Goal: Information Seeking & Learning: Find specific fact

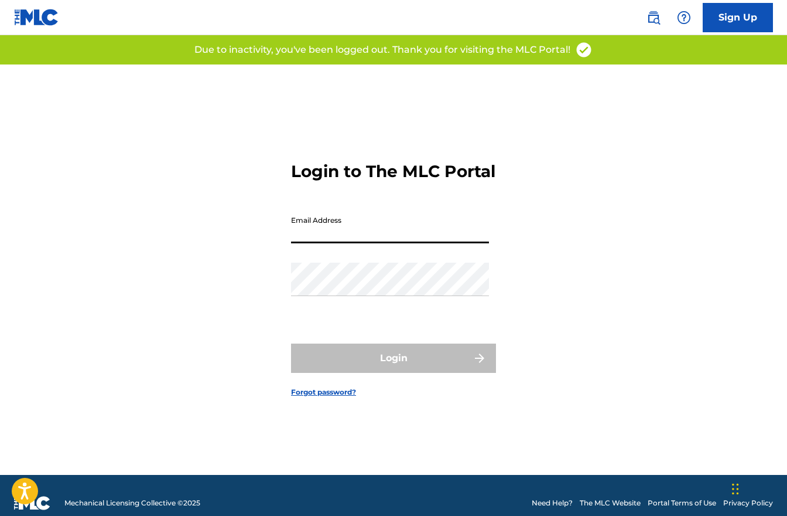
click at [377, 233] on input "Email Address" at bounding box center [390, 226] width 198 height 33
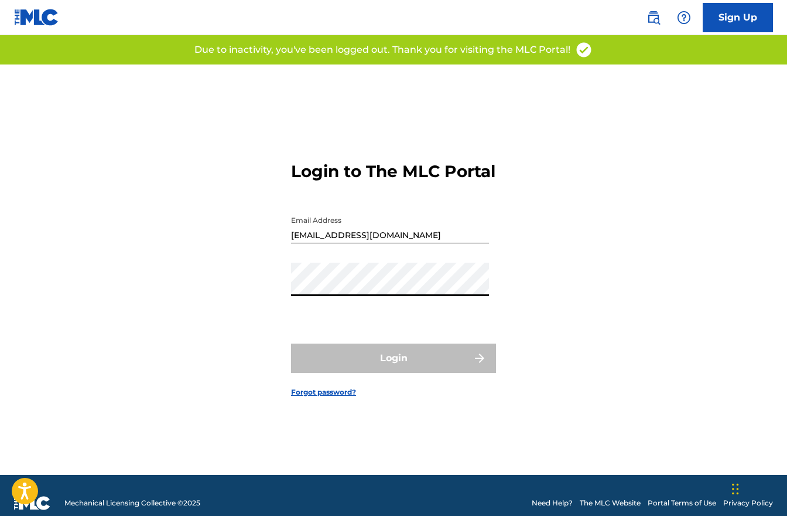
type input "[PERSON_NAME][EMAIL_ADDRESS][DOMAIN_NAME]"
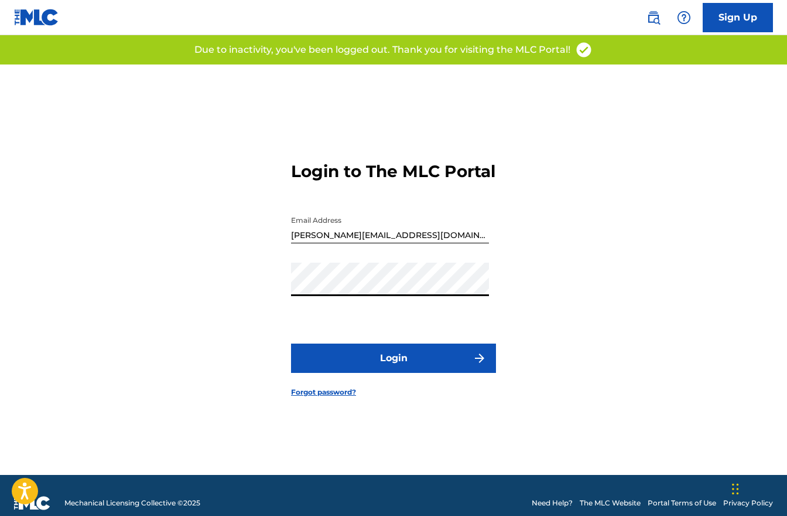
click at [394, 371] on button "Login" at bounding box center [393, 357] width 205 height 29
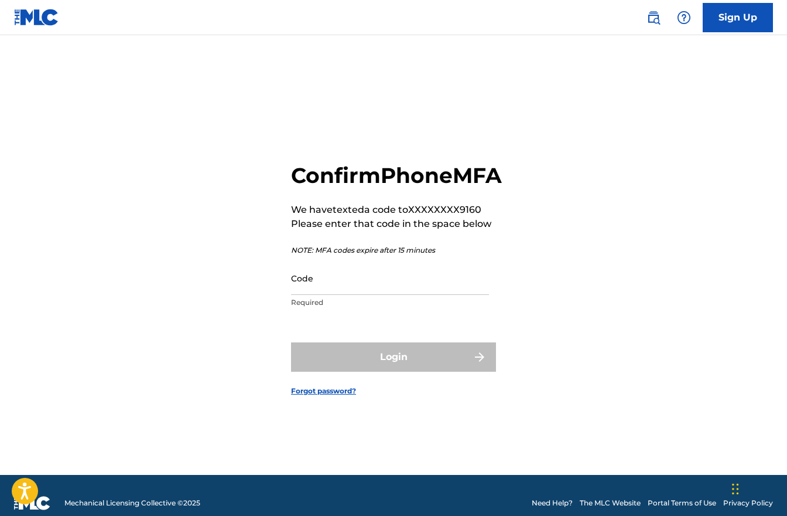
click at [386, 295] on input "Code" at bounding box center [390, 277] width 198 height 33
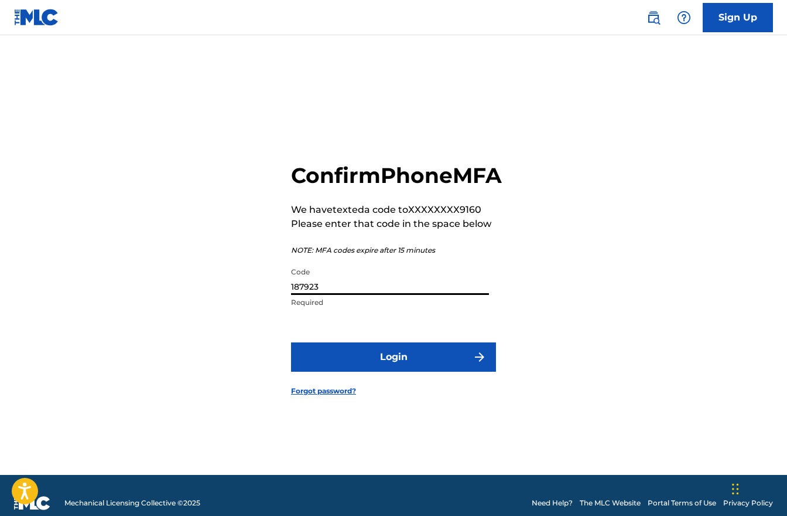
type input "187923"
click at [413, 359] on button "Login" at bounding box center [393, 356] width 205 height 29
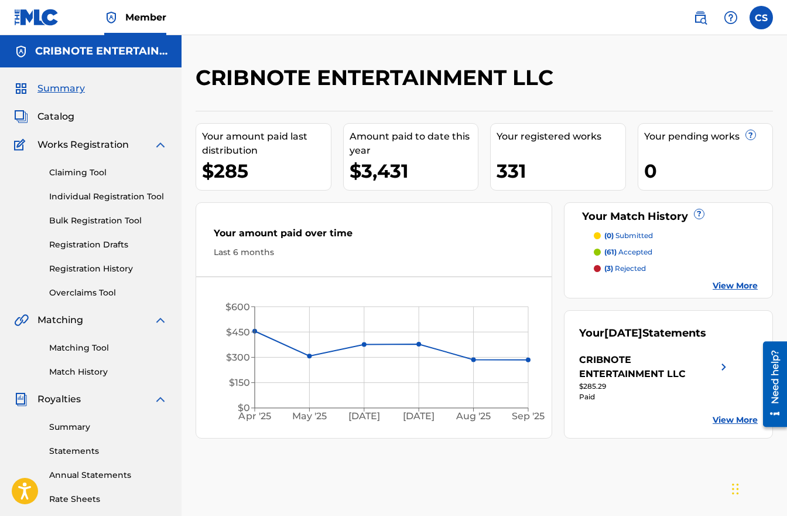
click at [62, 353] on link "Matching Tool" at bounding box center [108, 348] width 118 height 12
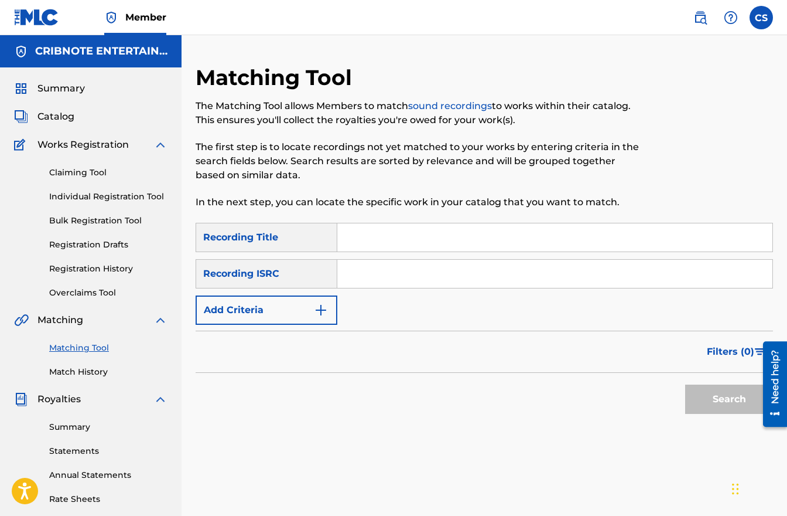
click at [326, 309] on img "Search Form" at bounding box center [321, 310] width 14 height 14
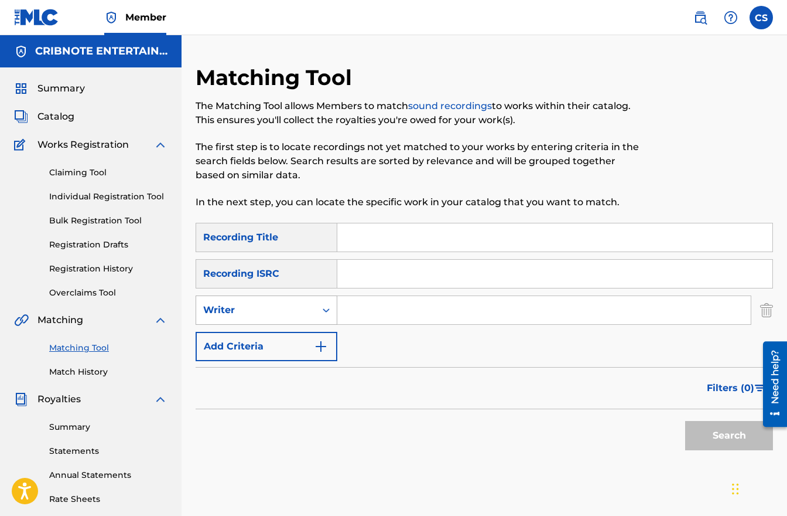
click at [325, 314] on icon "Search Form" at bounding box center [326, 310] width 12 height 12
click at [316, 340] on div "Recording Artist" at bounding box center [266, 339] width 141 height 29
click at [370, 309] on input "Search Form" at bounding box center [544, 310] width 414 height 28
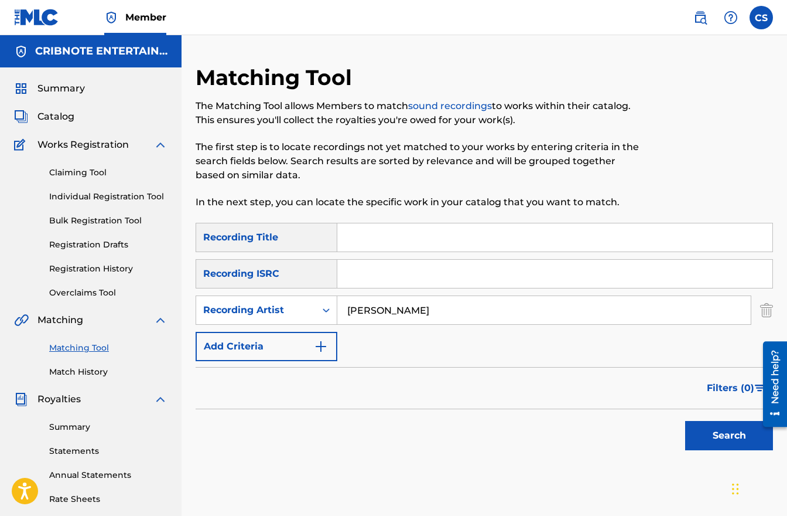
type input "[PERSON_NAME]"
click at [686, 421] on button "Search" at bounding box center [730, 435] width 88 height 29
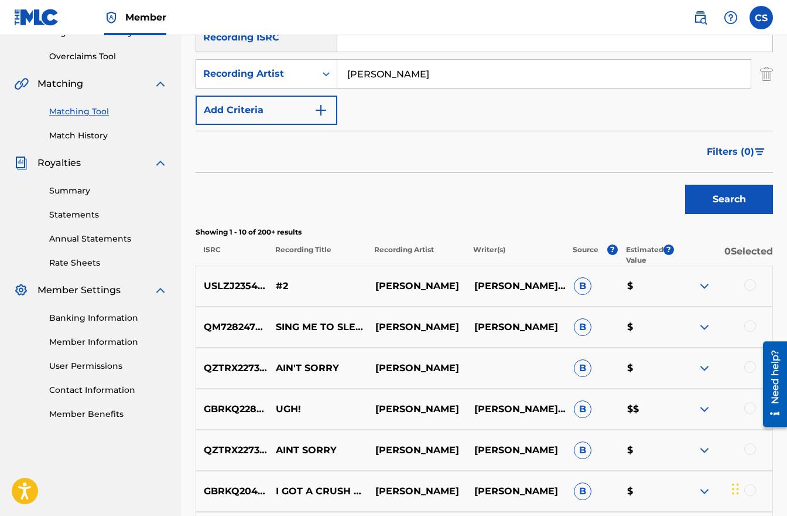
scroll to position [265, 0]
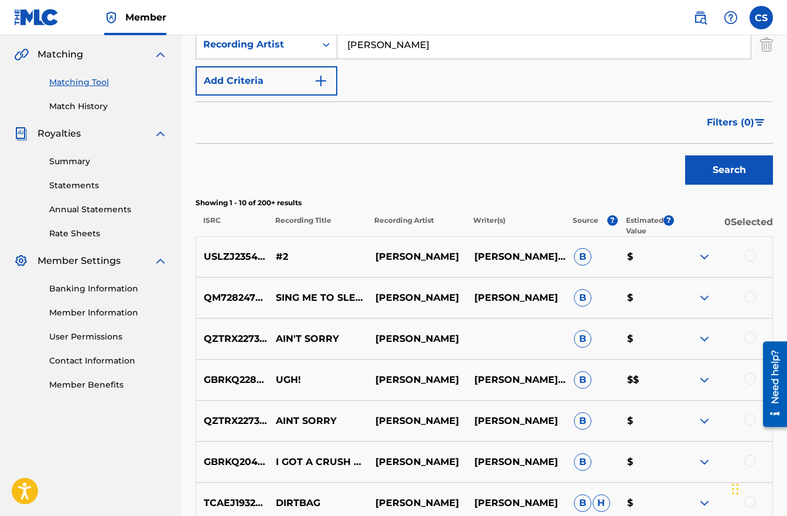
click at [741, 125] on span "Filters ( 0 )" at bounding box center [730, 122] width 47 height 14
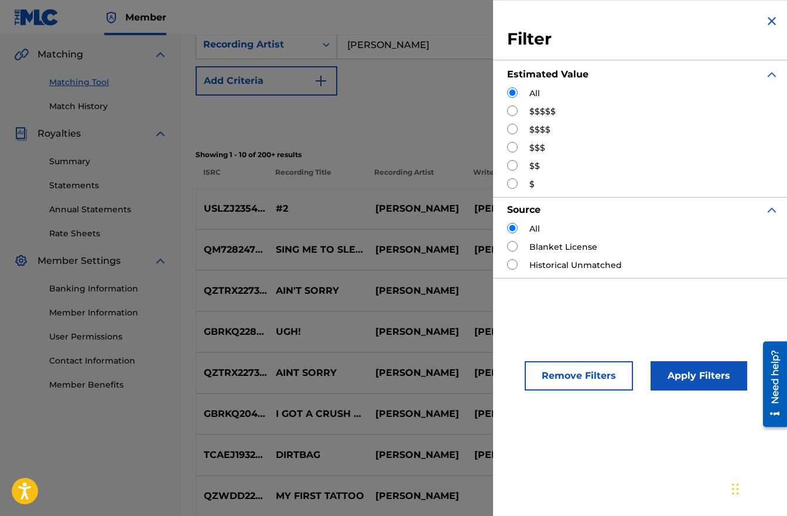
click at [504, 111] on div "Filter Estimated Value All $$$$$ $$$$ $$$ $$ $ Source All Blanket License Histo…" at bounding box center [643, 146] width 300 height 292
click at [508, 110] on input "Search Form" at bounding box center [512, 110] width 11 height 11
radio input "true"
click at [688, 382] on button "Apply Filters" at bounding box center [699, 375] width 97 height 29
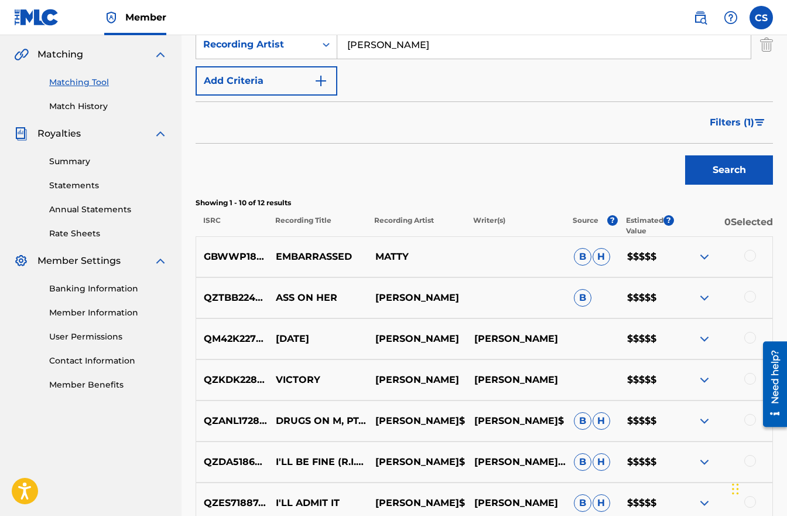
click at [738, 124] on span "Filters ( 1 )" at bounding box center [732, 122] width 45 height 14
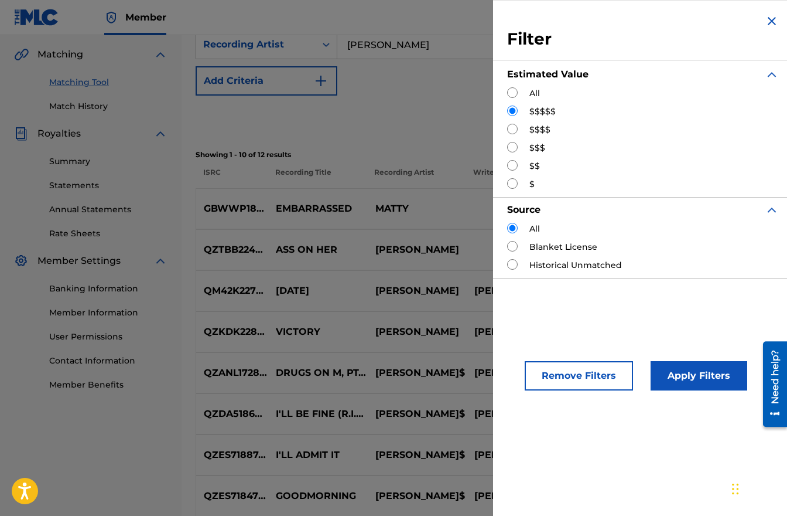
click at [514, 129] on input "Search Form" at bounding box center [512, 129] width 11 height 11
radio input "true"
click at [672, 368] on button "Apply Filters" at bounding box center [699, 375] width 97 height 29
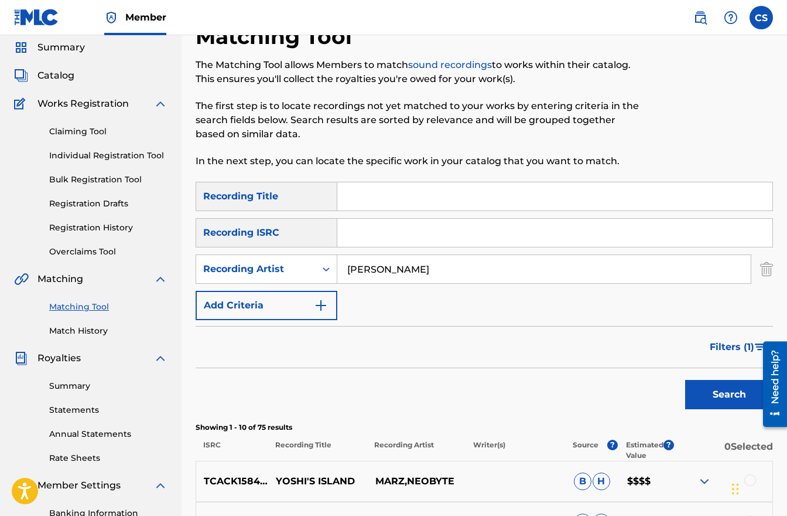
scroll to position [0, 0]
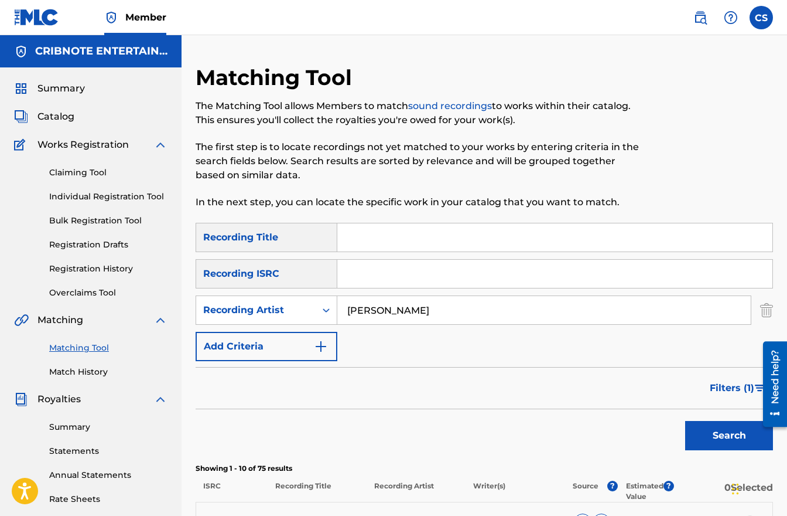
click at [740, 384] on span "Filters ( 1 )" at bounding box center [732, 388] width 45 height 14
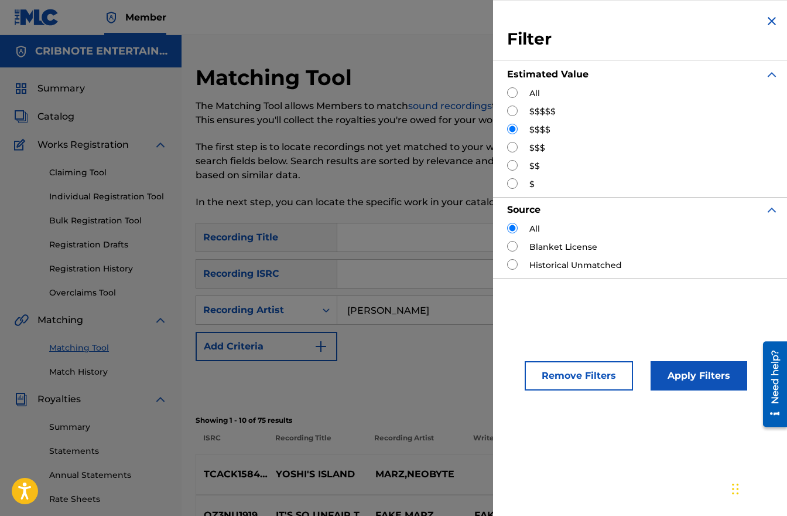
click at [517, 148] on input "Search Form" at bounding box center [512, 147] width 11 height 11
radio input "true"
click at [693, 381] on button "Apply Filters" at bounding box center [699, 375] width 97 height 29
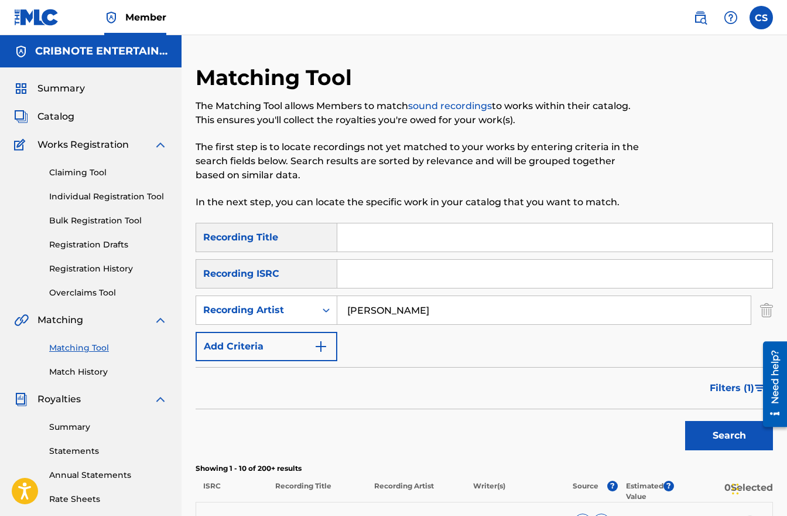
click at [730, 384] on span "Filters ( 1 )" at bounding box center [732, 388] width 45 height 14
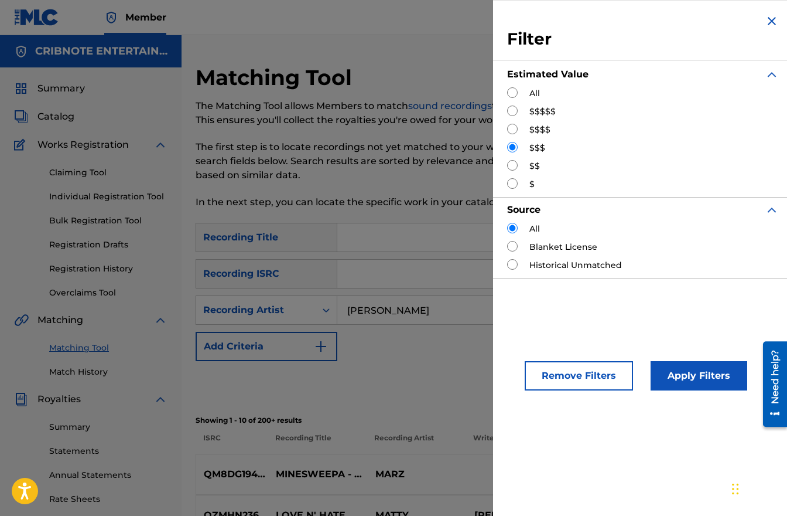
click at [516, 166] on input "Search Form" at bounding box center [512, 165] width 11 height 11
radio input "true"
click at [690, 377] on button "Apply Filters" at bounding box center [699, 375] width 97 height 29
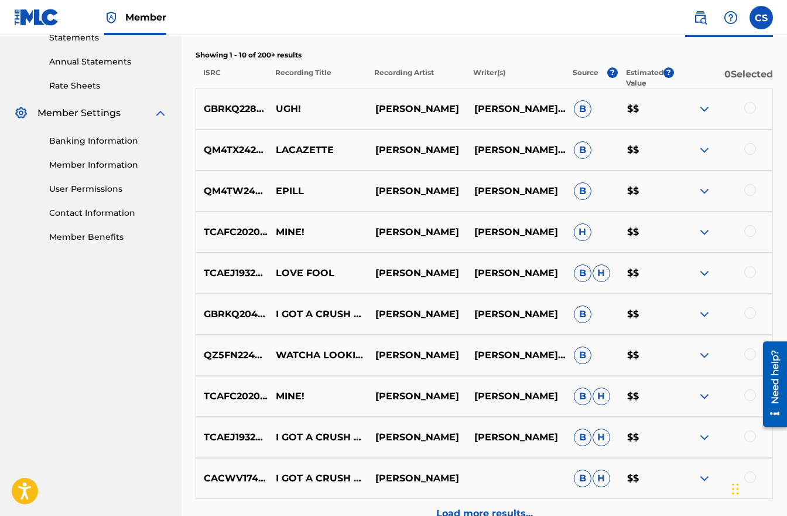
scroll to position [471, 0]
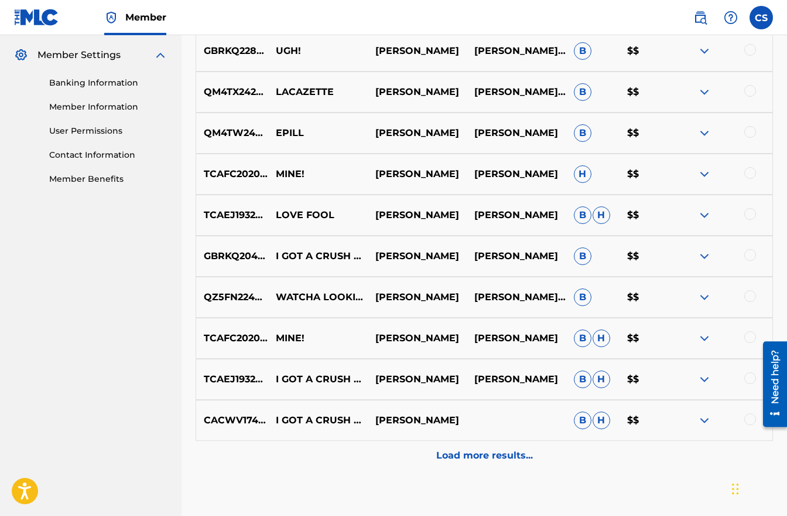
click at [706, 257] on img at bounding box center [705, 256] width 14 height 14
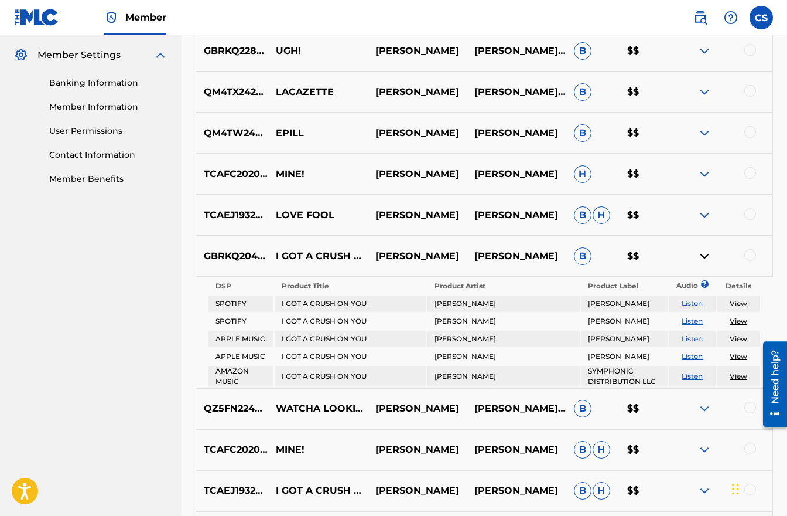
click at [71, 333] on nav "CRIBNOTE ENTERTAINMENT LLC Summary Catalog Works Registration Claiming Tool Ind…" at bounding box center [91, 102] width 182 height 1076
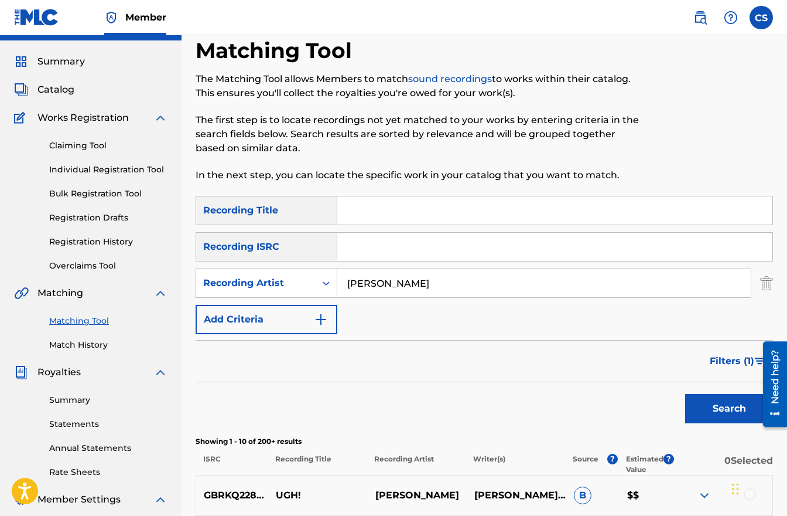
scroll to position [0, 0]
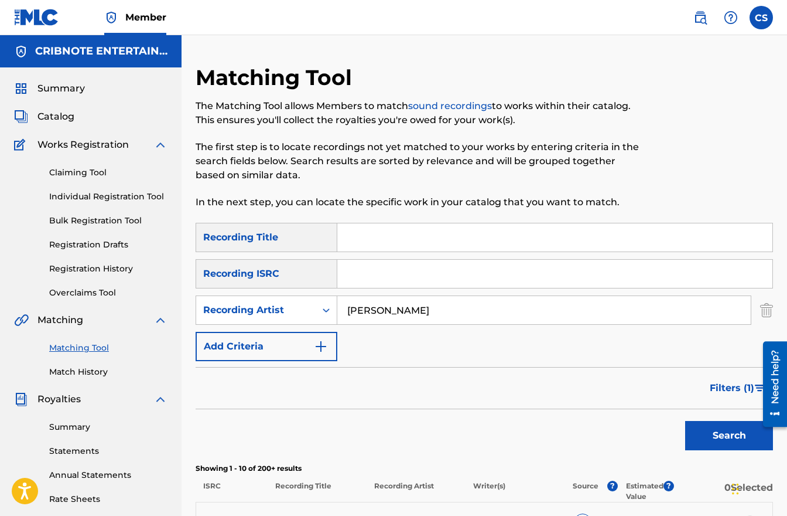
click at [71, 119] on span "Catalog" at bounding box center [55, 117] width 37 height 14
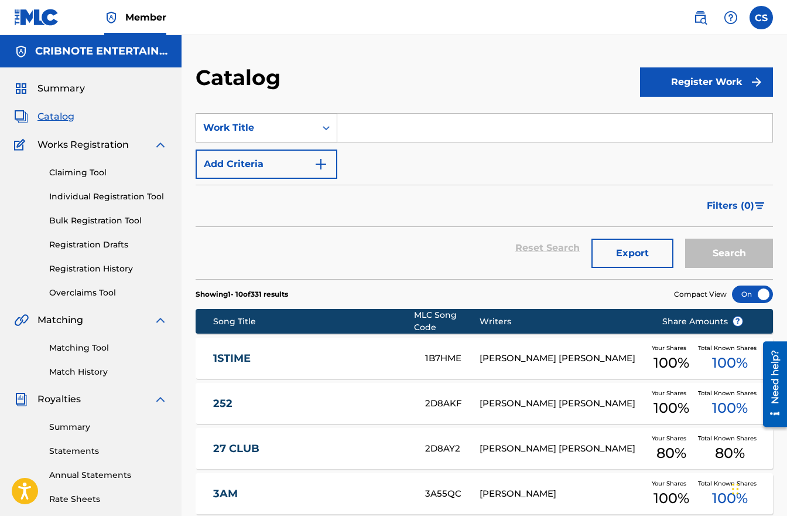
click at [325, 131] on icon "Search Form" at bounding box center [326, 128] width 12 height 12
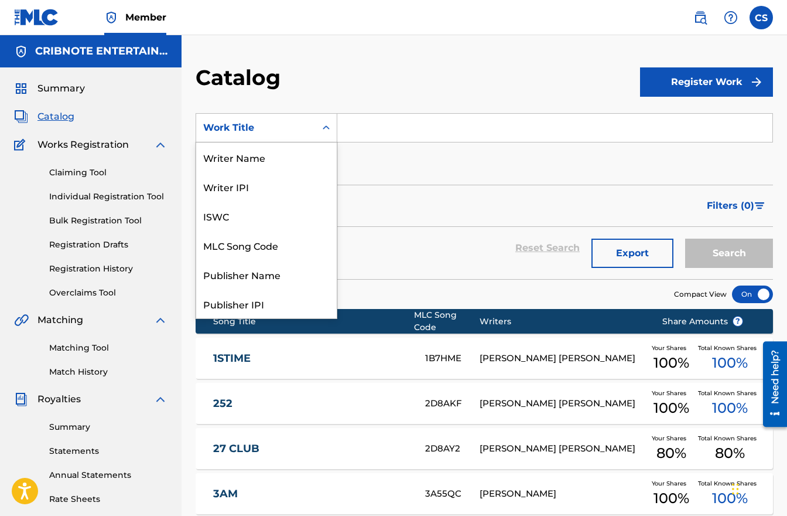
scroll to position [176, 0]
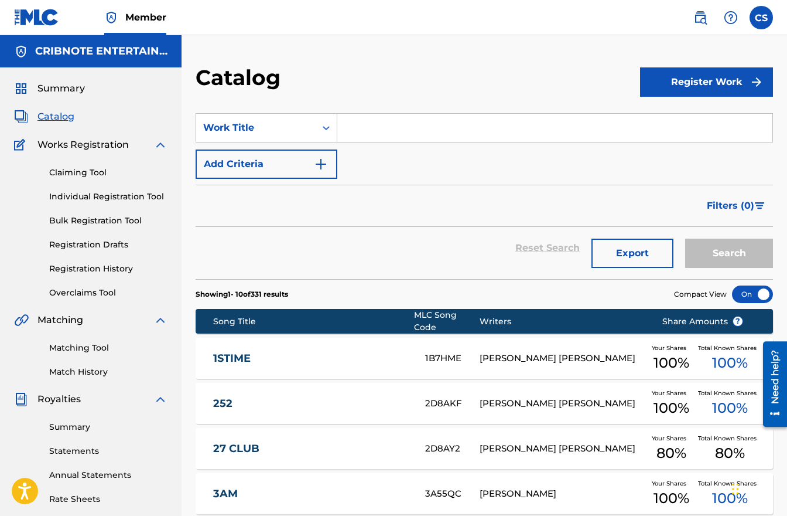
click at [369, 134] on input "Search Form" at bounding box center [554, 128] width 435 height 28
click at [310, 170] on button "Add Criteria" at bounding box center [267, 163] width 142 height 29
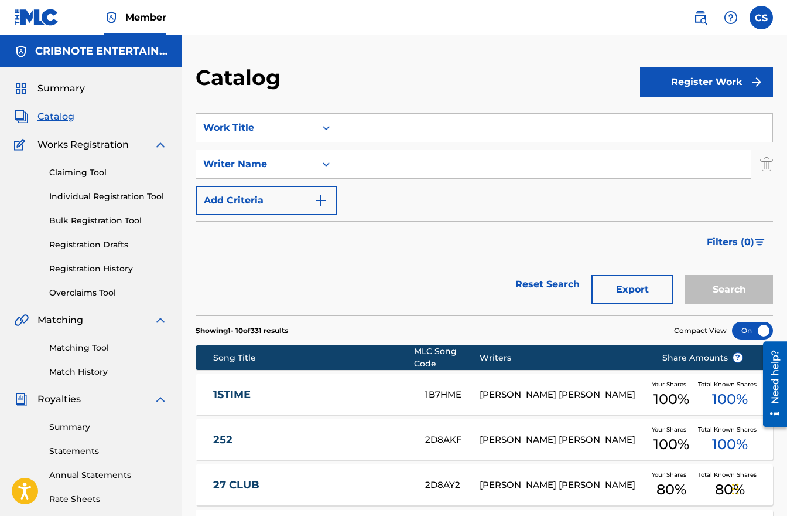
click at [354, 169] on input "Search Form" at bounding box center [544, 164] width 414 height 28
type input "[PERSON_NAME]"
click at [686, 275] on button "Search" at bounding box center [730, 289] width 88 height 29
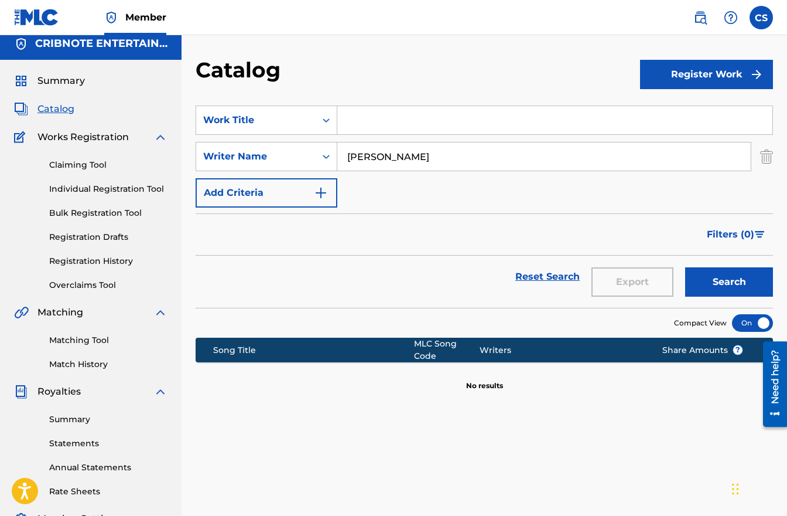
scroll to position [9, 0]
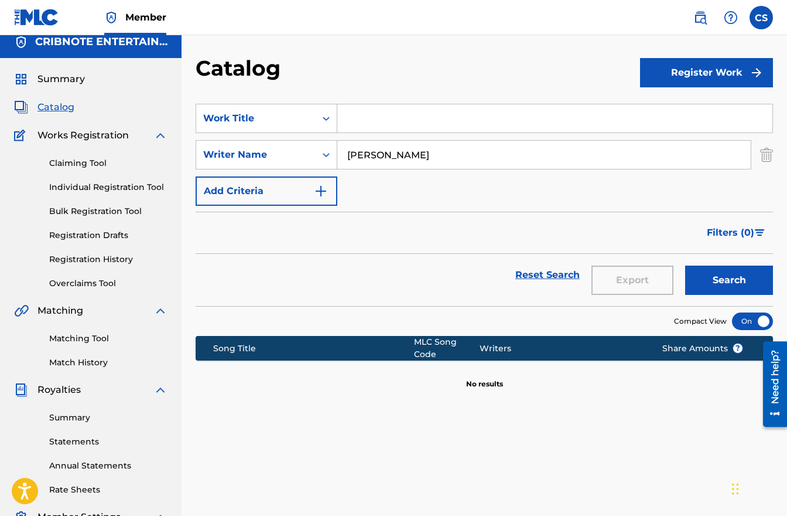
click at [104, 190] on link "Individual Registration Tool" at bounding box center [108, 187] width 118 height 12
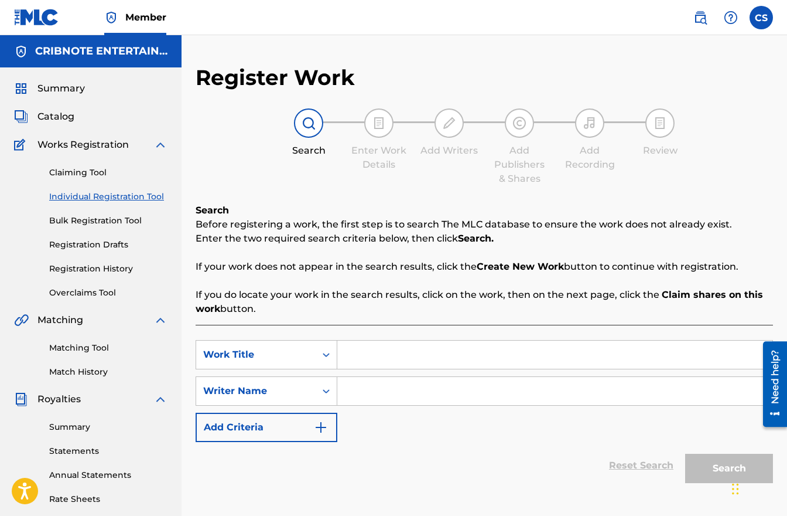
click at [356, 366] on input "Search Form" at bounding box center [554, 354] width 435 height 28
click at [355, 393] on input "Search Form" at bounding box center [554, 391] width 435 height 28
type input "[PERSON_NAME]"
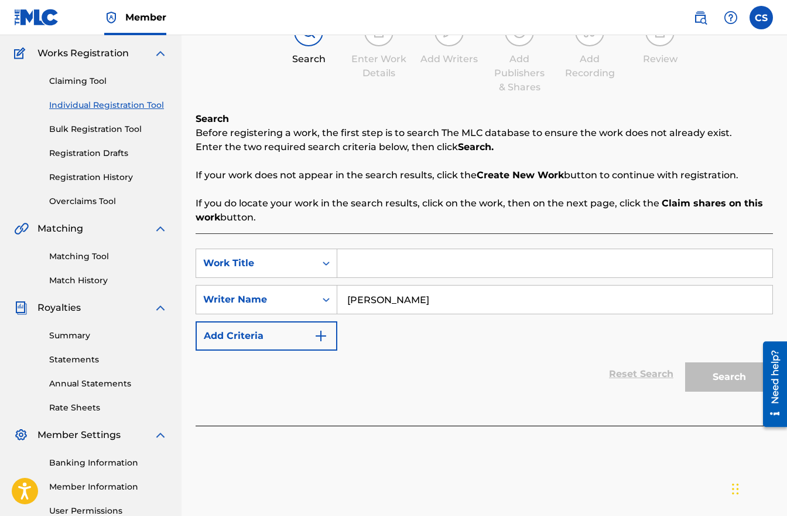
scroll to position [155, 0]
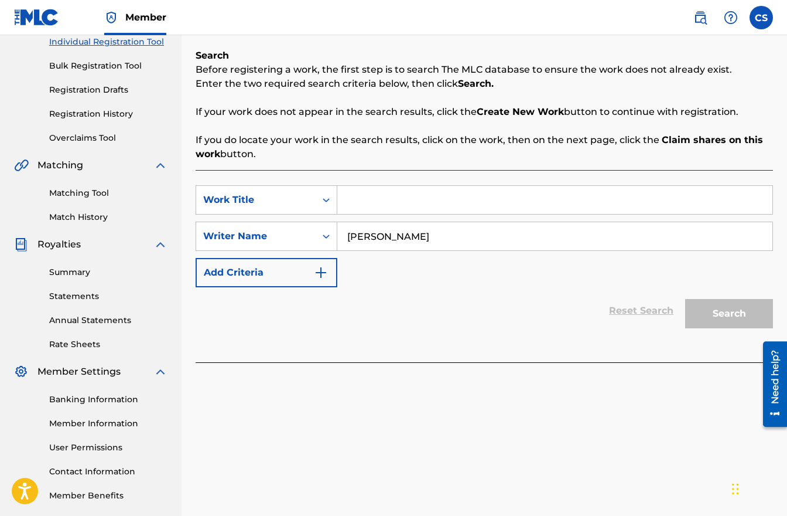
click at [368, 195] on input "Search Form" at bounding box center [554, 200] width 435 height 28
type input "hotel cleopatra"
click at [686, 299] on button "Search" at bounding box center [730, 313] width 88 height 29
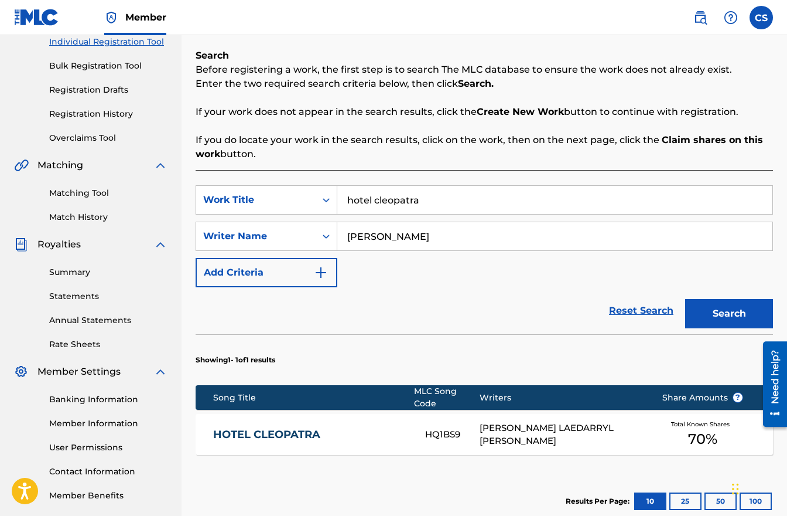
click at [287, 435] on link "HOTEL CLEOPATRA" at bounding box center [311, 434] width 196 height 13
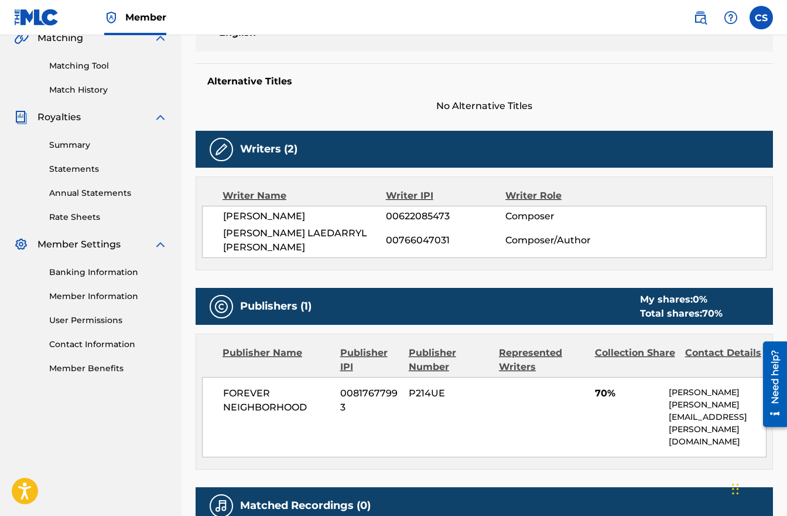
scroll to position [309, 0]
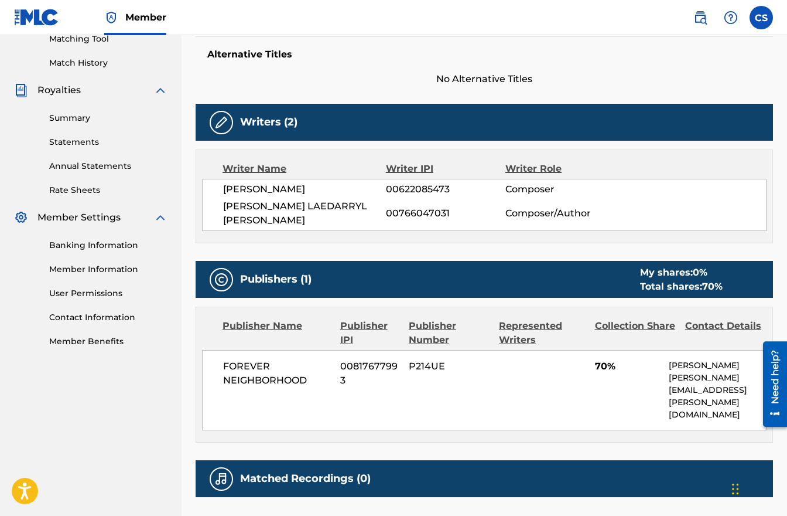
click at [266, 363] on span "FOREVER NEIGHBORHOOD" at bounding box center [277, 373] width 108 height 28
click at [454, 364] on div "FOREVER NEIGHBORHOOD 00817677993 P214UE 70% Cristy [EMAIL_ADDRESS][PERSON_NAME]…" at bounding box center [484, 390] width 565 height 80
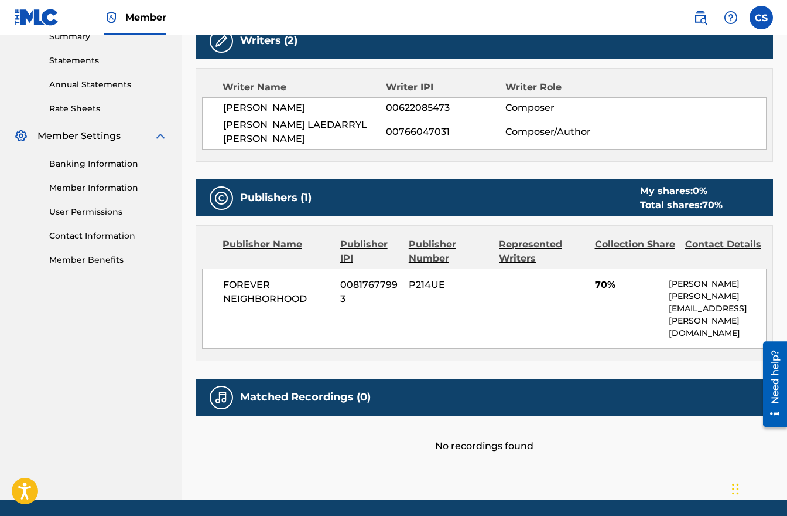
scroll to position [391, 0]
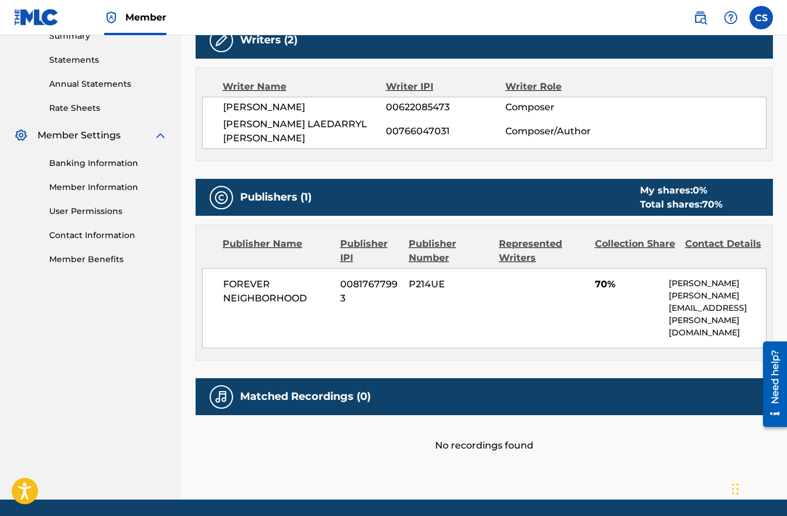
click at [459, 277] on span "P214UE" at bounding box center [449, 284] width 81 height 14
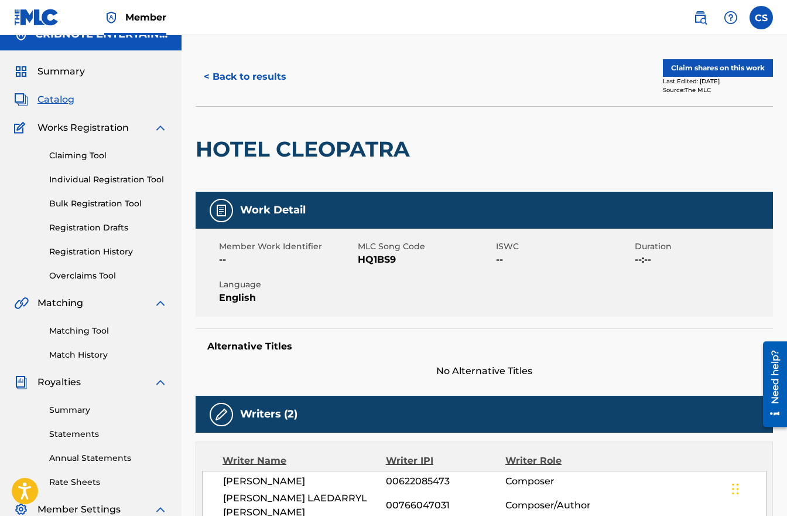
scroll to position [0, 0]
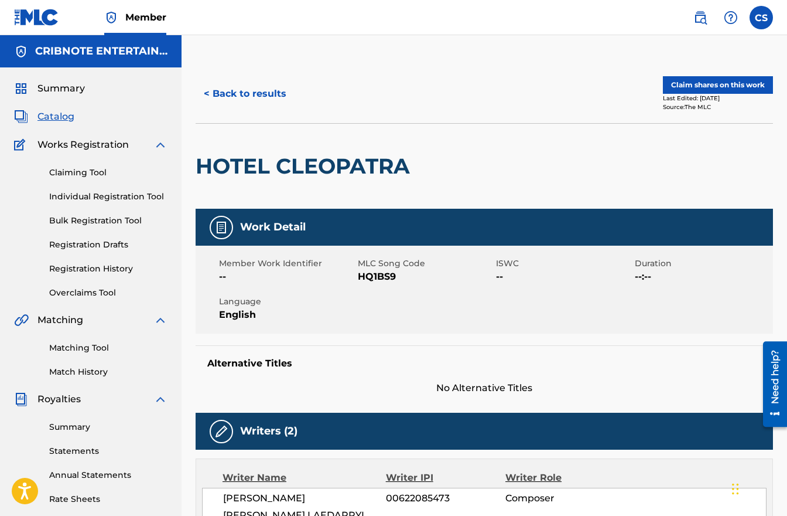
click at [214, 94] on button "< Back to results" at bounding box center [245, 93] width 99 height 29
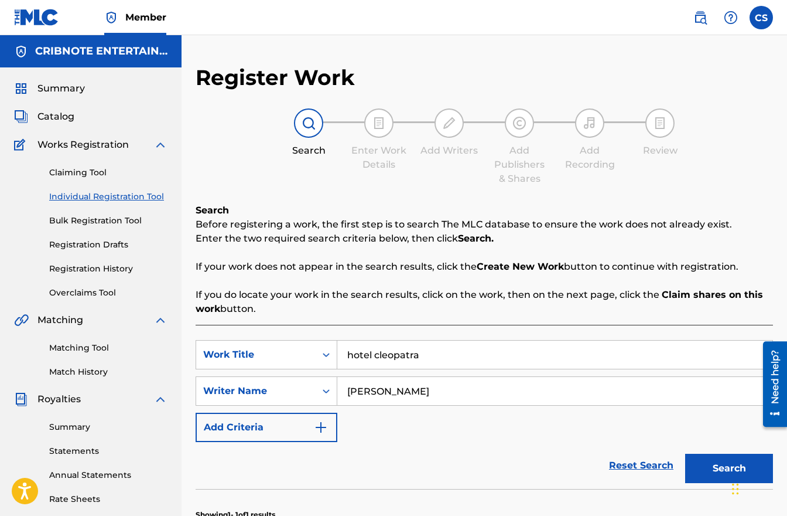
scroll to position [155, 0]
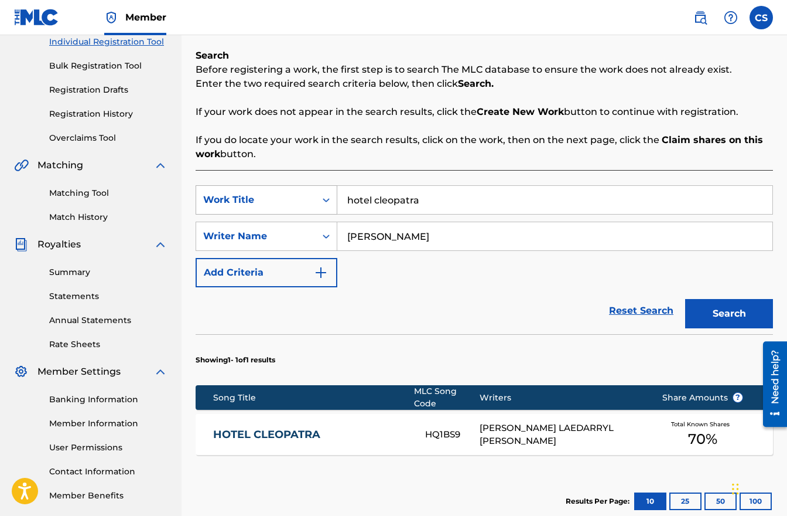
drag, startPoint x: 448, startPoint y: 206, endPoint x: 333, endPoint y: 199, distance: 114.5
click at [333, 199] on div "SearchWithCriteriafbb633de-8d91-4d1f-9a1a-c0e4dc32a7e6 Work Title hotel cleopat…" at bounding box center [485, 199] width 578 height 29
type input "body rock"
click at [686, 299] on button "Search" at bounding box center [730, 313] width 88 height 29
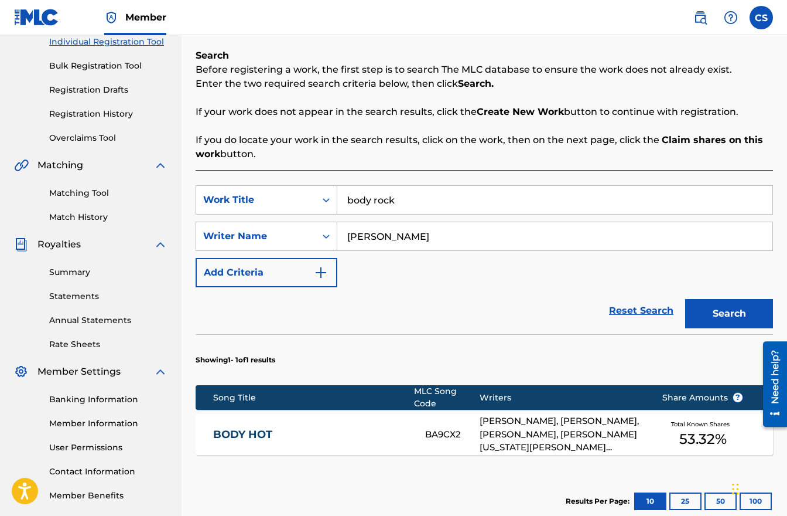
click at [263, 436] on link "BODY HOT" at bounding box center [311, 434] width 196 height 13
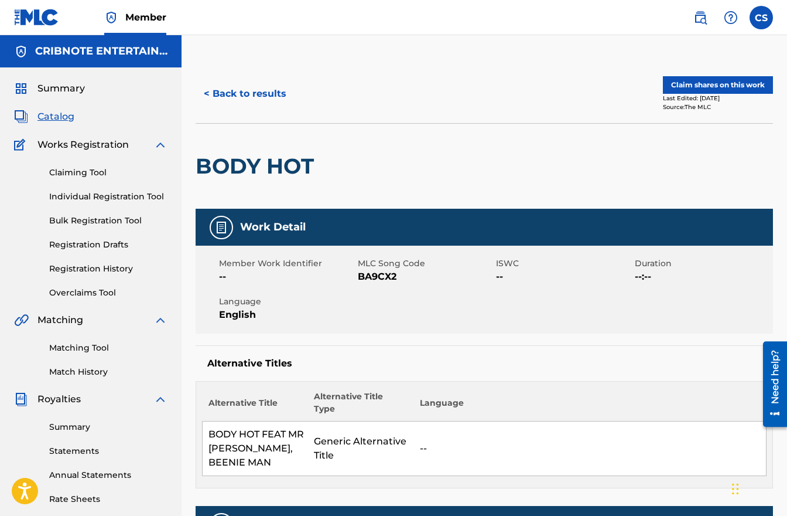
click at [207, 93] on button "< Back to results" at bounding box center [245, 93] width 99 height 29
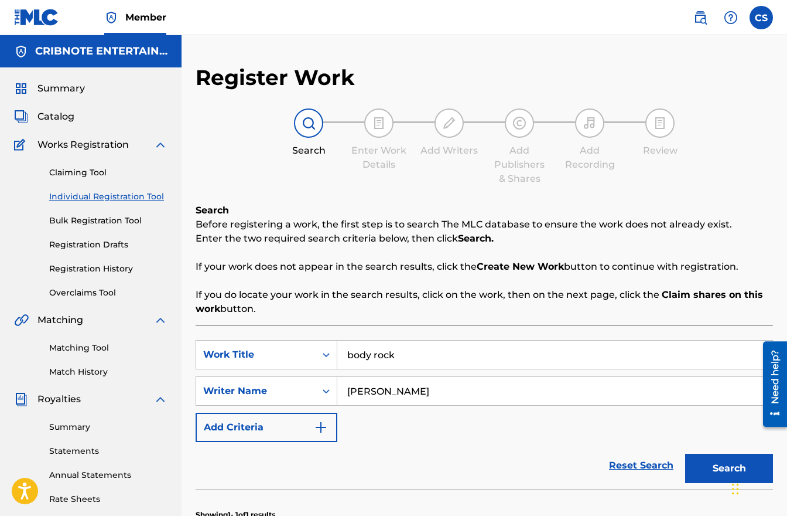
click at [88, 349] on link "Matching Tool" at bounding box center [108, 348] width 118 height 12
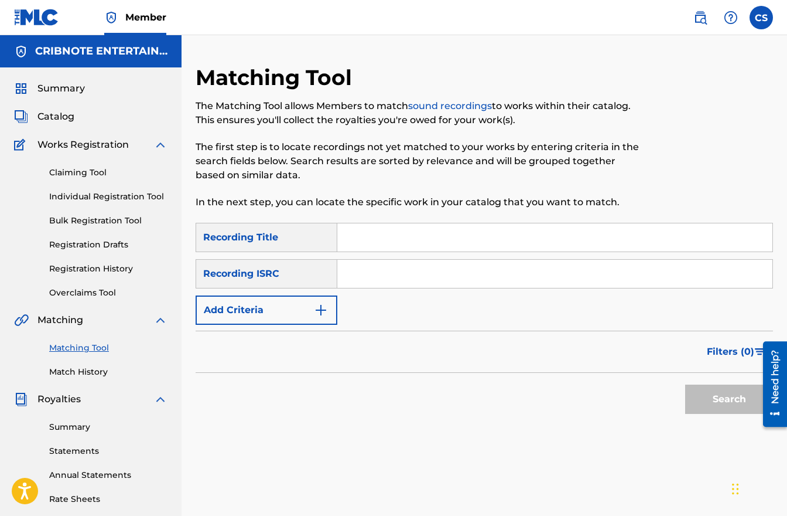
click at [87, 373] on link "Match History" at bounding box center [108, 372] width 118 height 12
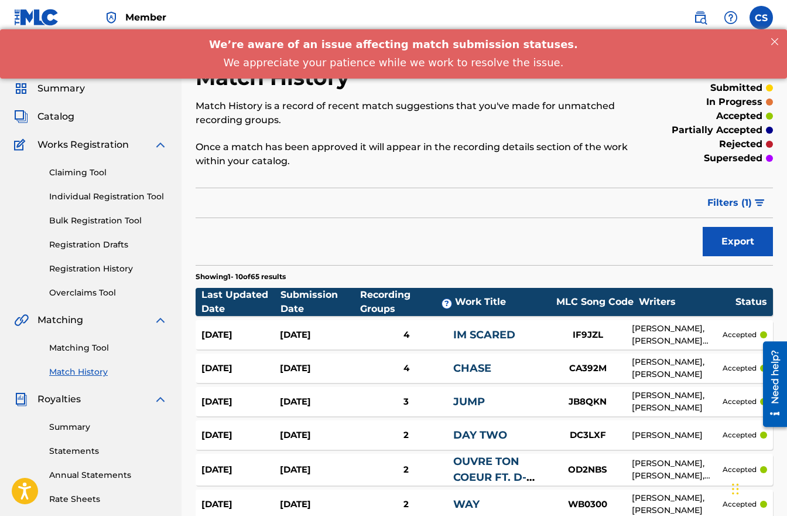
click at [84, 350] on link "Matching Tool" at bounding box center [108, 348] width 118 height 12
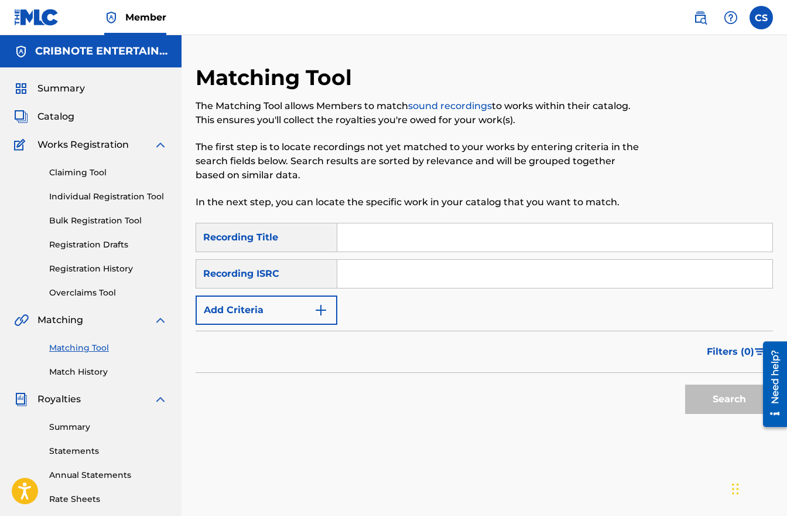
click at [376, 231] on input "Search Form" at bounding box center [554, 237] width 435 height 28
type input "BOUZOUKI"
click at [711, 403] on button "Search" at bounding box center [730, 398] width 88 height 29
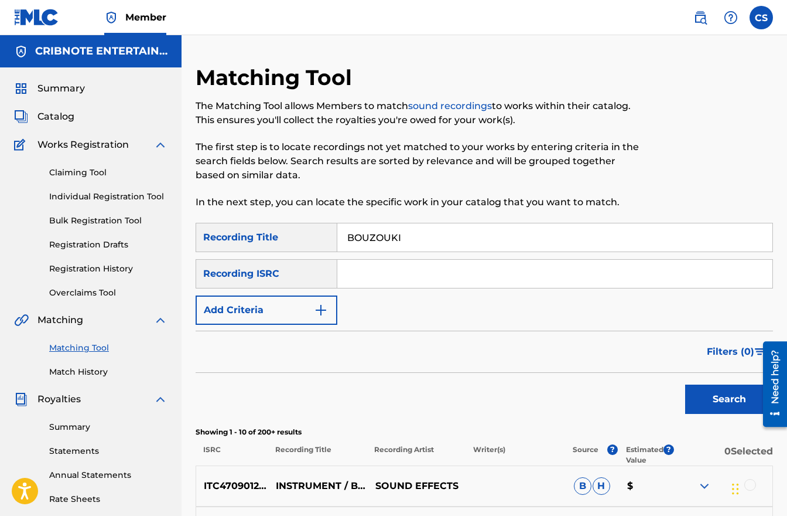
click at [62, 114] on span "Catalog" at bounding box center [55, 117] width 37 height 14
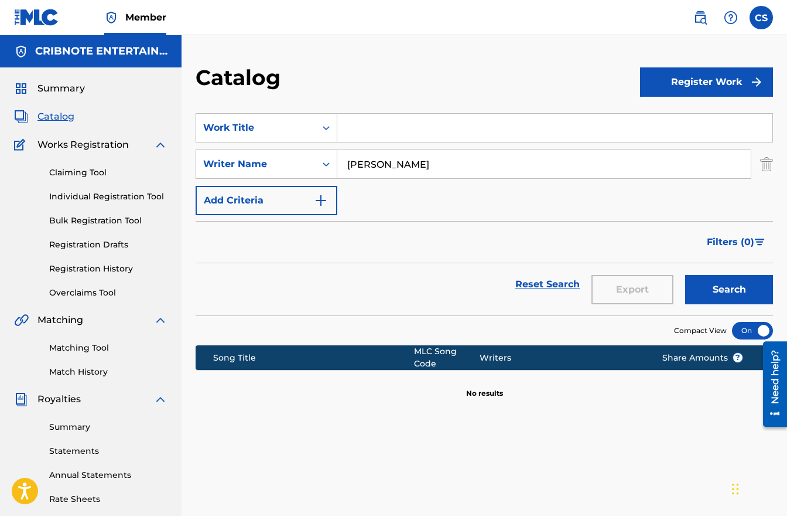
click at [66, 88] on span "Summary" at bounding box center [60, 88] width 47 height 14
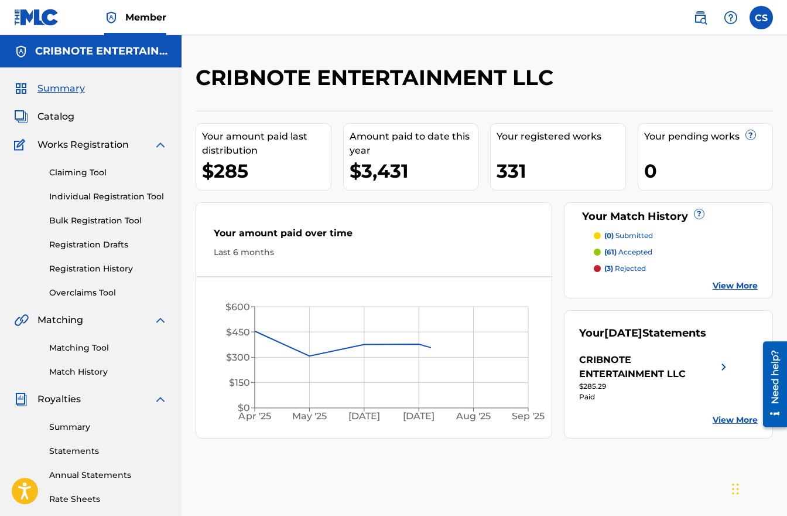
click at [55, 118] on span "Catalog" at bounding box center [55, 117] width 37 height 14
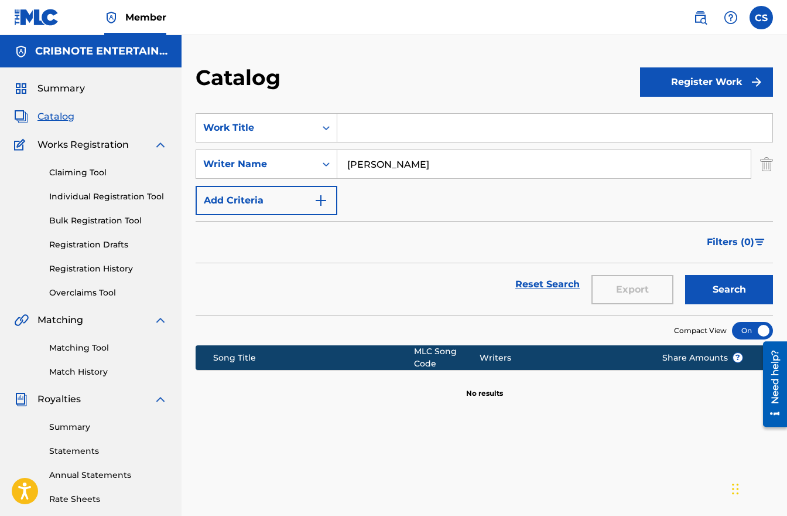
click at [98, 146] on span "Works Registration" at bounding box center [82, 145] width 91 height 14
click at [122, 46] on h5 "CRIBNOTE ENTERTAINMENT LLC" at bounding box center [101, 51] width 132 height 13
click at [147, 15] on span "Member" at bounding box center [145, 17] width 41 height 13
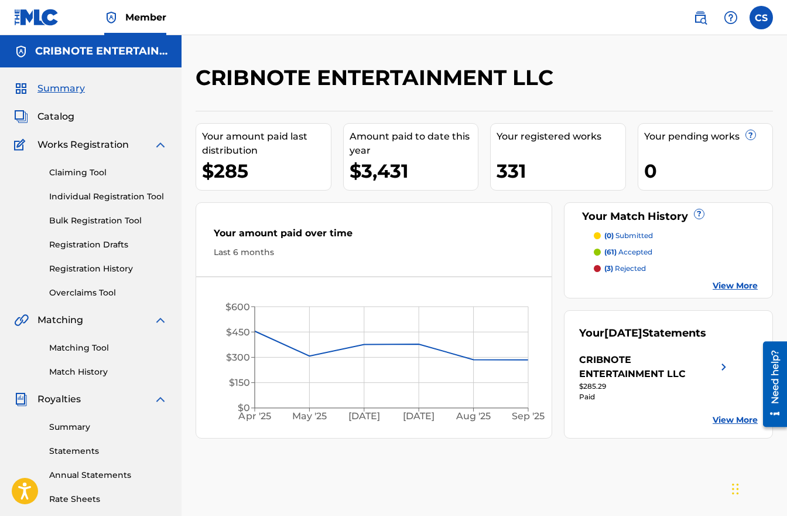
click at [117, 54] on h5 "CRIBNOTE ENTERTAINMENT LLC" at bounding box center [101, 51] width 132 height 13
click at [95, 54] on h5 "CRIBNOTE ENTERTAINMENT LLC" at bounding box center [101, 51] width 132 height 13
click at [93, 196] on link "Individual Registration Tool" at bounding box center [108, 196] width 118 height 12
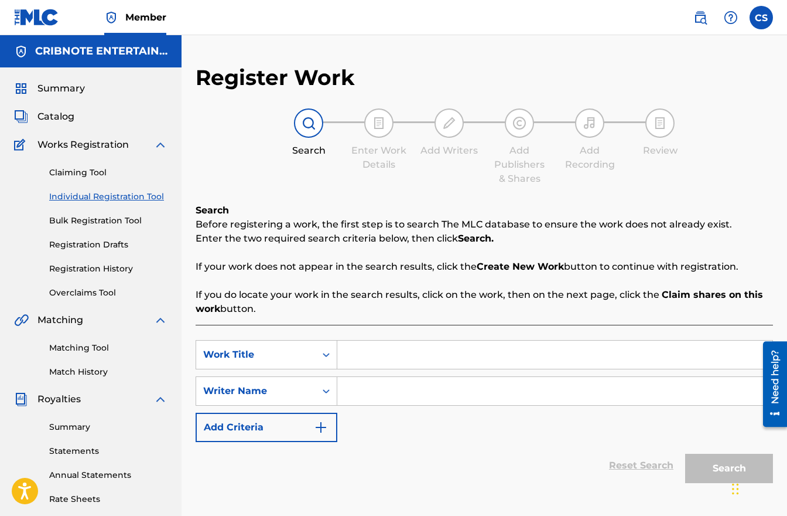
click at [356, 360] on input "Search Form" at bounding box center [554, 354] width 435 height 28
click at [80, 349] on link "Matching Tool" at bounding box center [108, 348] width 118 height 12
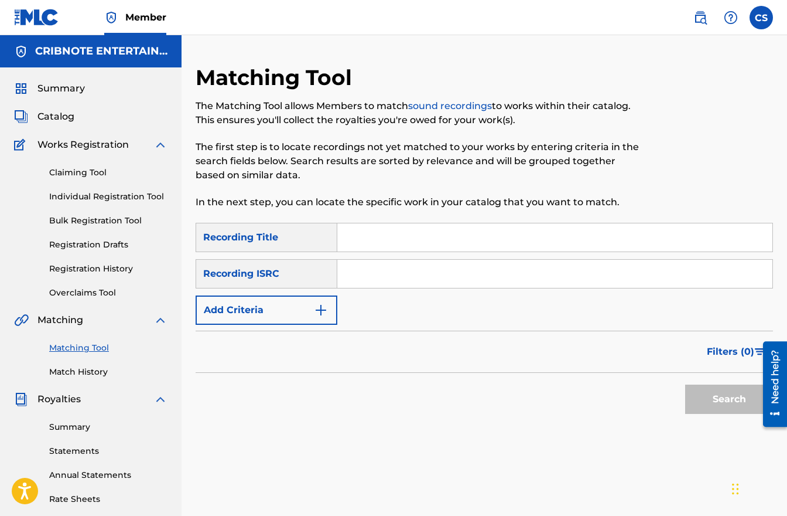
click at [425, 238] on input "Search Form" at bounding box center [554, 237] width 435 height 28
click at [370, 244] on input "Search Form" at bounding box center [554, 237] width 435 height 28
click at [312, 308] on button "Add Criteria" at bounding box center [267, 309] width 142 height 29
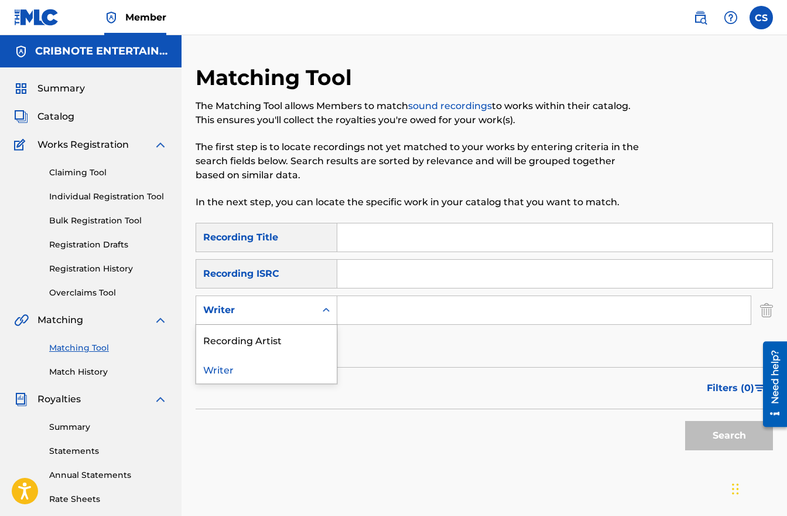
click at [308, 311] on div "Writer" at bounding box center [255, 310] width 105 height 14
click at [310, 345] on div "Recording Artist" at bounding box center [266, 339] width 141 height 29
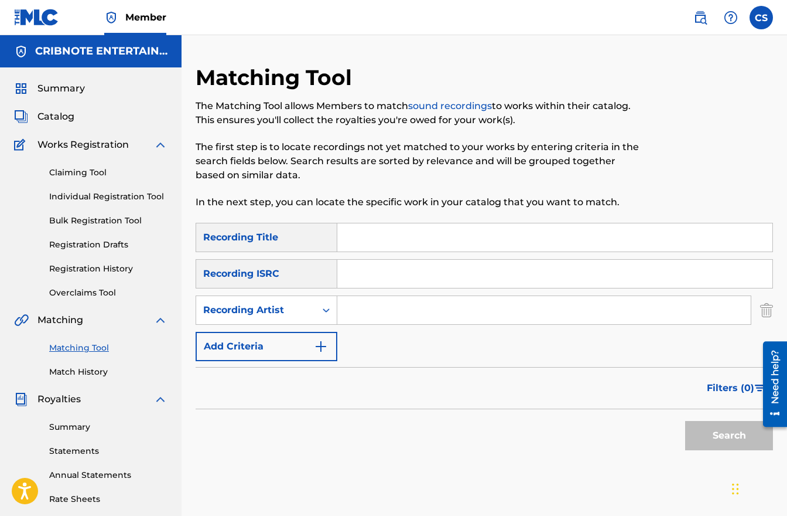
click at [380, 309] on input "Search Form" at bounding box center [544, 310] width 414 height 28
type input "halleluja"
click at [686, 421] on button "Search" at bounding box center [730, 435] width 88 height 29
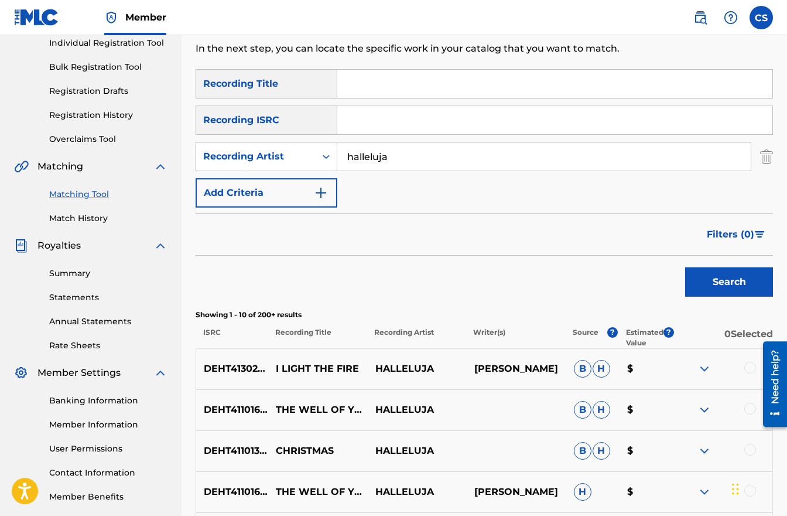
scroll to position [238, 0]
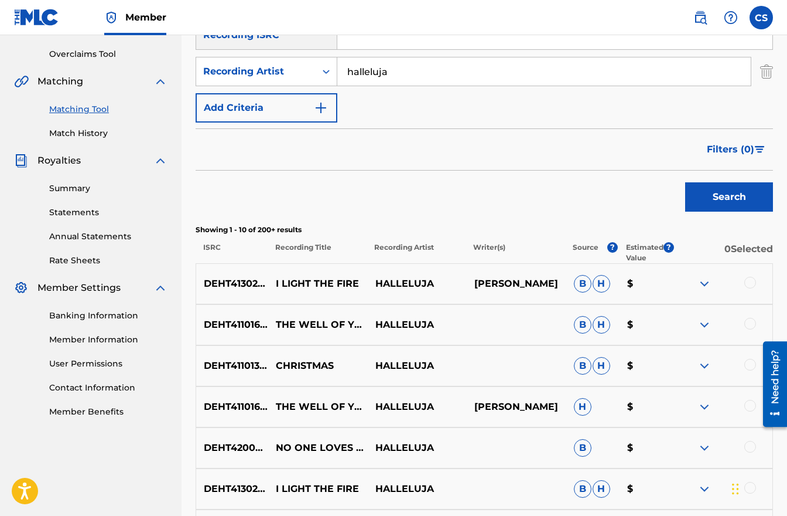
click at [746, 148] on span "Filters ( 0 )" at bounding box center [730, 149] width 47 height 14
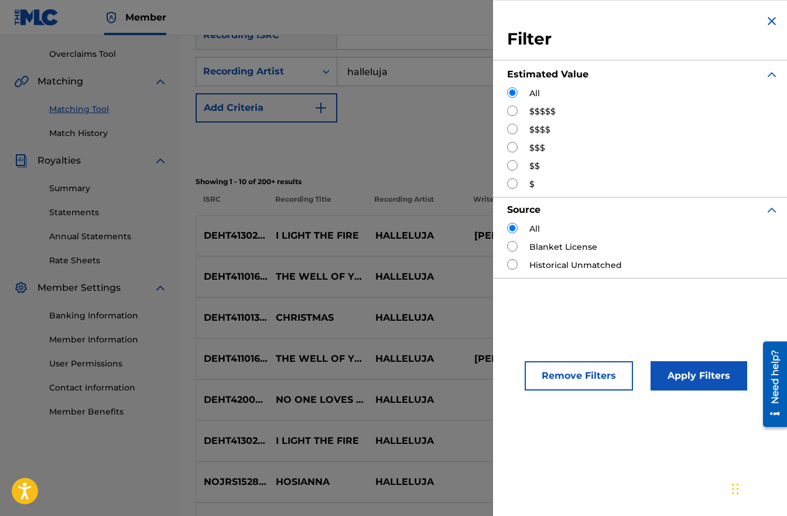
click at [520, 110] on div "$$$$$" at bounding box center [643, 111] width 272 height 12
click at [513, 111] on input "Search Form" at bounding box center [512, 110] width 11 height 11
radio input "true"
click at [694, 377] on button "Apply Filters" at bounding box center [699, 375] width 97 height 29
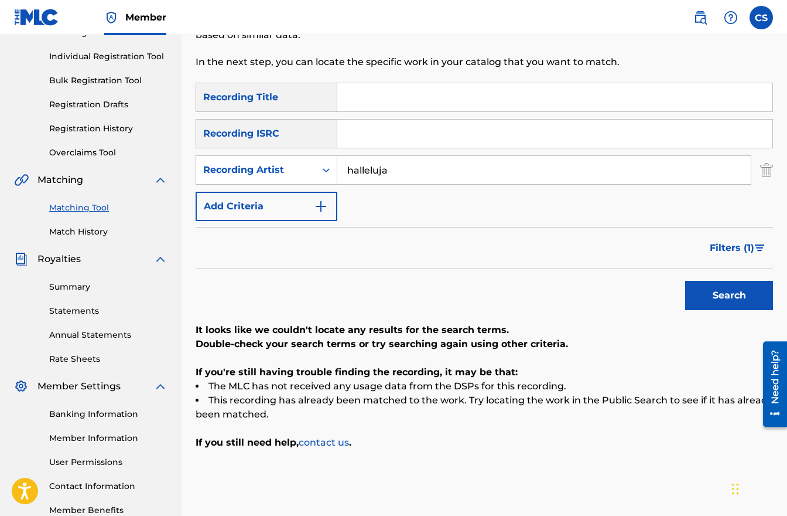
scroll to position [102, 0]
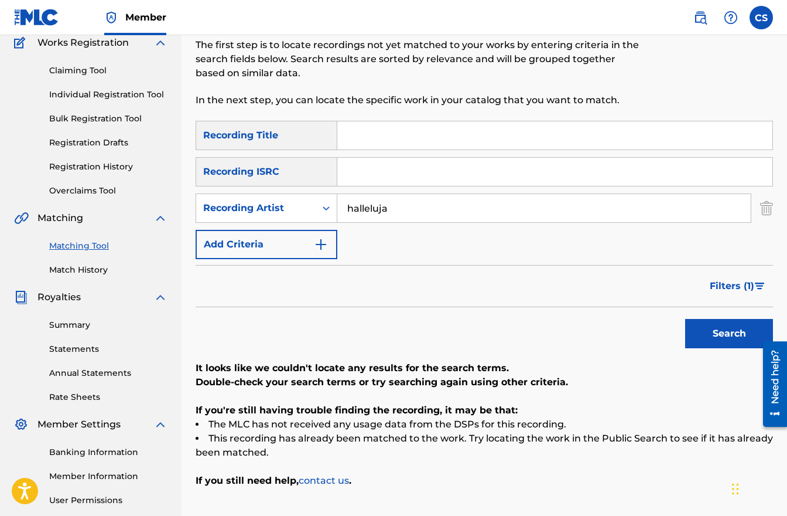
drag, startPoint x: 392, startPoint y: 210, endPoint x: 369, endPoint y: 212, distance: 23.5
click at [369, 212] on input "halleluja" at bounding box center [544, 208] width 414 height 28
click at [686, 319] on button "Search" at bounding box center [730, 333] width 88 height 29
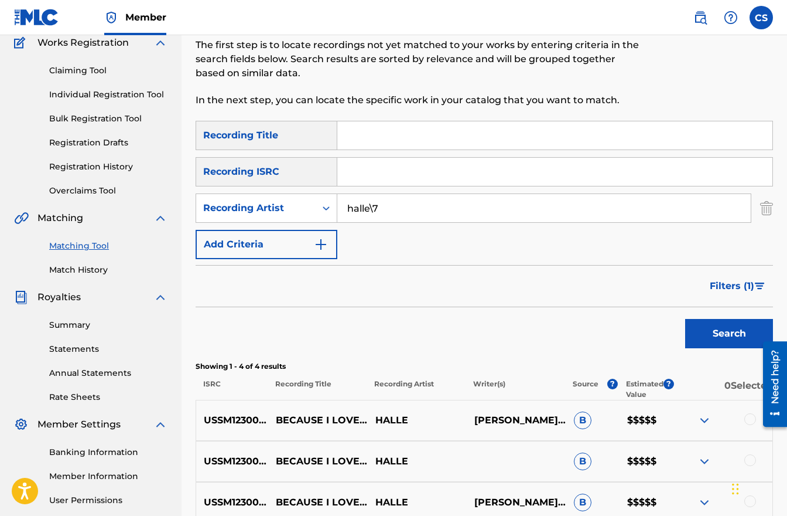
drag, startPoint x: 371, startPoint y: 209, endPoint x: 405, endPoint y: 213, distance: 34.2
click at [404, 213] on input "halle\7" at bounding box center [544, 208] width 414 height 28
click at [405, 213] on input "halle" at bounding box center [544, 208] width 414 height 28
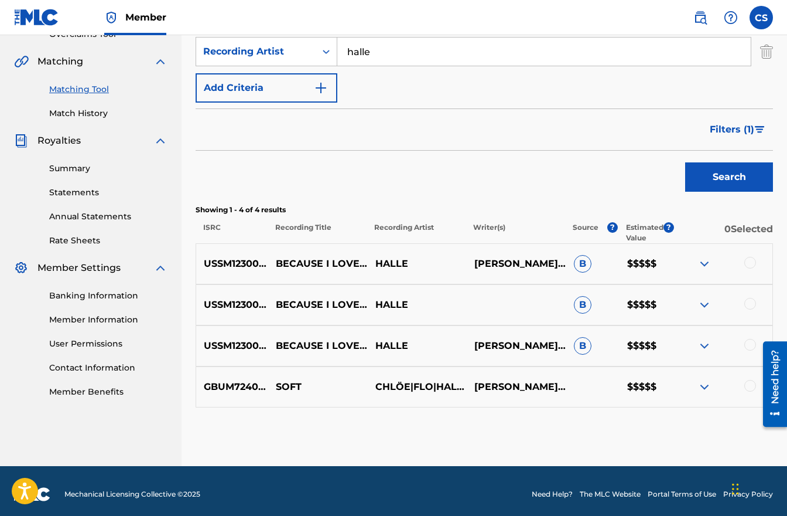
scroll to position [33, 0]
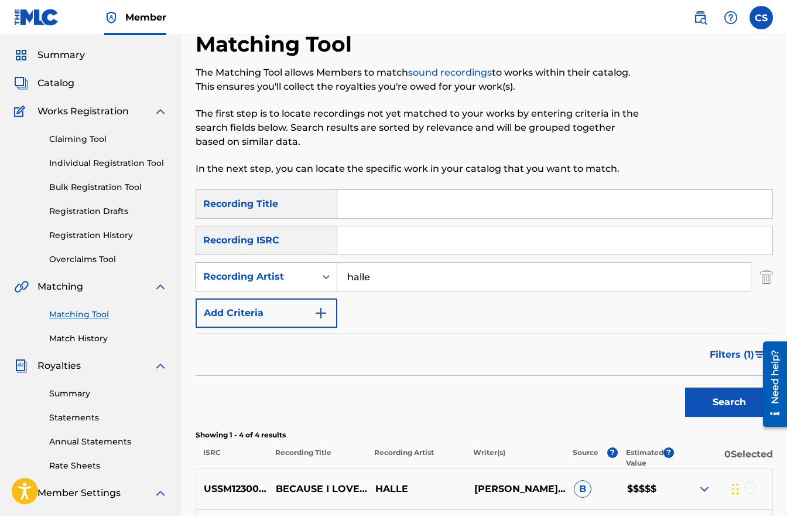
drag, startPoint x: 354, startPoint y: 271, endPoint x: 335, endPoint y: 267, distance: 20.2
click at [335, 267] on div "SearchWithCriteriac991e986-52ba-44de-a67d-3e532446806f Recording Artist halle" at bounding box center [485, 276] width 578 height 29
click at [686, 387] on button "Search" at bounding box center [730, 401] width 88 height 29
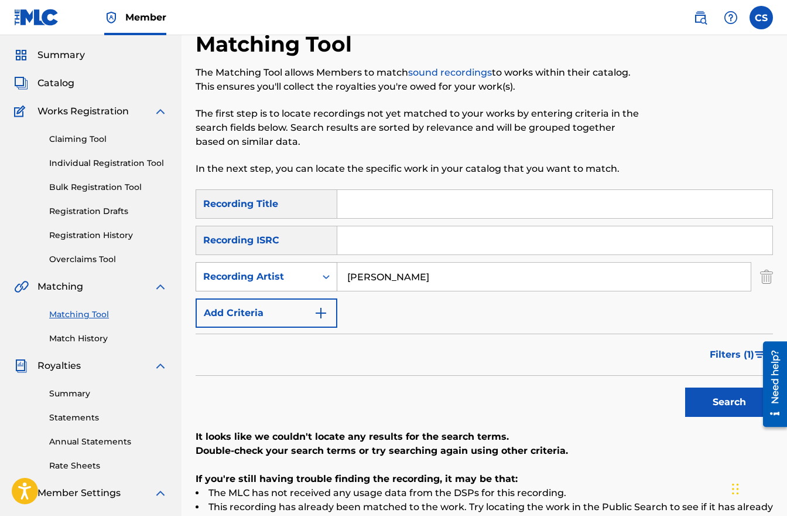
drag, startPoint x: 411, startPoint y: 278, endPoint x: 334, endPoint y: 277, distance: 77.4
click at [334, 277] on div "SearchWithCriteriac991e986-52ba-44de-a67d-3e532446806f Recording Artist [PERSON…" at bounding box center [485, 276] width 578 height 29
click at [686, 387] on button "Search" at bounding box center [730, 401] width 88 height 29
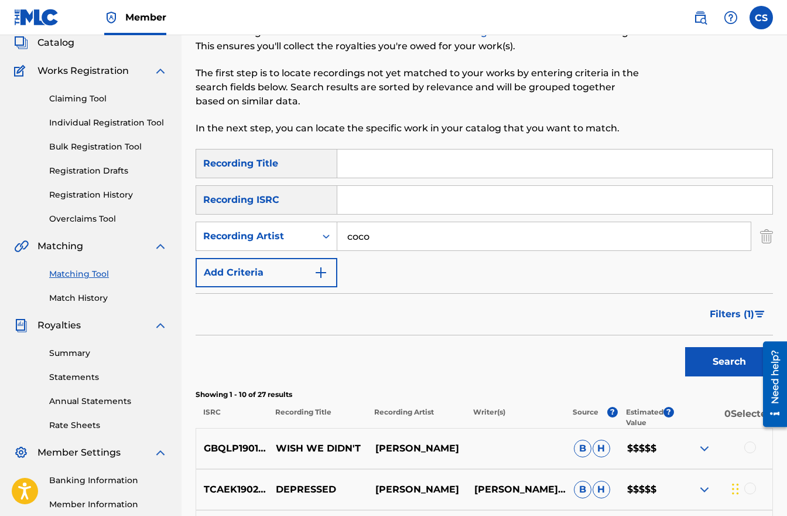
scroll to position [50, 0]
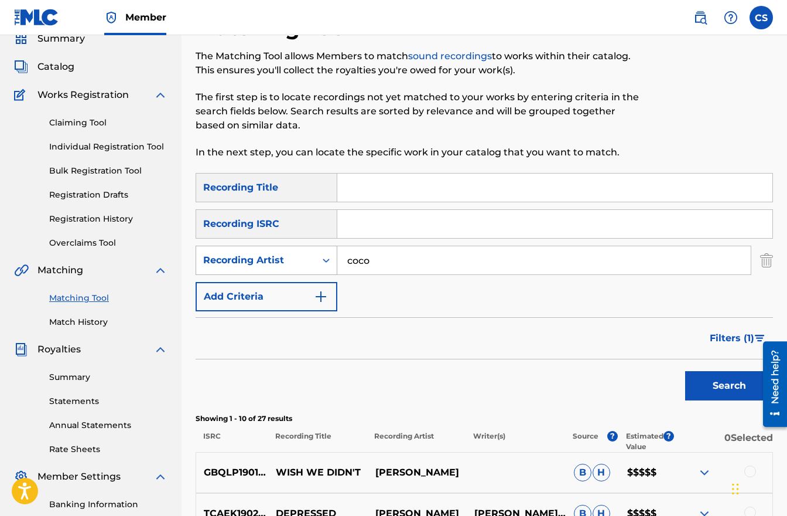
drag, startPoint x: 345, startPoint y: 260, endPoint x: 323, endPoint y: 258, distance: 21.1
click at [323, 258] on div "SearchWithCriteriac991e986-52ba-44de-a67d-3e532446806f Recording Artist [PERSON…" at bounding box center [485, 259] width 578 height 29
click at [686, 371] on button "Search" at bounding box center [730, 385] width 88 height 29
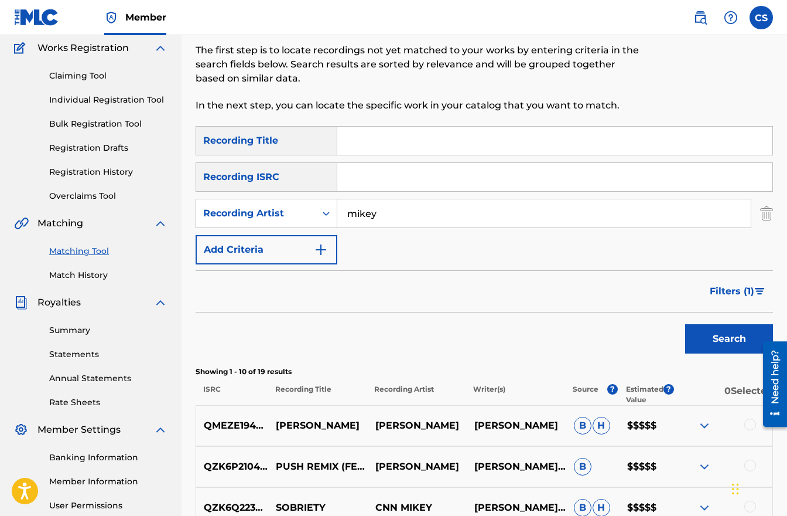
scroll to position [0, 0]
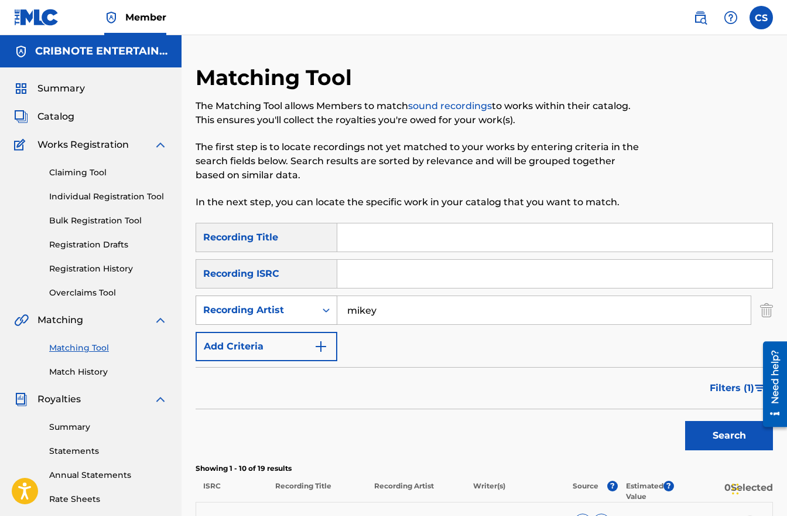
drag, startPoint x: 393, startPoint y: 306, endPoint x: 304, endPoint y: 311, distance: 88.6
click at [304, 311] on div "SearchWithCriteriac991e986-52ba-44de-a67d-3e532446806f Recording Artist [PERSON…" at bounding box center [485, 309] width 578 height 29
click at [686, 421] on button "Search" at bounding box center [730, 435] width 88 height 29
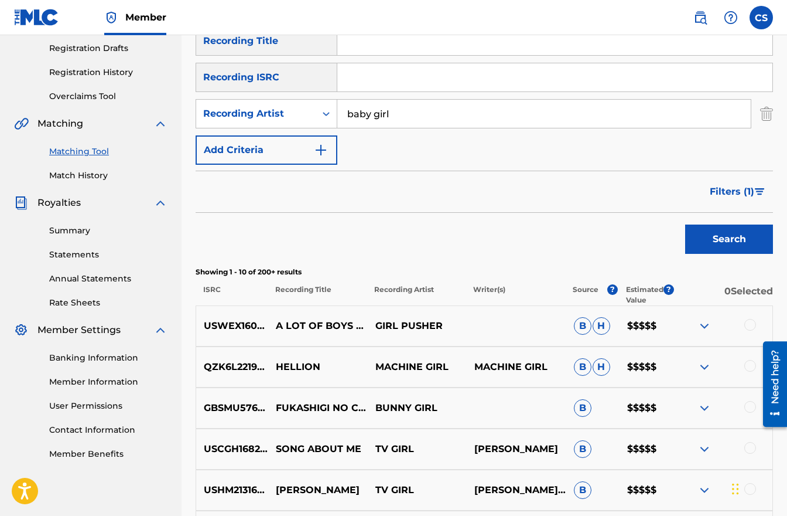
scroll to position [197, 0]
drag, startPoint x: 376, startPoint y: 368, endPoint x: 441, endPoint y: 369, distance: 65.0
click at [448, 369] on p "MACHINE GIRL" at bounding box center [417, 366] width 100 height 14
copy p "MACHINE GIRL"
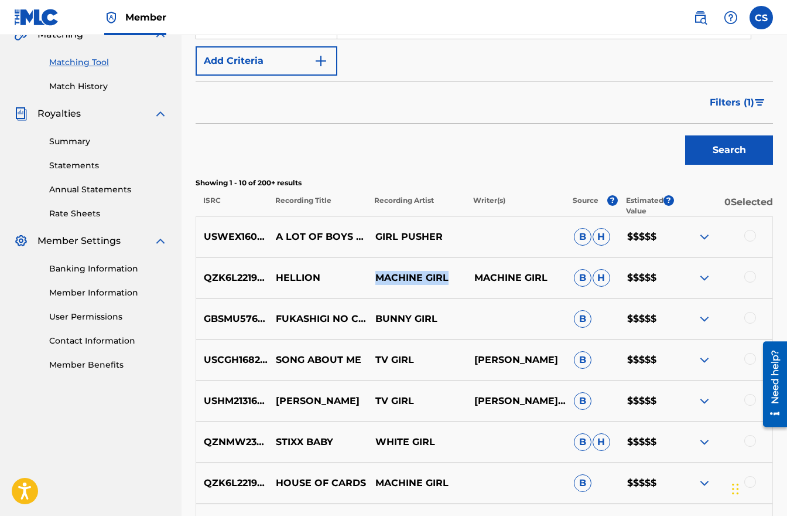
scroll to position [303, 0]
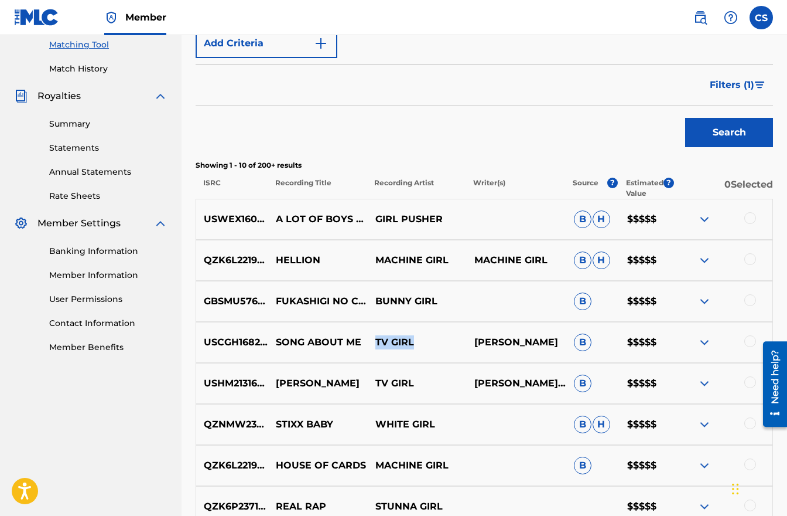
drag, startPoint x: 377, startPoint y: 342, endPoint x: 421, endPoint y: 340, distance: 44.0
click at [421, 340] on p "TV GIRL" at bounding box center [417, 342] width 100 height 14
drag, startPoint x: 378, startPoint y: 425, endPoint x: 420, endPoint y: 422, distance: 41.7
click at [435, 425] on p "WHITE GIRL" at bounding box center [417, 424] width 100 height 14
copy p "WHITE GIRL"
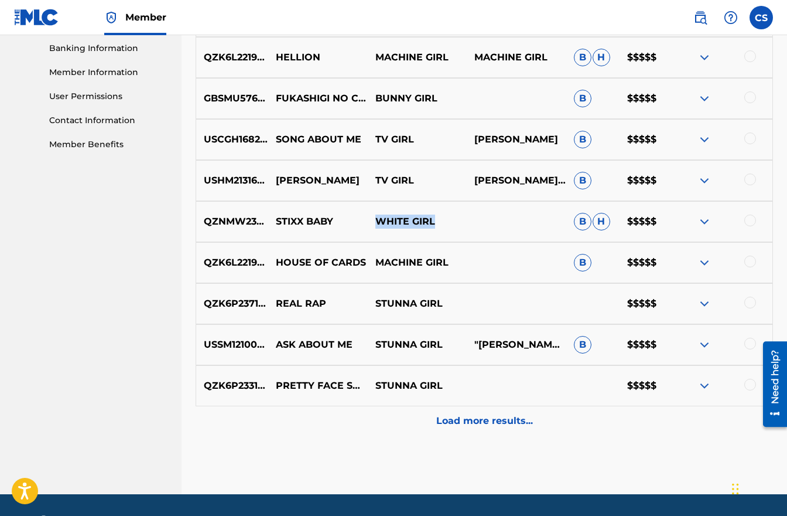
scroll to position [540, 0]
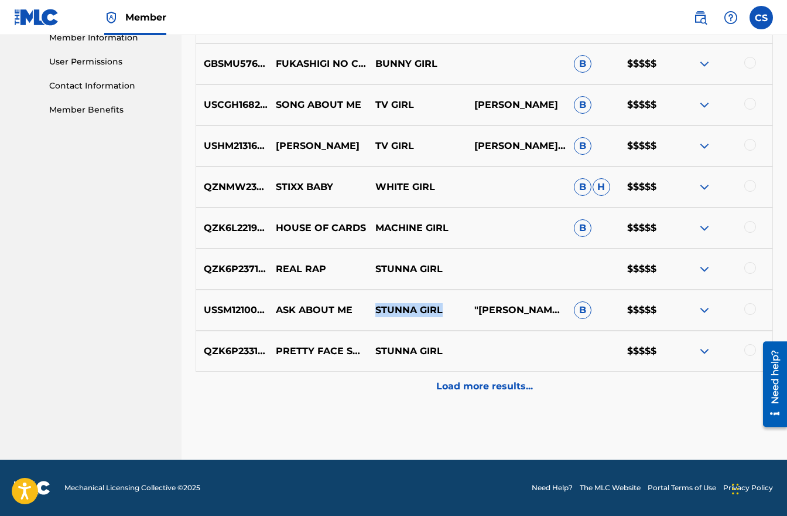
drag, startPoint x: 377, startPoint y: 312, endPoint x: 441, endPoint y: 309, distance: 63.3
click at [441, 309] on p "STUNNA GIRL" at bounding box center [417, 310] width 100 height 14
copy p "STUNNA GIRL"
click at [489, 386] on p "Load more results..." at bounding box center [484, 386] width 97 height 14
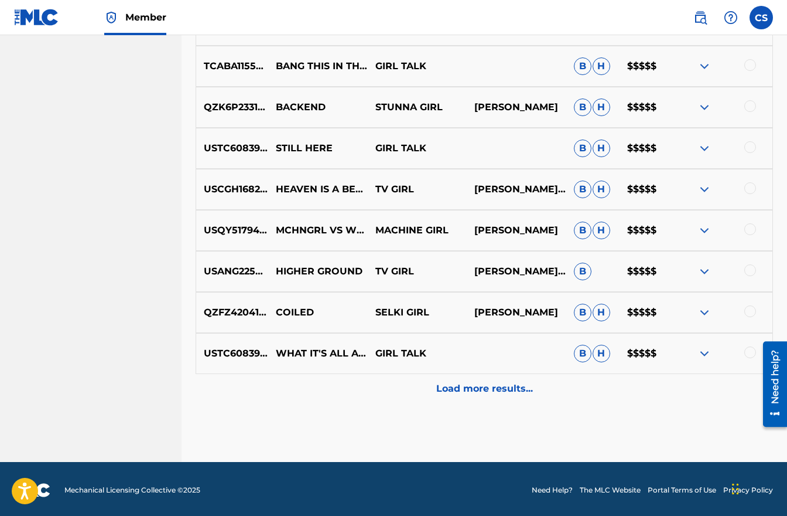
scroll to position [950, 0]
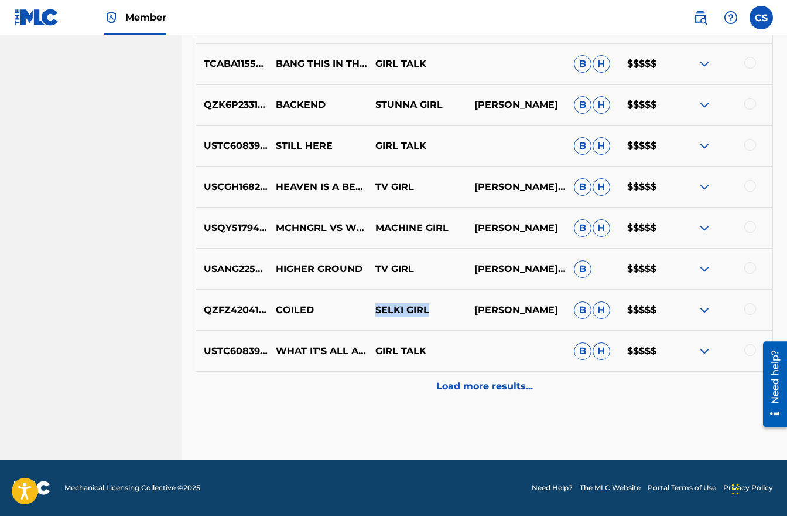
drag, startPoint x: 377, startPoint y: 312, endPoint x: 434, endPoint y: 312, distance: 56.8
click at [434, 311] on p "SELKI GIRL" at bounding box center [417, 310] width 100 height 14
copy p "SELKI GIRL"
click at [478, 390] on p "Load more results..." at bounding box center [484, 386] width 97 height 14
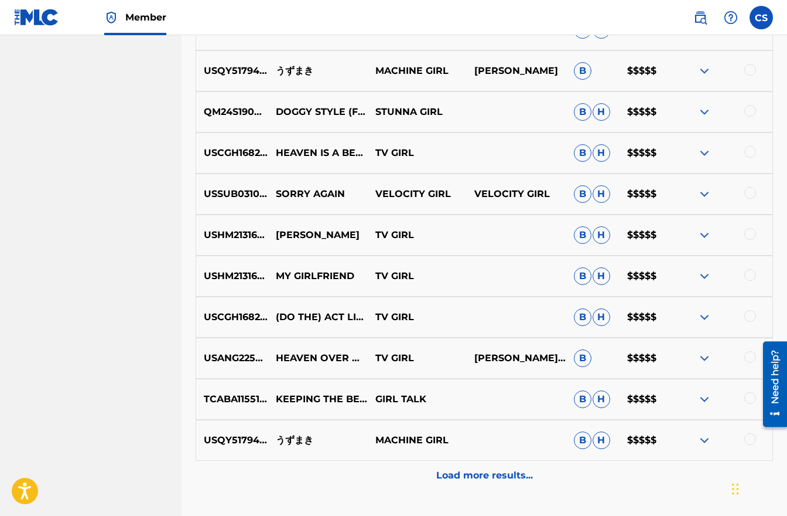
scroll to position [1360, 0]
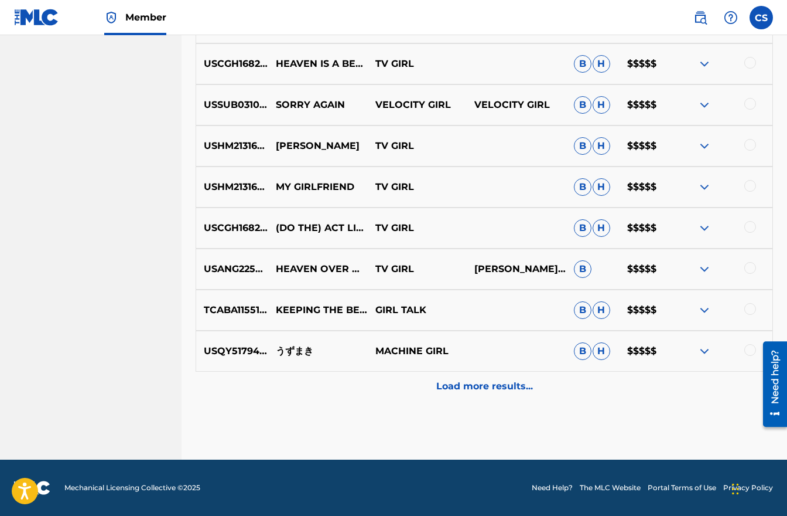
click at [465, 386] on p "Load more results..." at bounding box center [484, 386] width 97 height 14
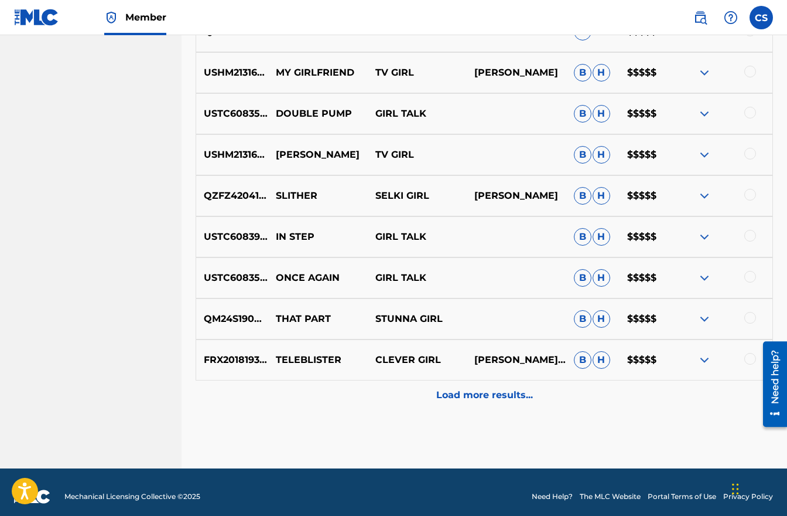
scroll to position [1771, 0]
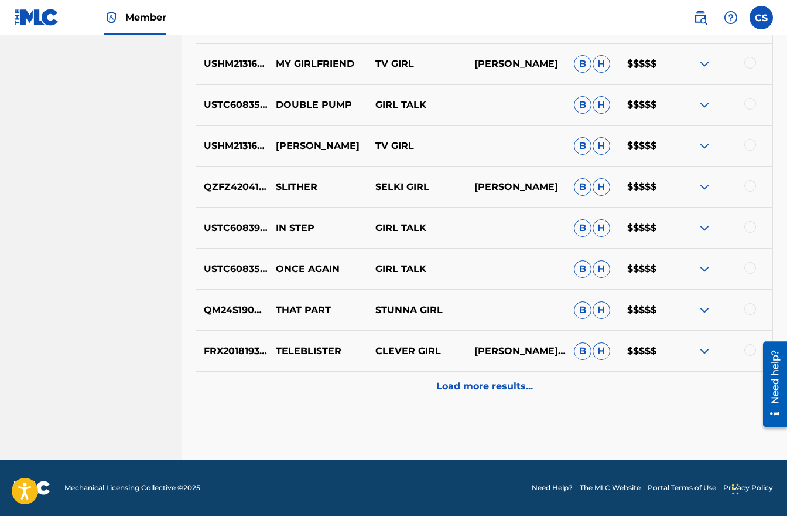
click at [445, 384] on p "Load more results..." at bounding box center [484, 386] width 97 height 14
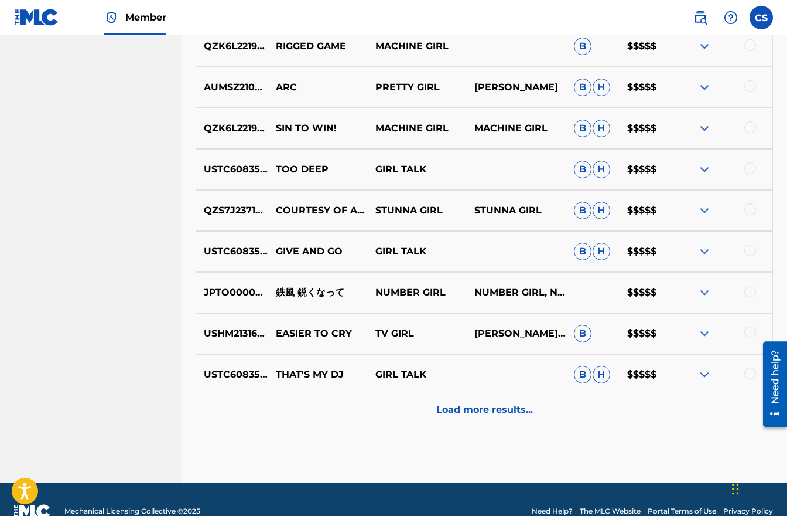
scroll to position [2161, 0]
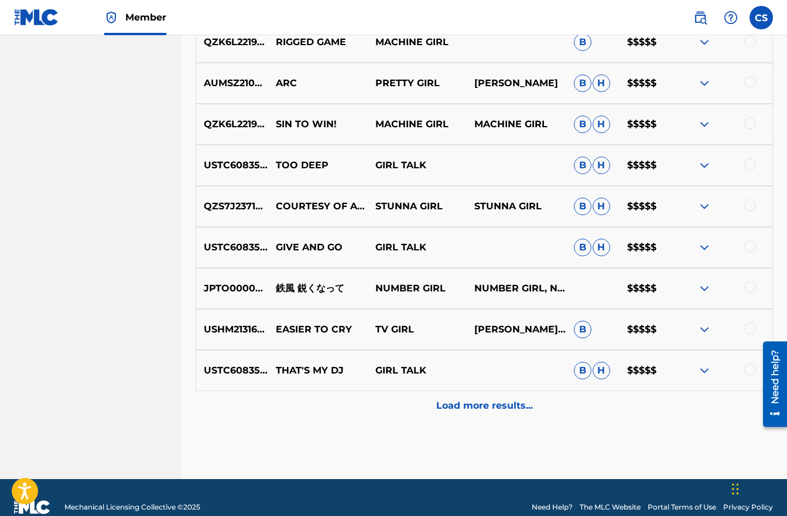
click at [454, 405] on p "Load more results..." at bounding box center [484, 405] width 97 height 14
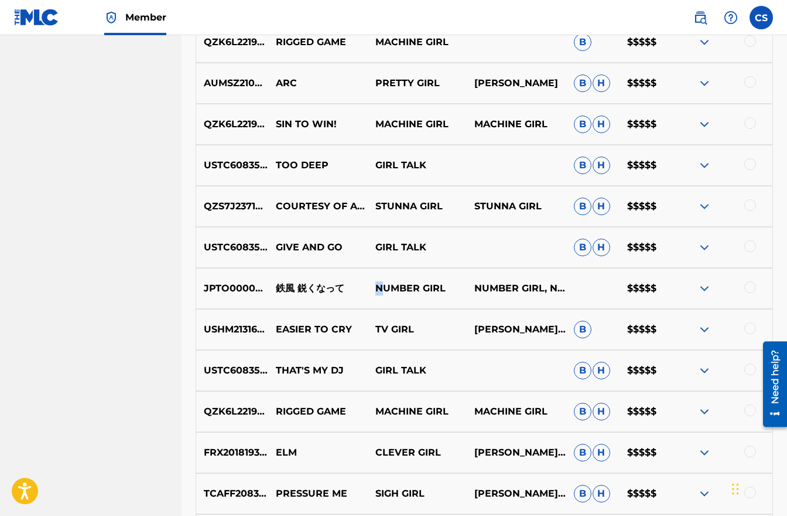
click at [380, 288] on p "NUMBER GIRL" at bounding box center [417, 288] width 100 height 14
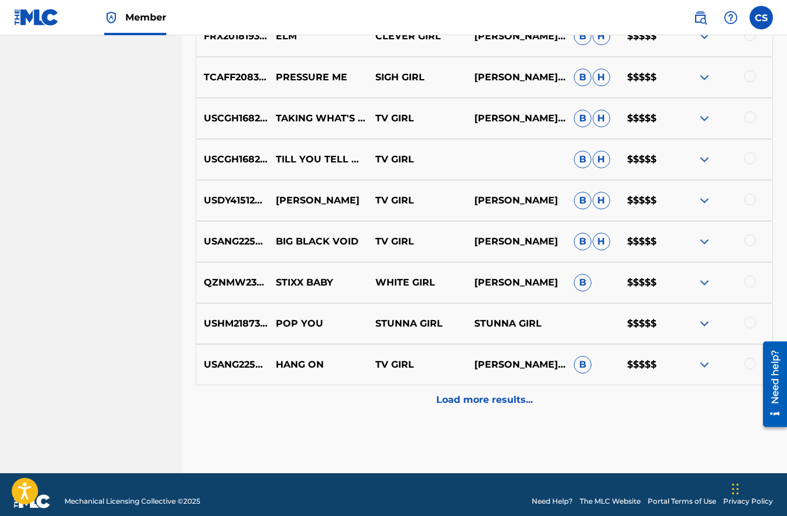
scroll to position [2582, 0]
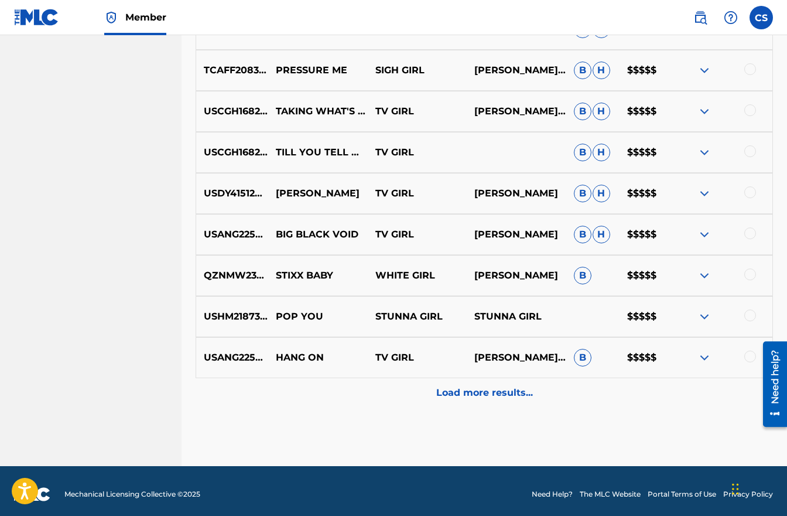
click at [476, 395] on p "Load more results..." at bounding box center [484, 393] width 97 height 14
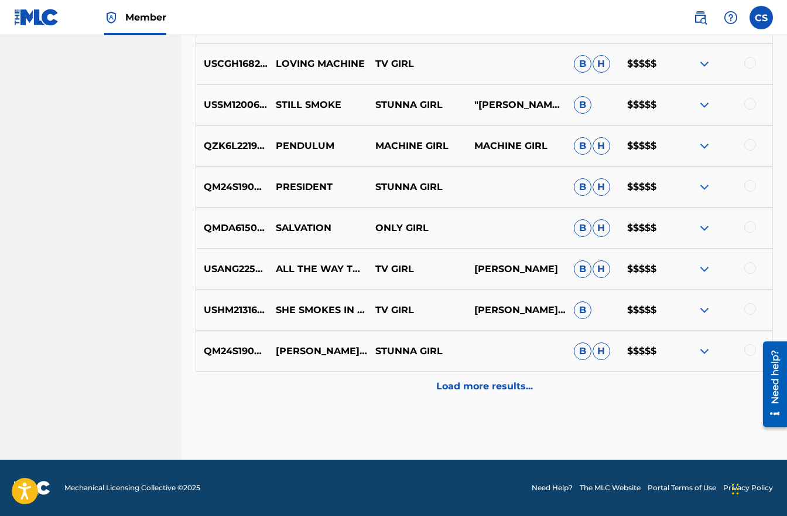
click at [446, 374] on div "Load more results..." at bounding box center [485, 385] width 578 height 29
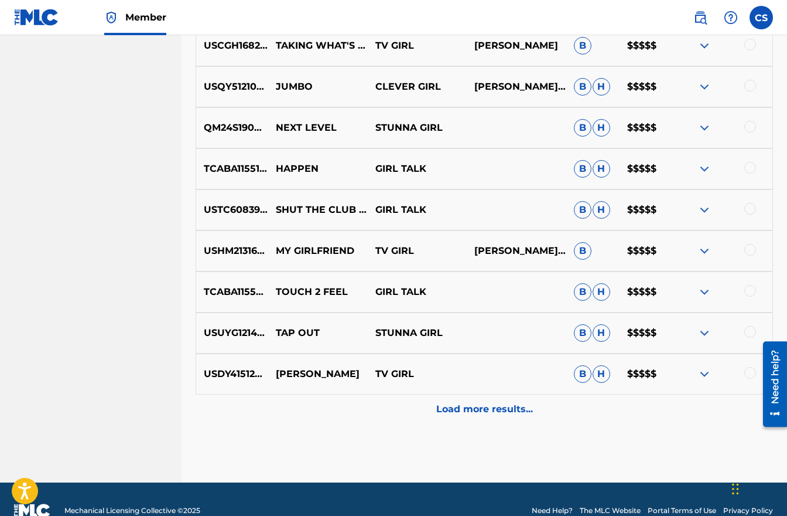
scroll to position [3391, 0]
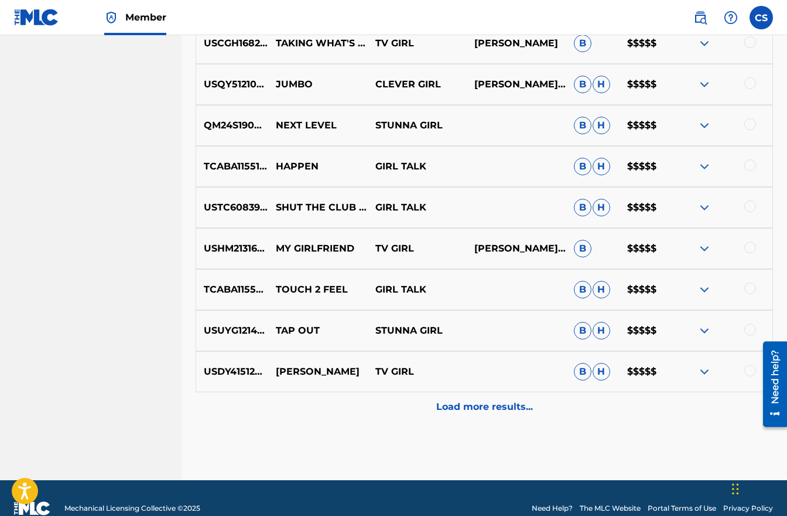
drag, startPoint x: 439, startPoint y: 404, endPoint x: 472, endPoint y: 255, distance: 152.5
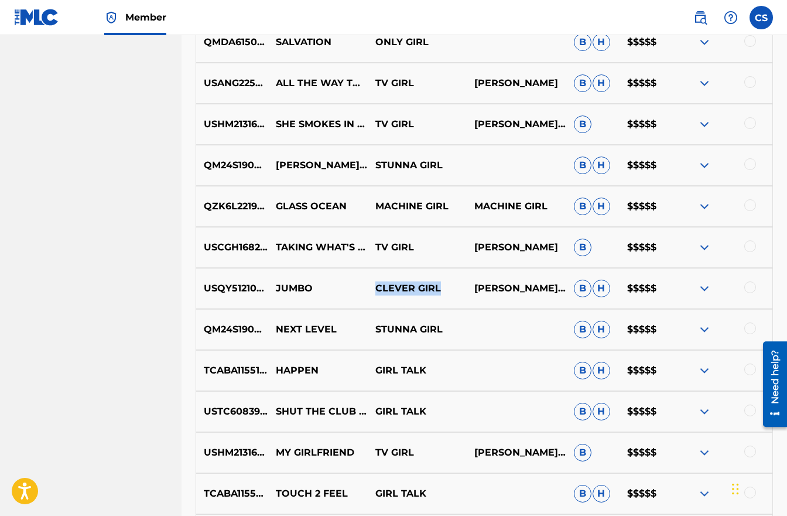
drag, startPoint x: 378, startPoint y: 291, endPoint x: 445, endPoint y: 288, distance: 66.3
click at [445, 288] on p "CLEVER GIRL" at bounding box center [417, 288] width 100 height 14
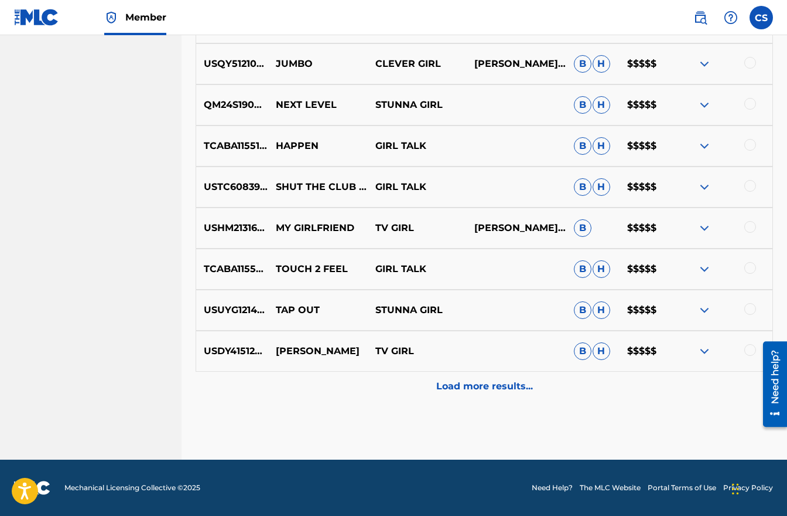
click at [456, 381] on p "Load more results..." at bounding box center [484, 386] width 97 height 14
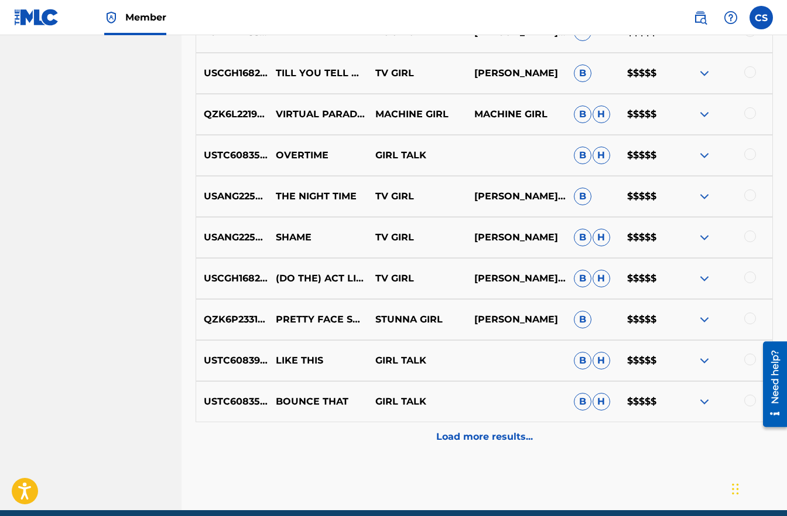
scroll to position [3776, 0]
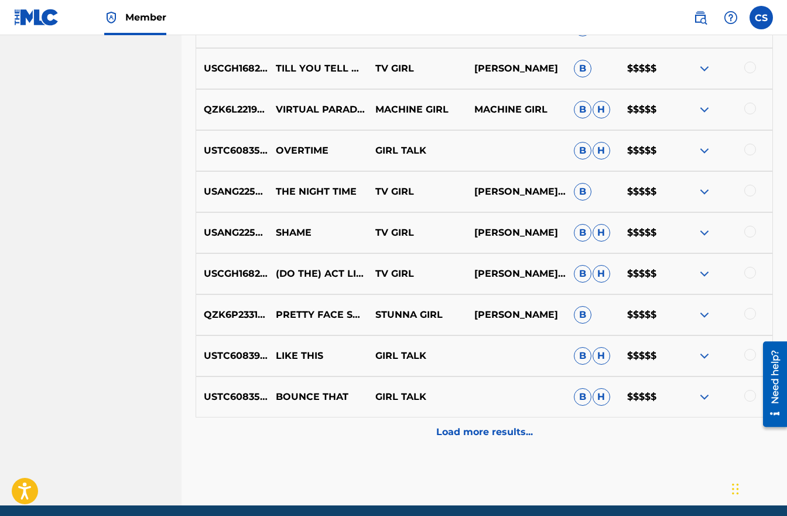
click at [459, 432] on p "Load more results..." at bounding box center [484, 432] width 97 height 14
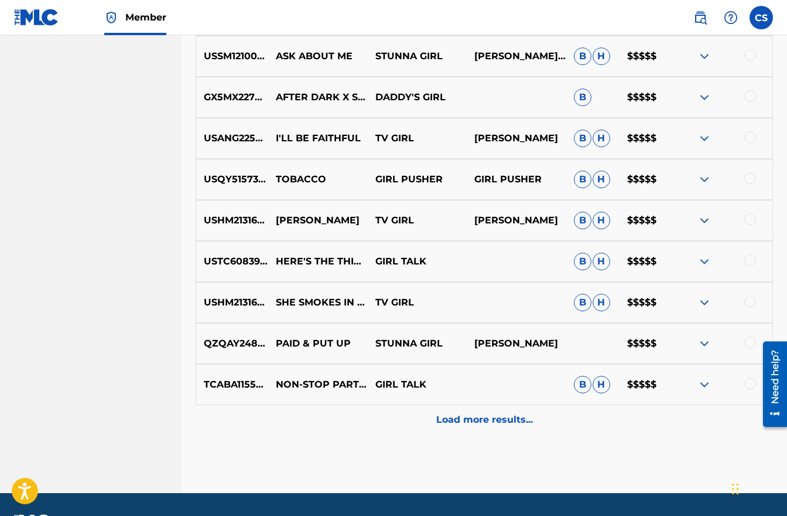
scroll to position [4231, 0]
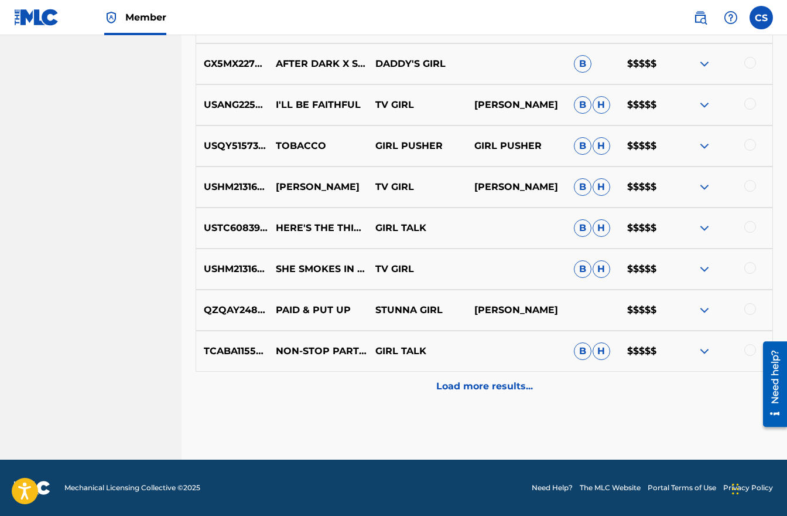
click at [473, 394] on div "Load more results..." at bounding box center [485, 385] width 578 height 29
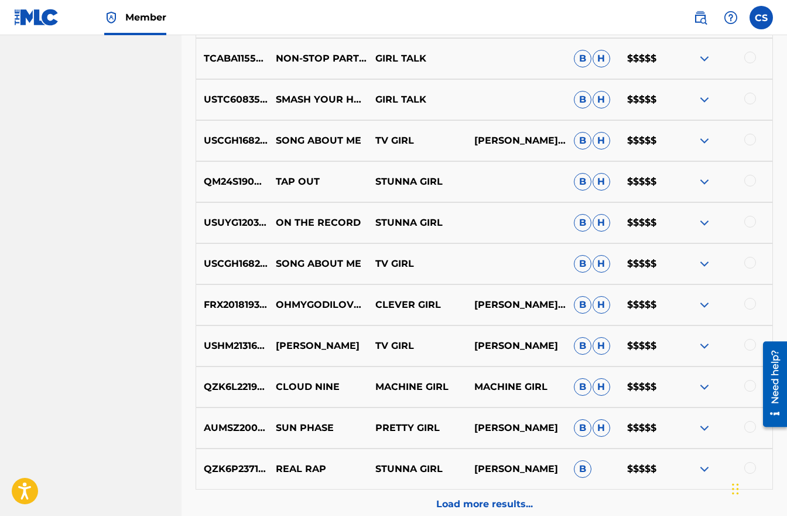
scroll to position [4642, 0]
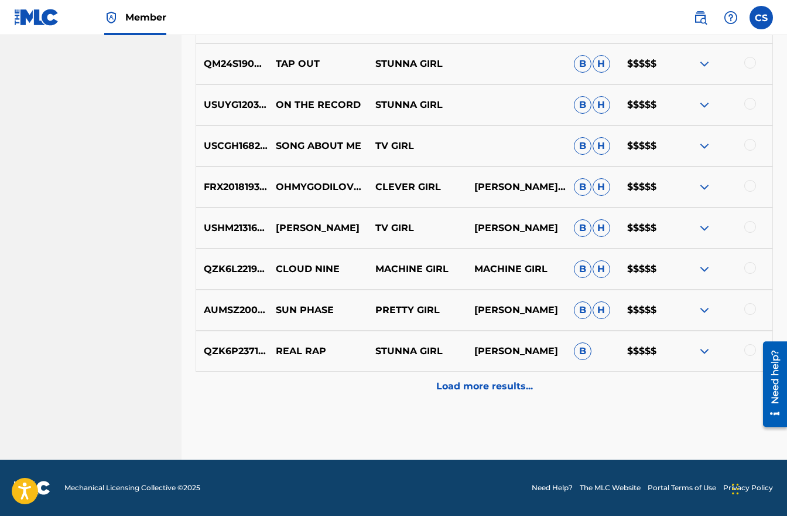
click at [477, 391] on p "Load more results..." at bounding box center [484, 386] width 97 height 14
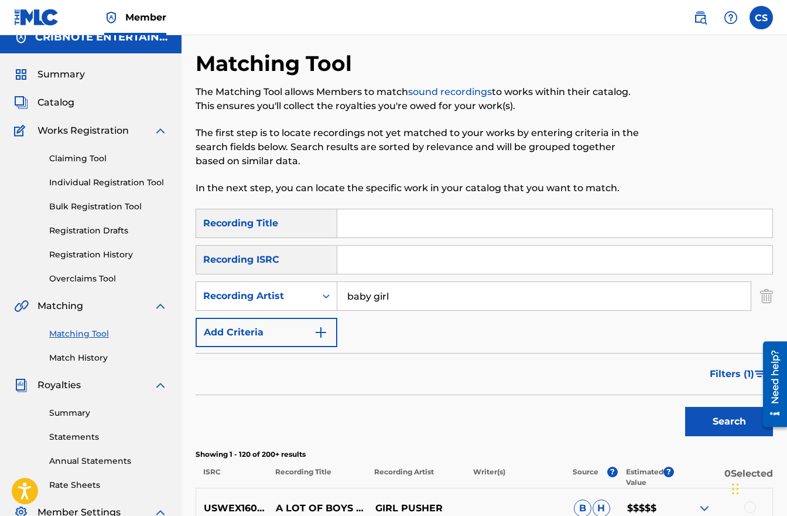
scroll to position [0, 0]
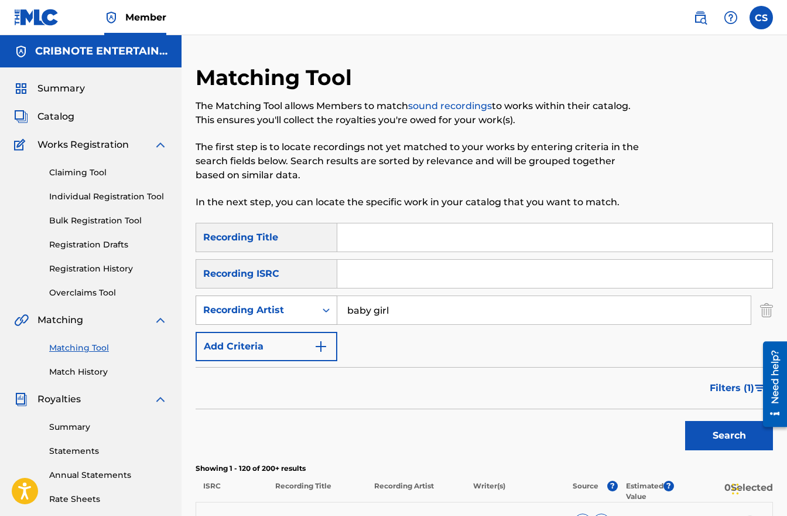
drag, startPoint x: 405, startPoint y: 312, endPoint x: 321, endPoint y: 309, distance: 84.4
click at [321, 309] on div "SearchWithCriteriac991e986-52ba-44de-a67d-3e532446806f Recording Artist baby gi…" at bounding box center [485, 309] width 578 height 29
type input "baby"
drag, startPoint x: 373, startPoint y: 307, endPoint x: 276, endPoint y: 301, distance: 97.5
click at [276, 301] on div "SearchWithCriteriac991e986-52ba-44de-a67d-3e532446806f Recording Artist baby" at bounding box center [485, 309] width 578 height 29
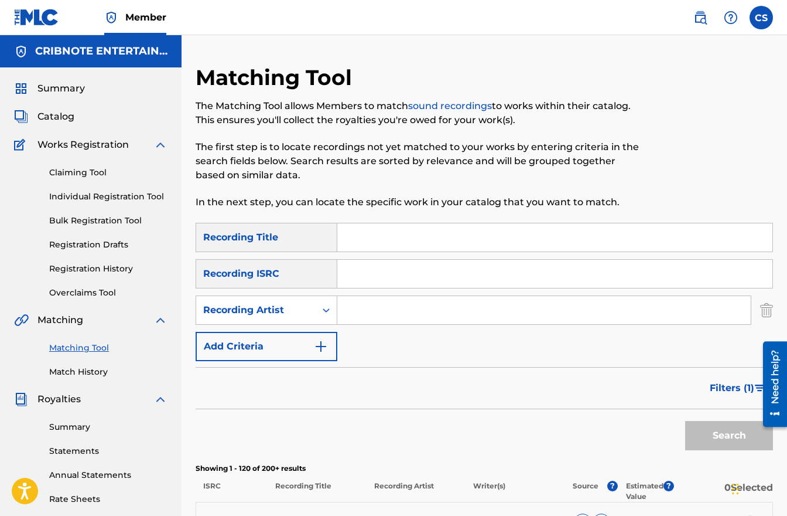
click at [366, 241] on input "Search Form" at bounding box center [554, 237] width 435 height 28
click at [686, 421] on button "Search" at bounding box center [730, 435] width 88 height 29
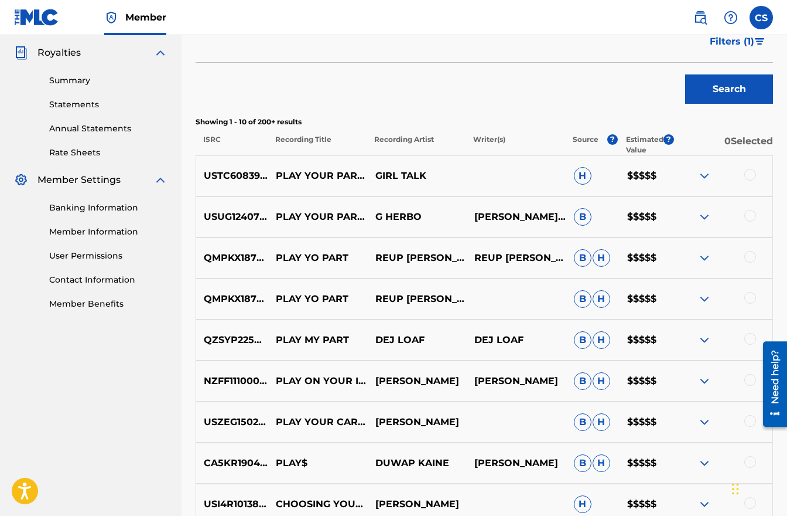
scroll to position [352, 0]
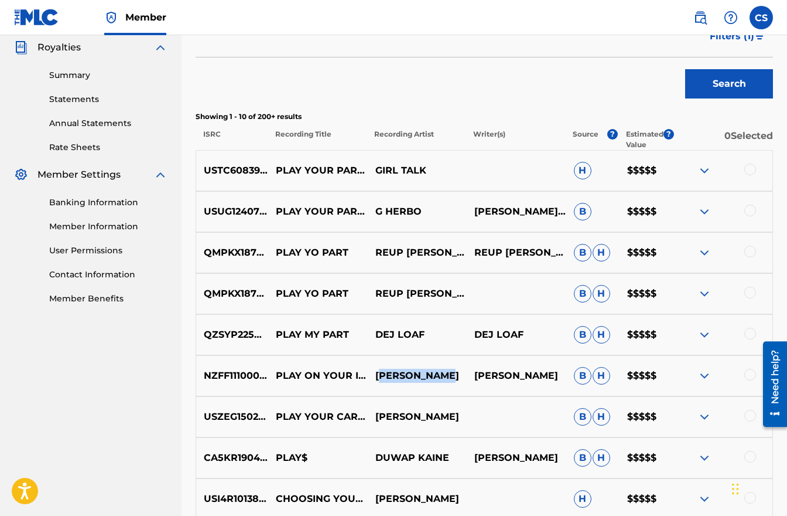
drag, startPoint x: 380, startPoint y: 378, endPoint x: 446, endPoint y: 377, distance: 66.2
click at [446, 377] on p "[PERSON_NAME]" at bounding box center [417, 376] width 100 height 14
click at [377, 381] on p "[PERSON_NAME]" at bounding box center [417, 376] width 100 height 14
drag, startPoint x: 376, startPoint y: 377, endPoint x: 455, endPoint y: 376, distance: 79.7
click at [455, 376] on p "[PERSON_NAME]" at bounding box center [417, 376] width 100 height 14
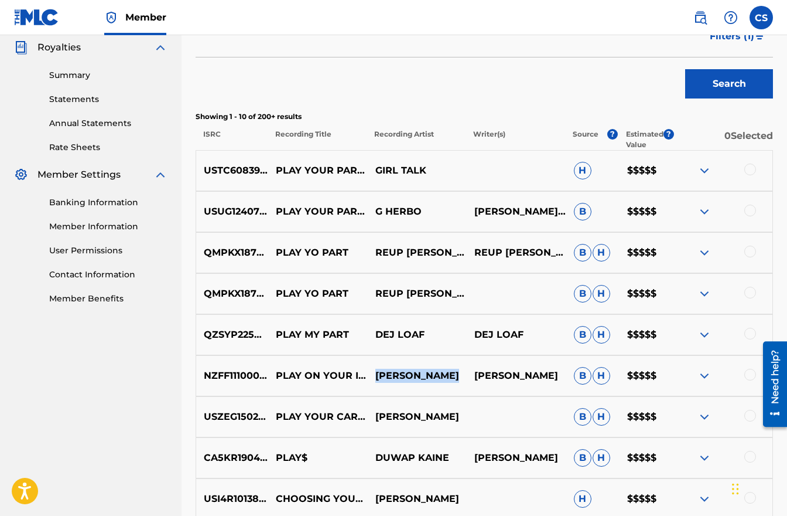
copy p "[PERSON_NAME]"
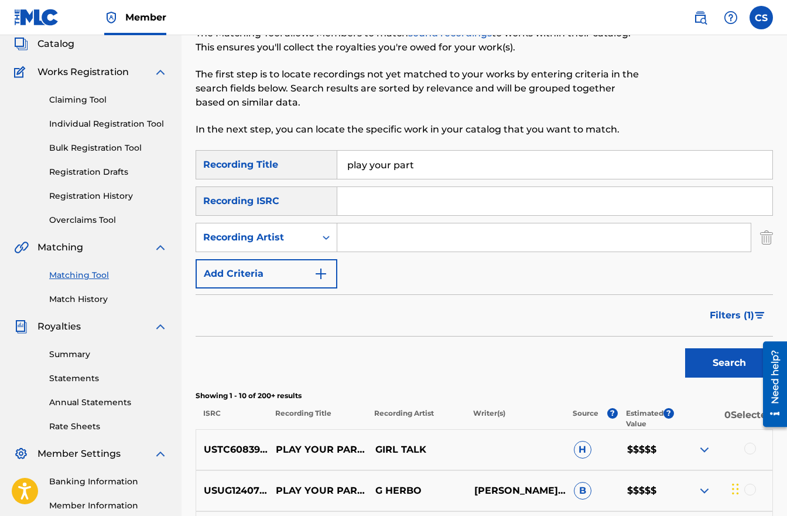
scroll to position [0, 0]
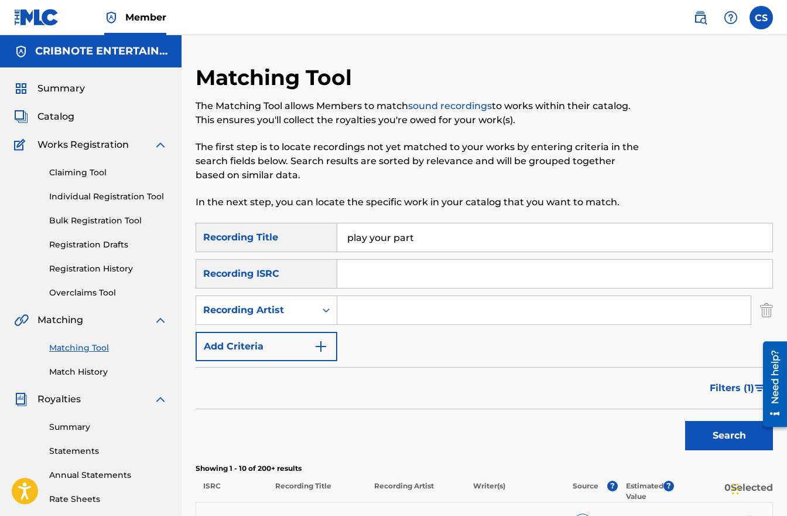
drag, startPoint x: 427, startPoint y: 245, endPoint x: 320, endPoint y: 236, distance: 107.6
click at [320, 236] on div "SearchWithCriteria5af14f05-8c66-42dd-93a0-bd30b34a99c9 Recording Title play you…" at bounding box center [485, 237] width 578 height 29
type input "[PERSON_NAME]"
click at [686, 421] on button "Search" at bounding box center [730, 435] width 88 height 29
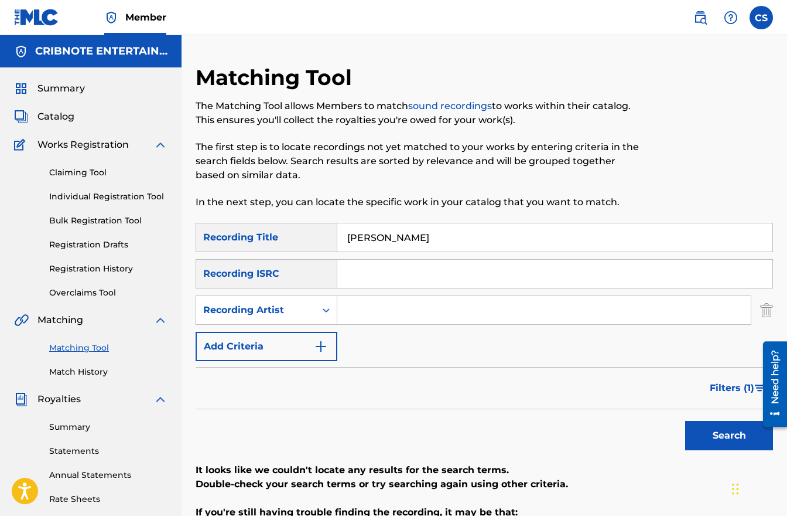
drag, startPoint x: 416, startPoint y: 237, endPoint x: 344, endPoint y: 238, distance: 72.1
click at [344, 238] on input "[PERSON_NAME]" at bounding box center [554, 237] width 435 height 28
click at [356, 311] on input "Search Form" at bounding box center [544, 310] width 414 height 28
paste input "[PERSON_NAME]"
type input "[PERSON_NAME]"
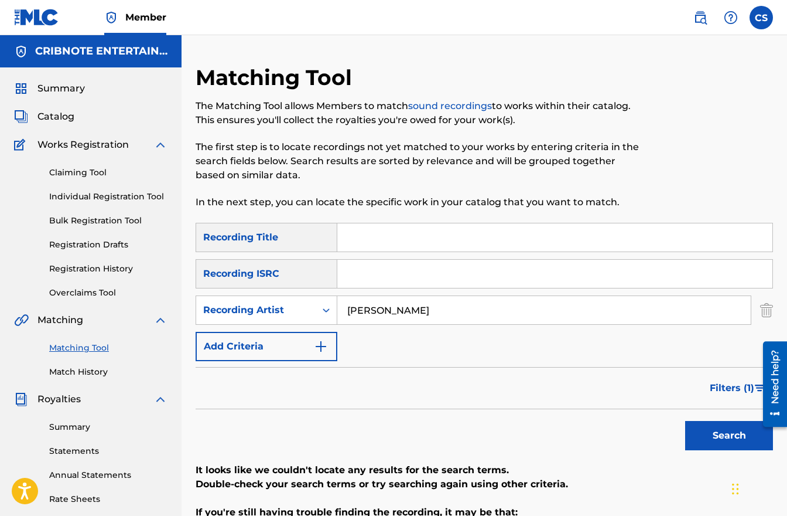
click at [713, 436] on button "Search" at bounding box center [730, 435] width 88 height 29
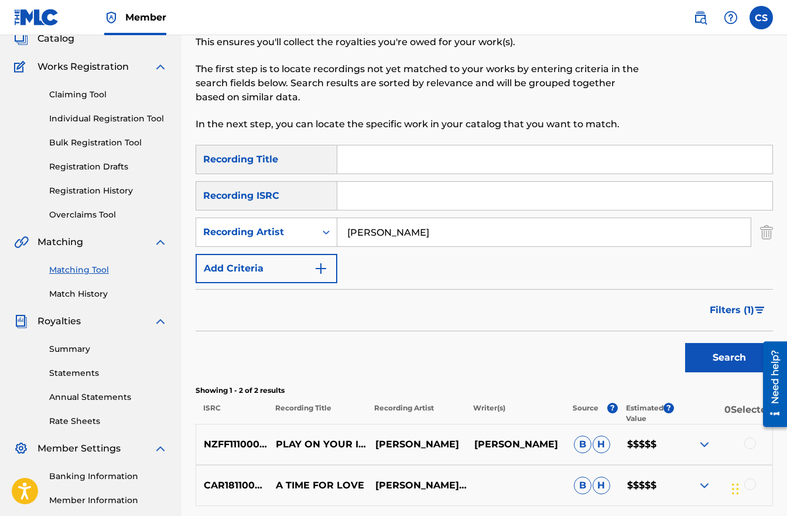
scroll to position [211, 0]
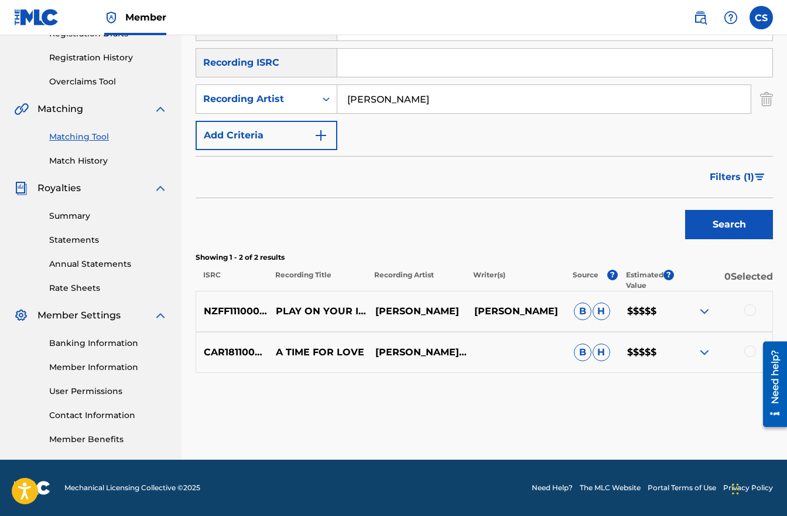
click at [754, 180] on button "Filters ( 1 )" at bounding box center [738, 176] width 70 height 29
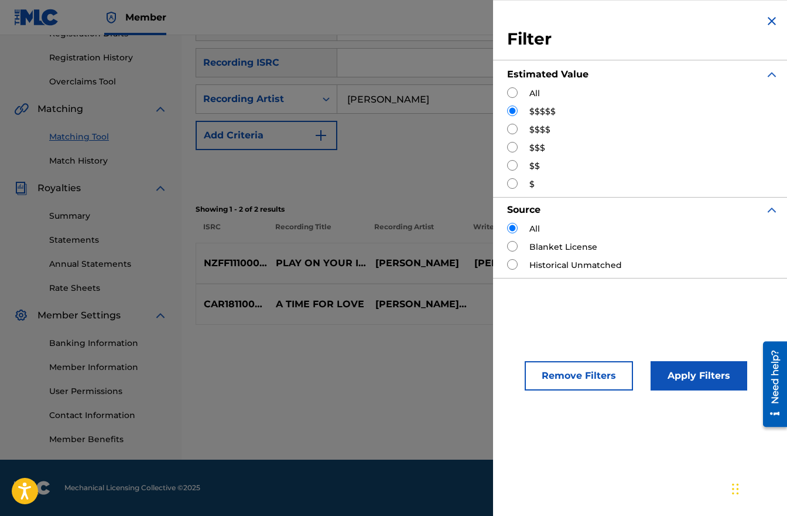
click at [513, 130] on input "Search Form" at bounding box center [512, 129] width 11 height 11
radio input "true"
click at [695, 377] on button "Apply Filters" at bounding box center [699, 375] width 97 height 29
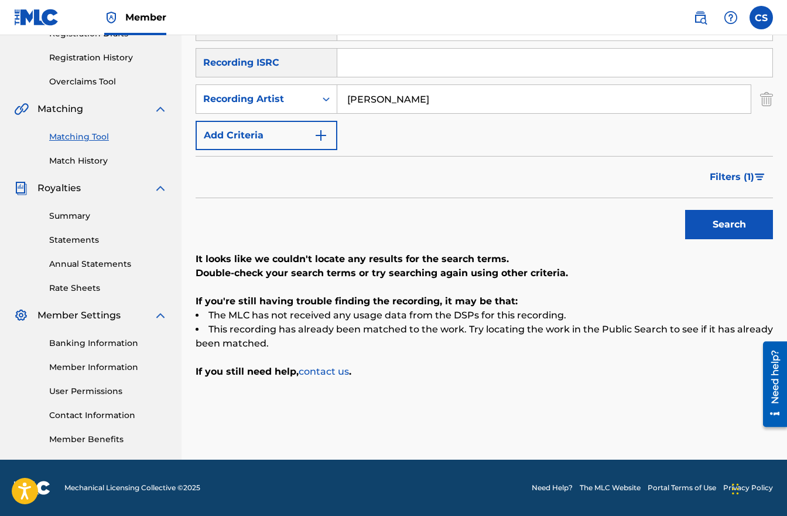
click at [755, 177] on img "Search Form" at bounding box center [760, 176] width 10 height 7
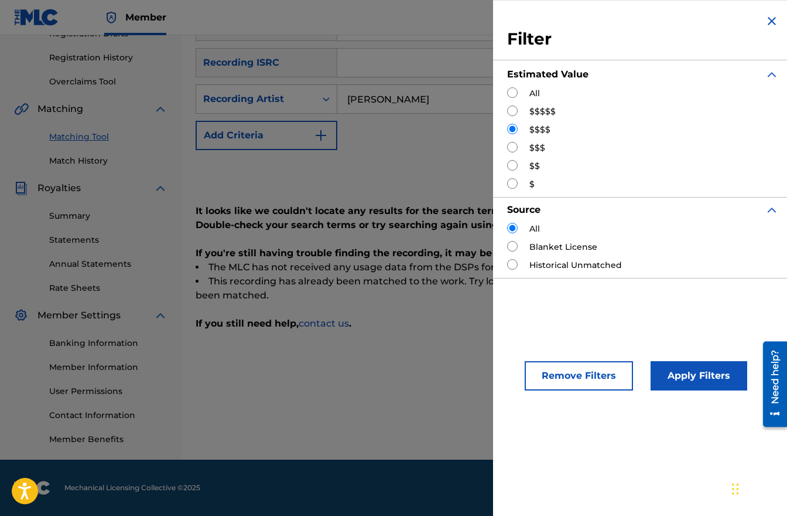
click at [511, 149] on input "Search Form" at bounding box center [512, 147] width 11 height 11
radio input "true"
click at [683, 377] on button "Apply Filters" at bounding box center [699, 375] width 97 height 29
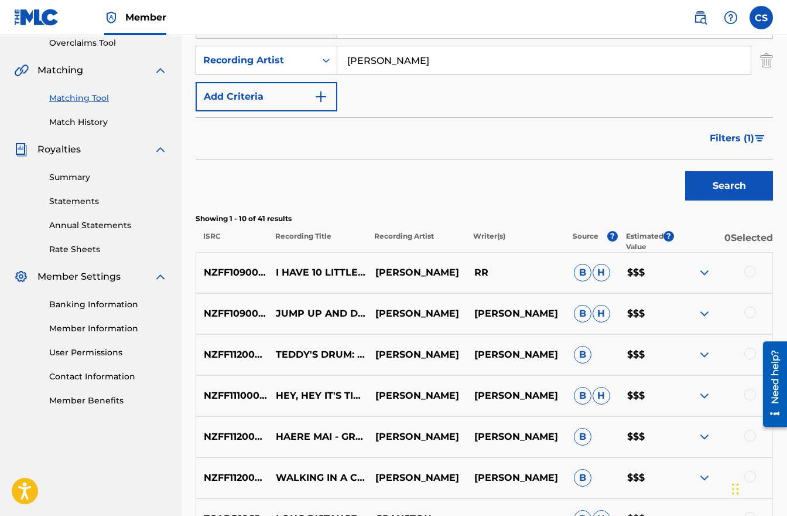
scroll to position [0, 0]
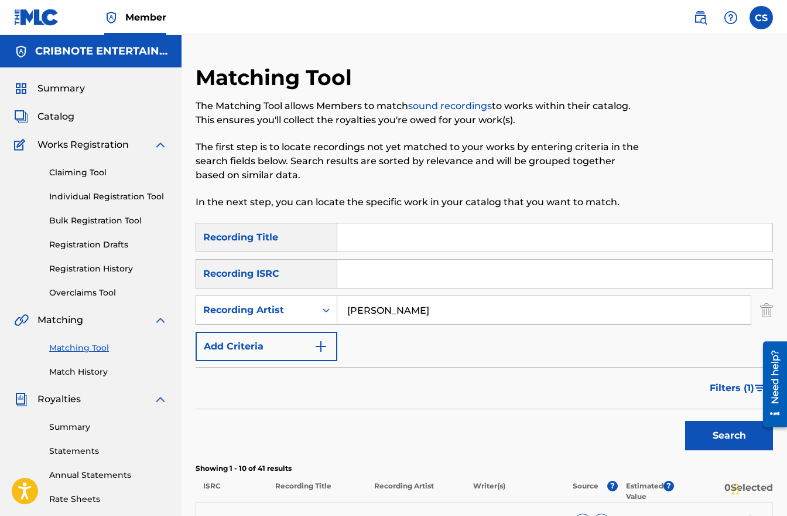
drag, startPoint x: 424, startPoint y: 315, endPoint x: 340, endPoint y: 315, distance: 84.4
click at [337, 316] on input "[PERSON_NAME]" at bounding box center [544, 310] width 414 height 28
drag, startPoint x: 345, startPoint y: 312, endPoint x: 412, endPoint y: 311, distance: 67.4
click at [412, 311] on input "[PERSON_NAME]" at bounding box center [544, 310] width 414 height 28
drag, startPoint x: 428, startPoint y: 322, endPoint x: 336, endPoint y: 315, distance: 92.3
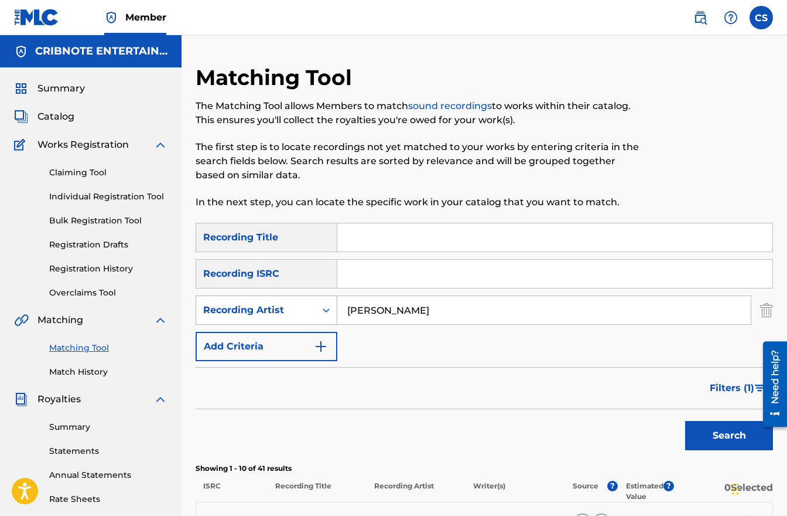
click at [336, 315] on div "SearchWithCriteriac991e986-52ba-44de-a67d-3e532446806f Recording Artist [PERSON…" at bounding box center [485, 309] width 578 height 29
type input "walk the dog"
click at [686, 421] on button "Search" at bounding box center [730, 435] width 88 height 29
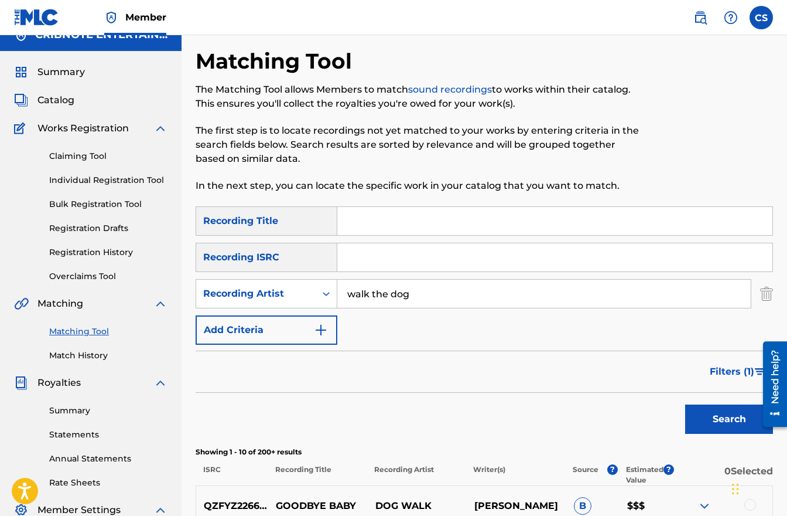
scroll to position [227, 0]
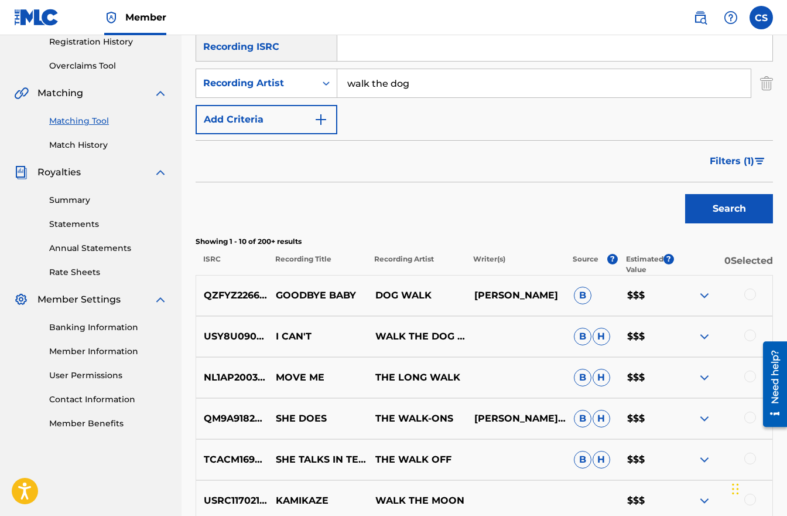
click at [739, 159] on span "Filters ( 1 )" at bounding box center [732, 161] width 45 height 14
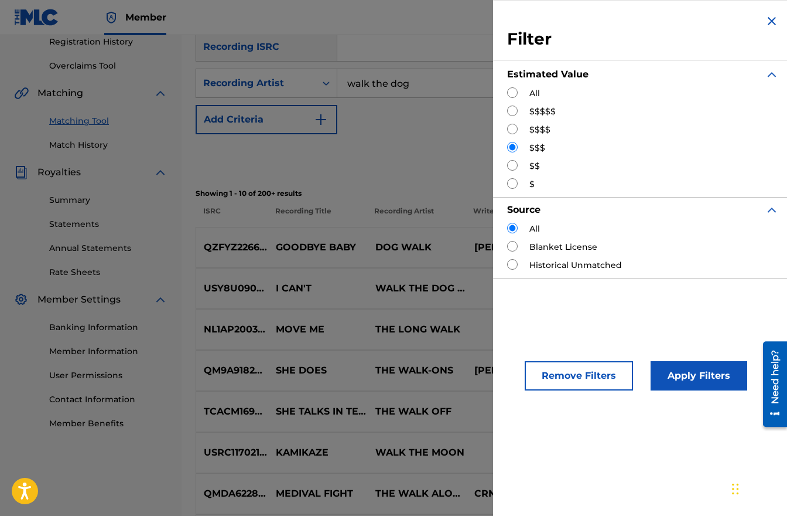
click at [515, 114] on input "Search Form" at bounding box center [512, 110] width 11 height 11
radio input "true"
click at [686, 370] on button "Apply Filters" at bounding box center [699, 375] width 97 height 29
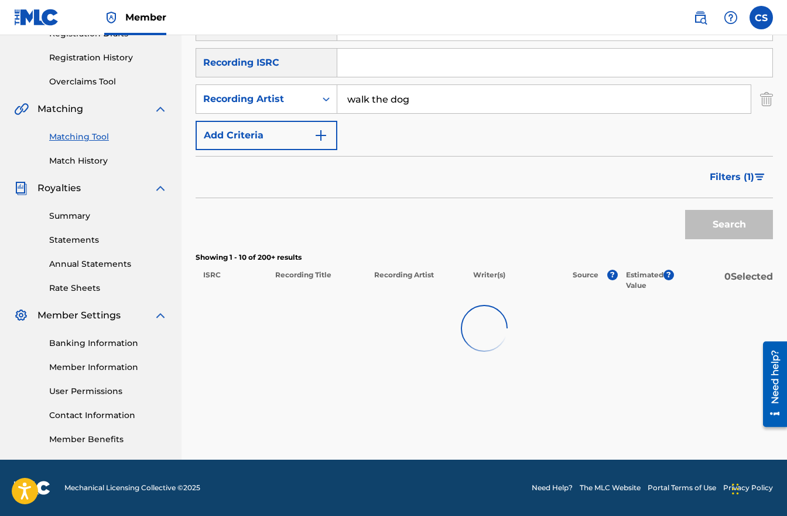
scroll to position [211, 0]
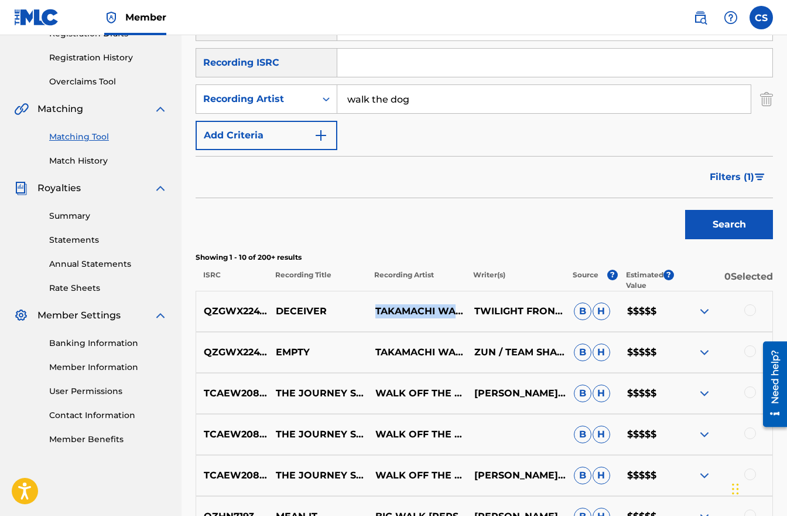
drag, startPoint x: 377, startPoint y: 304, endPoint x: 411, endPoint y: 316, distance: 35.9
click at [411, 316] on p "TAKAMACHI WALK" at bounding box center [417, 311] width 100 height 14
copy p "TAKAMACHI WALK"
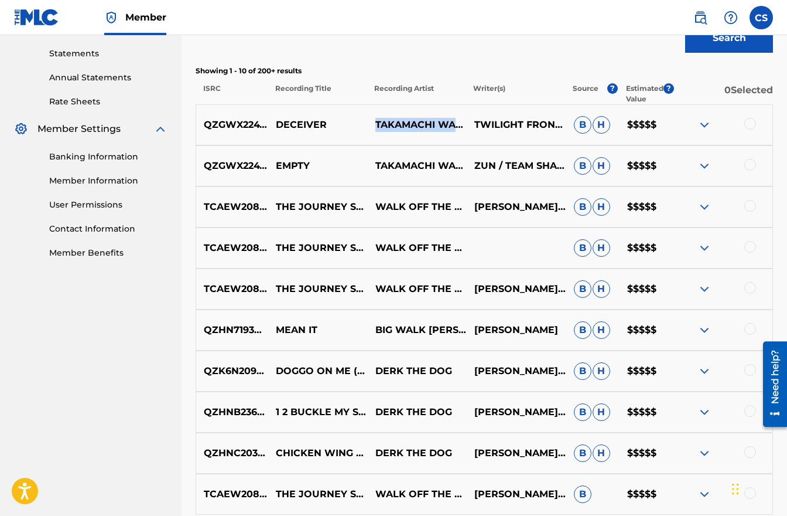
scroll to position [399, 0]
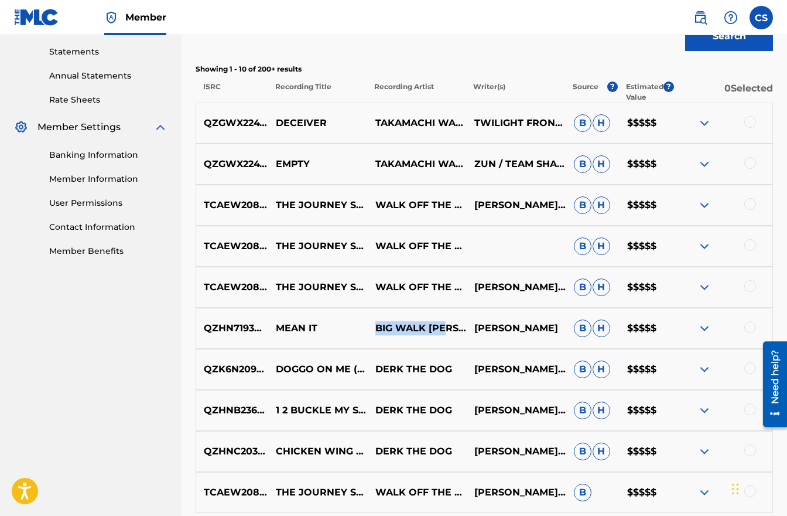
drag, startPoint x: 376, startPoint y: 330, endPoint x: 450, endPoint y: 328, distance: 74.4
click at [450, 328] on p "BIG WALK [PERSON_NAME]" at bounding box center [417, 328] width 100 height 14
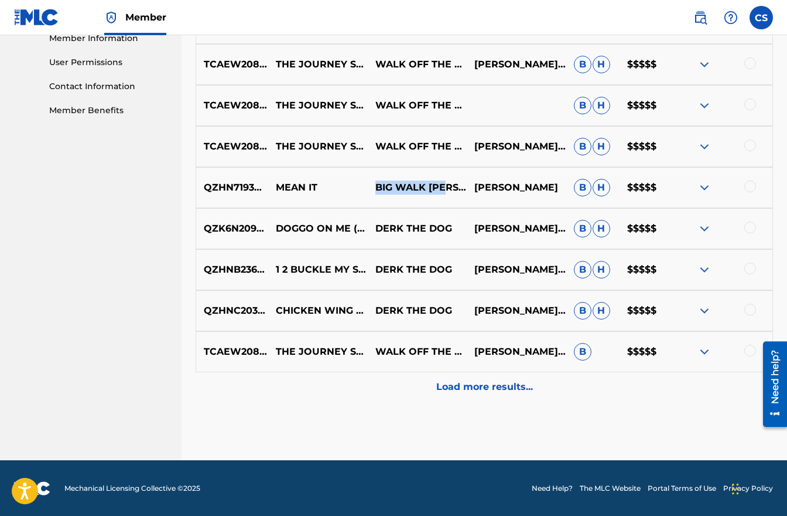
scroll to position [540, 0]
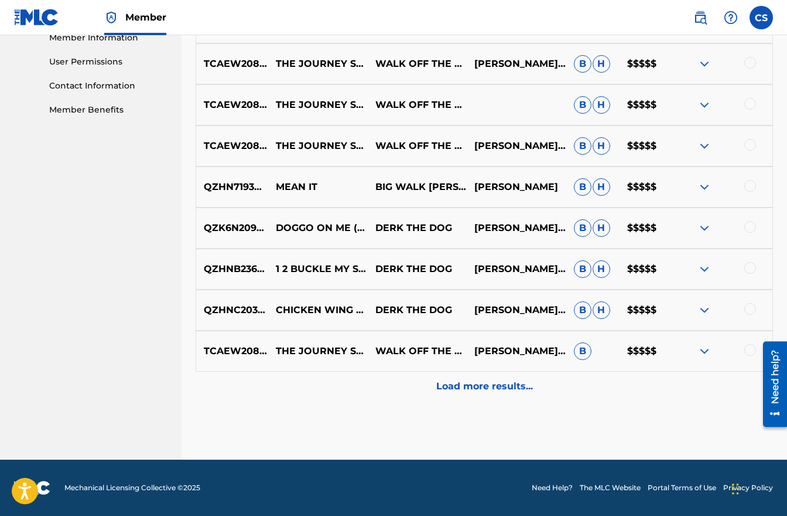
click at [486, 382] on p "Load more results..." at bounding box center [484, 386] width 97 height 14
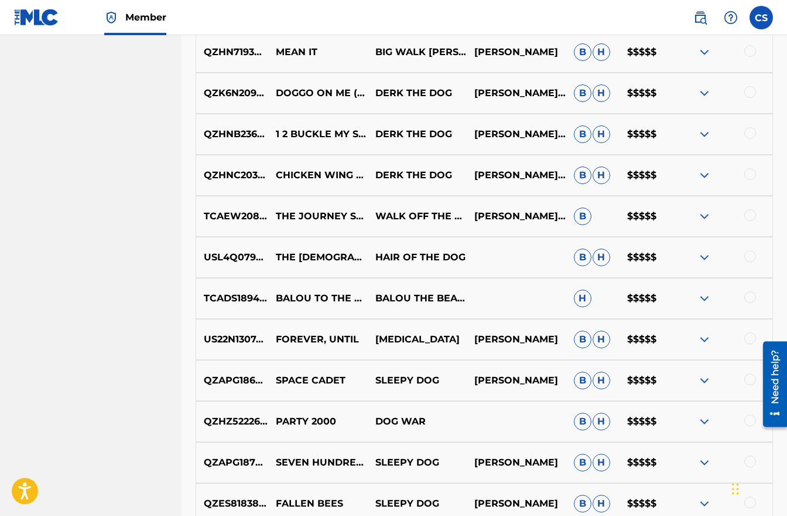
scroll to position [677, 0]
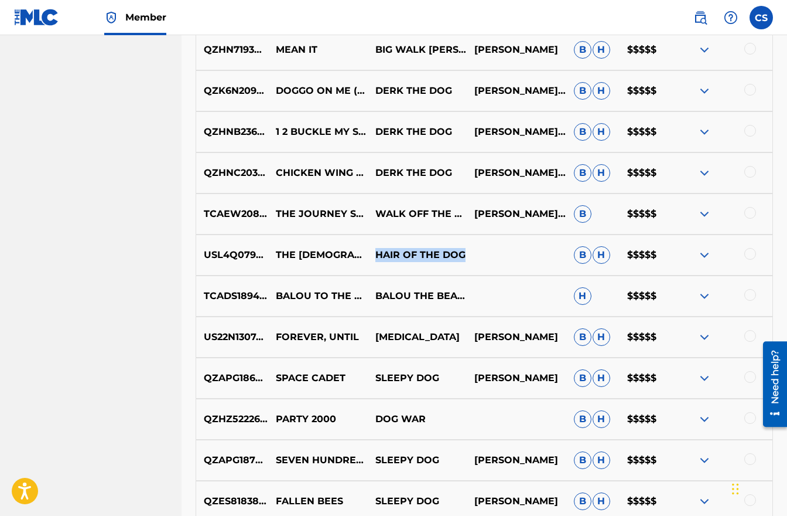
drag, startPoint x: 378, startPoint y: 254, endPoint x: 472, endPoint y: 253, distance: 93.8
click at [472, 253] on div "USL4Q0798252 THE SCOTSMAN HAIR OF THE DOG B H $$$$$" at bounding box center [485, 254] width 578 height 41
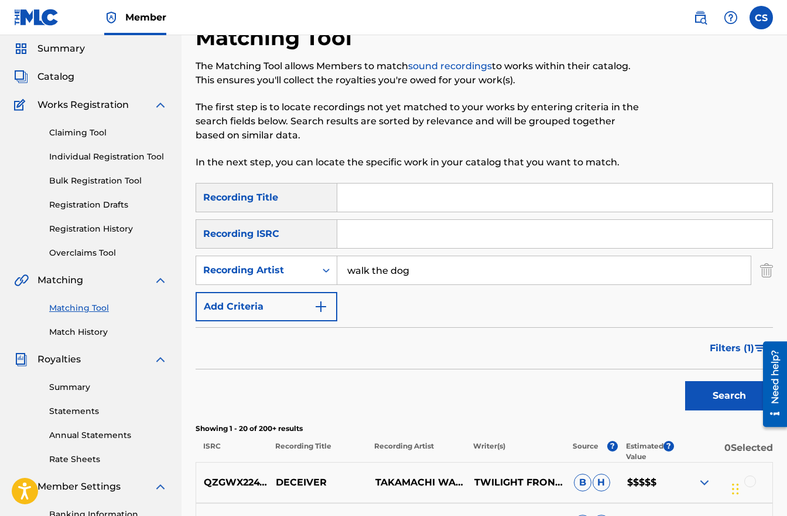
scroll to position [0, 0]
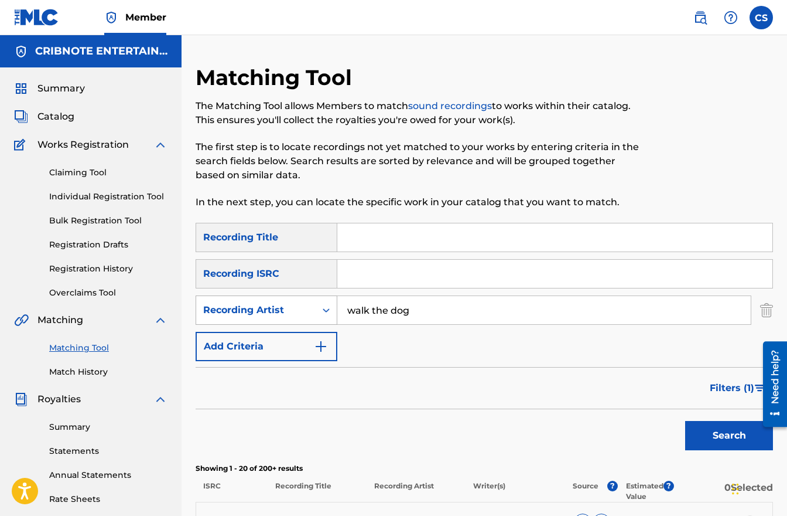
drag, startPoint x: 414, startPoint y: 311, endPoint x: 288, endPoint y: 309, distance: 126.0
click at [288, 309] on div "SearchWithCriteriac991e986-52ba-44de-a67d-3e532446806f Recording Artist walk th…" at bounding box center [485, 309] width 578 height 29
type input "dogpark"
click at [686, 421] on button "Search" at bounding box center [730, 435] width 88 height 29
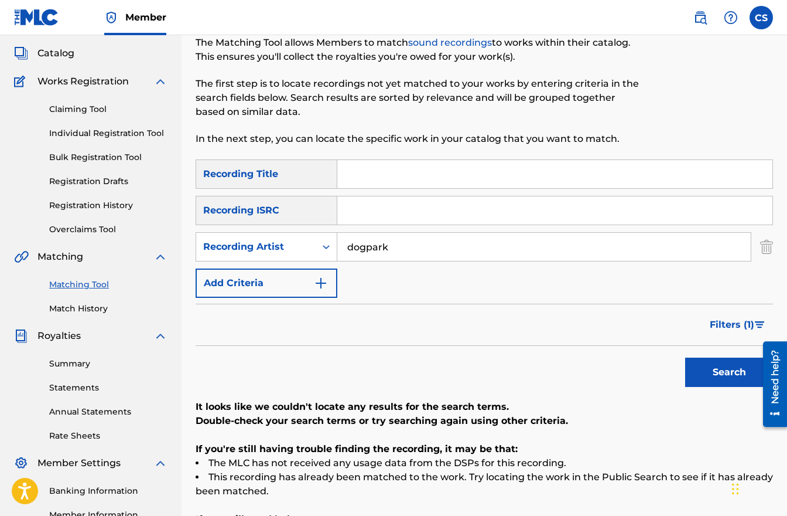
scroll to position [211, 0]
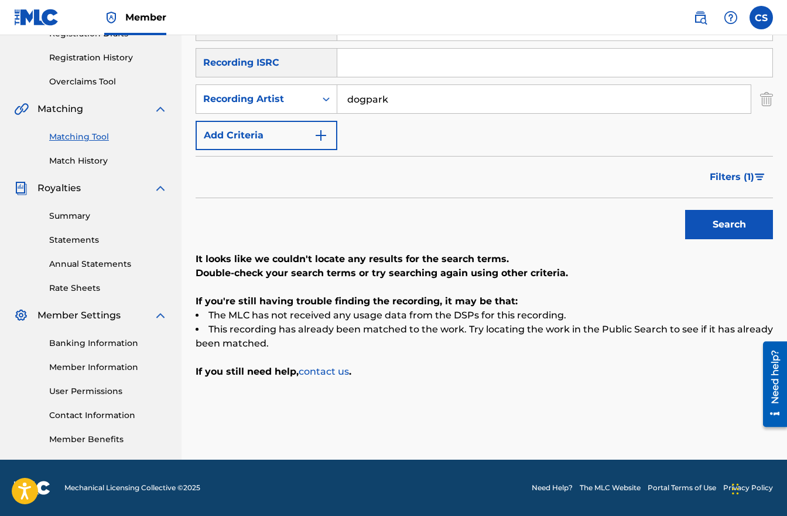
click at [724, 221] on button "Search" at bounding box center [730, 224] width 88 height 29
click at [733, 187] on button "Filters ( 1 )" at bounding box center [738, 176] width 70 height 29
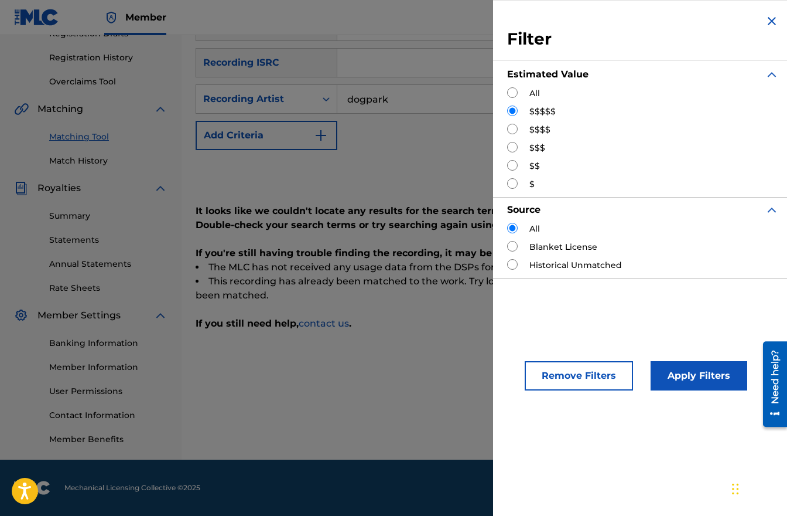
click at [509, 129] on input "Search Form" at bounding box center [512, 129] width 11 height 11
radio input "true"
drag, startPoint x: 663, startPoint y: 379, endPoint x: 652, endPoint y: 374, distance: 12.8
click at [660, 378] on button "Apply Filters" at bounding box center [699, 375] width 97 height 29
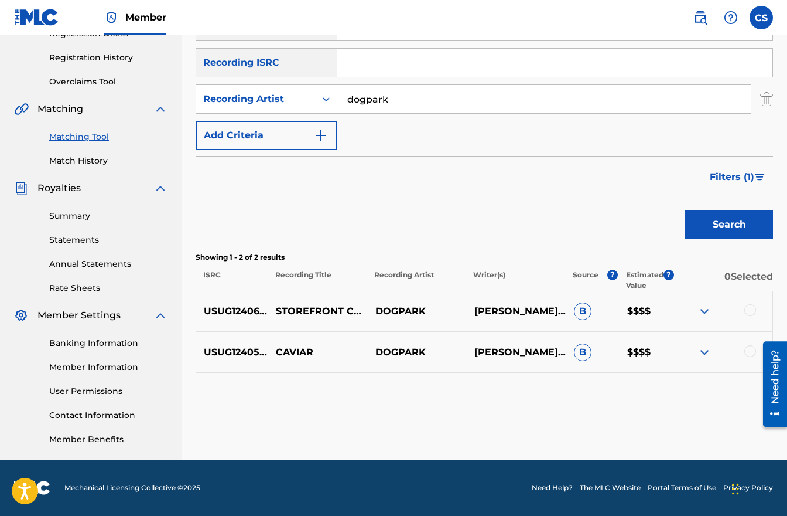
scroll to position [0, 0]
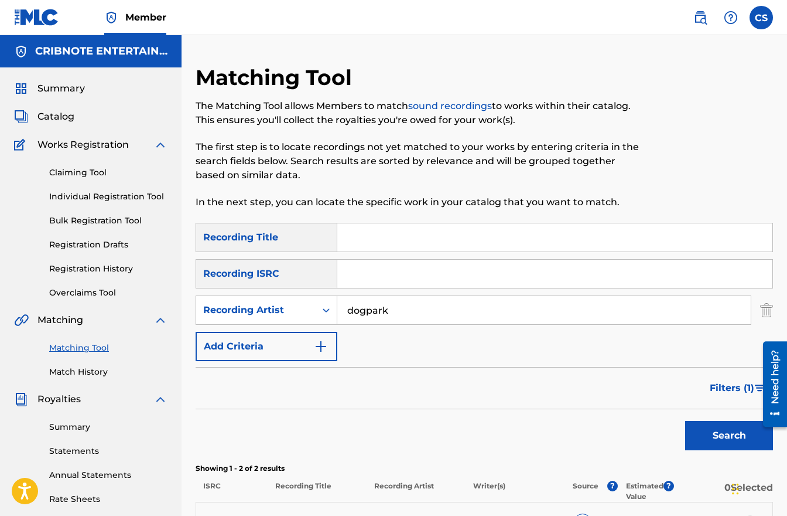
click at [69, 168] on link "Claiming Tool" at bounding box center [108, 172] width 118 height 12
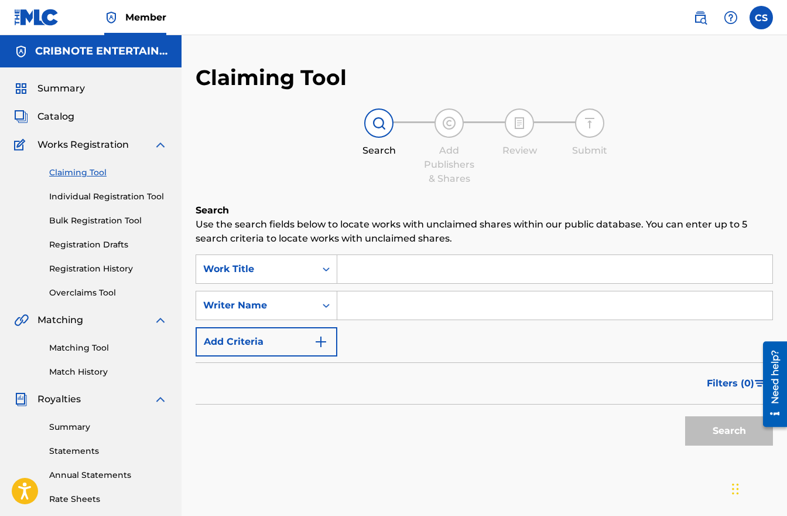
click at [349, 277] on input "Search Form" at bounding box center [554, 269] width 435 height 28
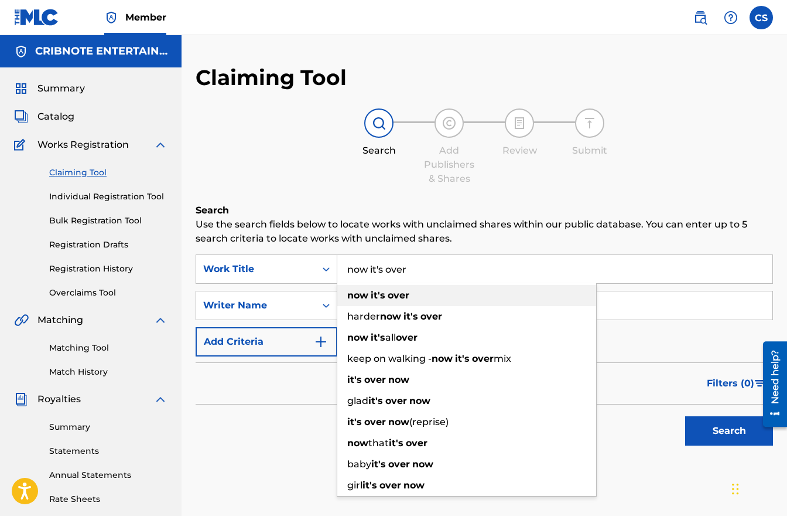
type input "now it's over"
click at [393, 299] on strong "over" at bounding box center [399, 294] width 22 height 11
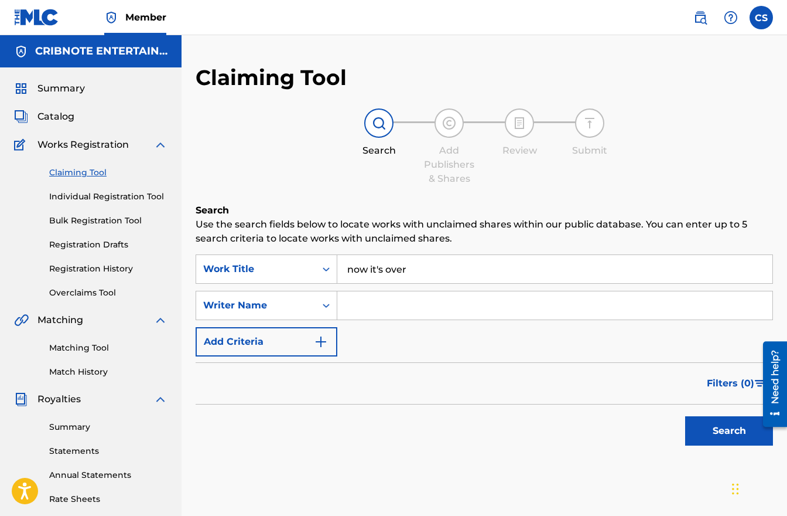
click at [315, 343] on img "Search Form" at bounding box center [321, 342] width 14 height 14
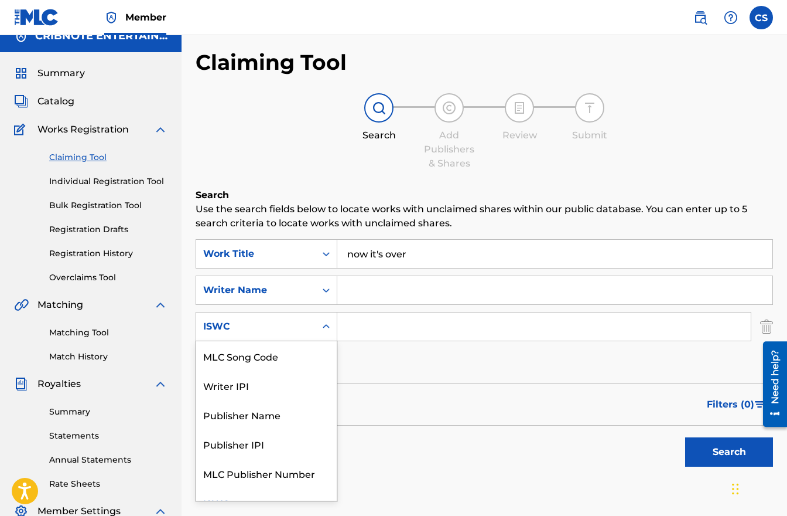
click at [326, 341] on div "ISWC selected, 6 of 6. 6 results available. Use Up and Down to choose options, …" at bounding box center [267, 326] width 142 height 29
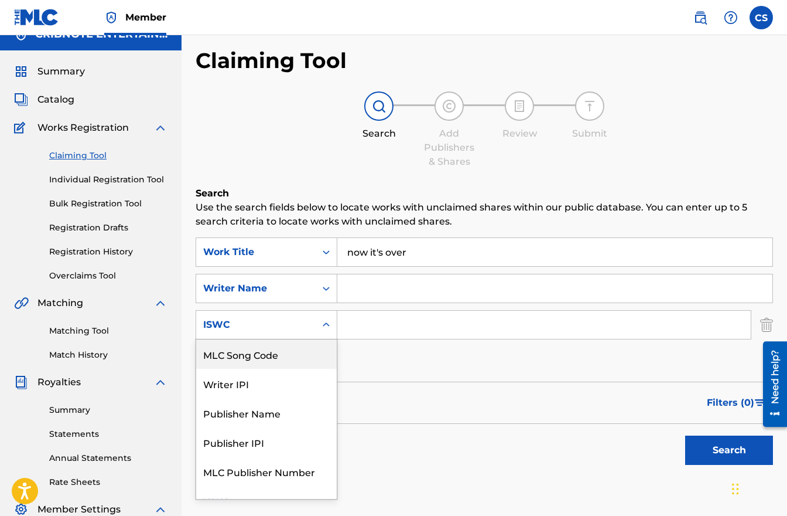
click at [365, 287] on input "Search Form" at bounding box center [554, 288] width 435 height 28
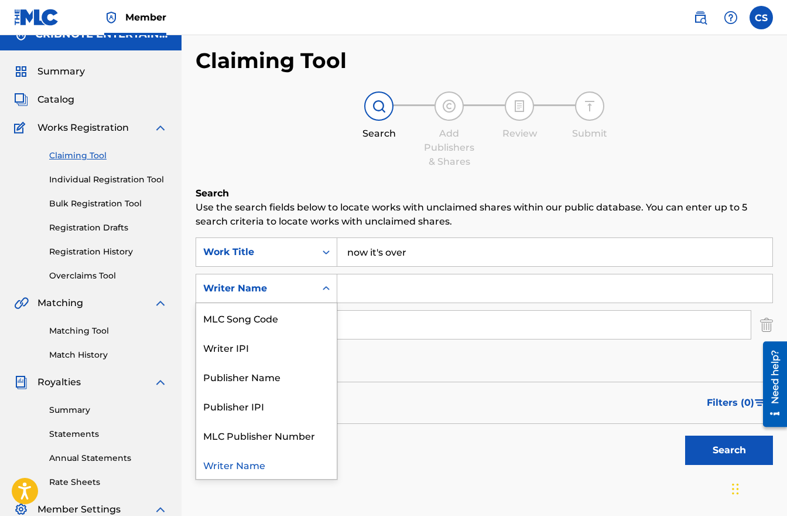
click at [331, 294] on icon "Search Form" at bounding box center [326, 288] width 12 height 12
click at [374, 283] on input "Search Form" at bounding box center [554, 288] width 435 height 28
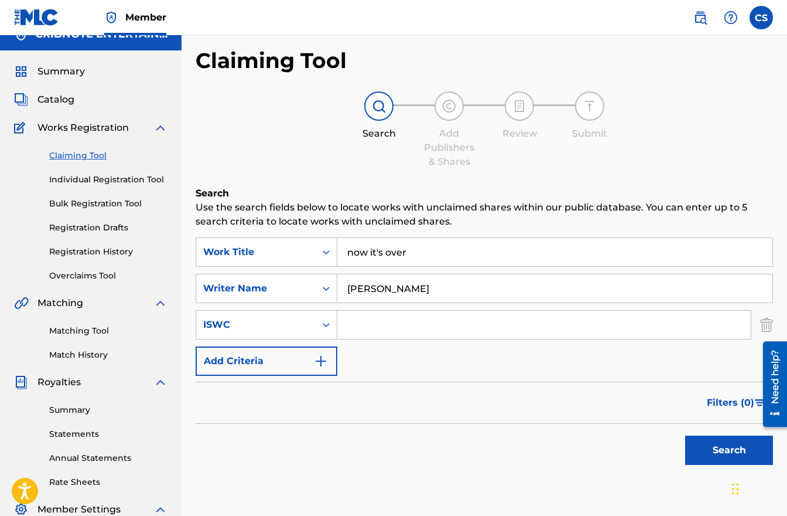
type input "[PERSON_NAME]"
click at [686, 435] on button "Search" at bounding box center [730, 449] width 88 height 29
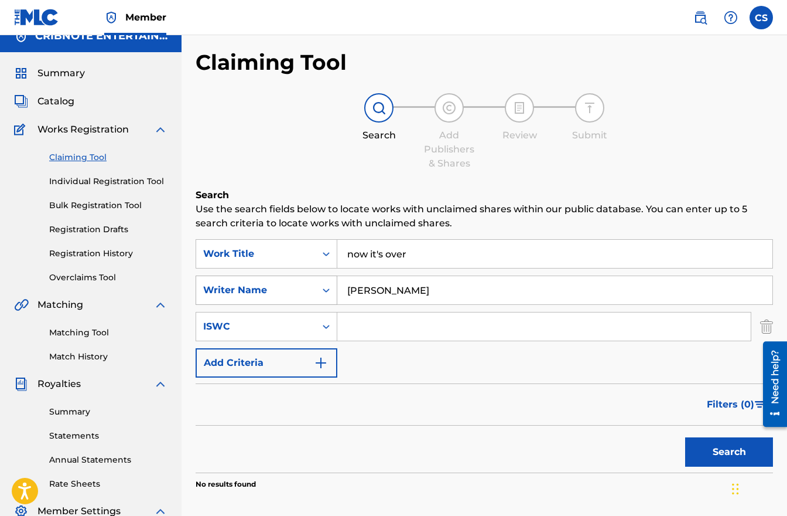
scroll to position [16, 0]
drag, startPoint x: 434, startPoint y: 292, endPoint x: 338, endPoint y: 287, distance: 95.6
click at [338, 287] on input "[PERSON_NAME]" at bounding box center [554, 289] width 435 height 28
click at [81, 333] on link "Matching Tool" at bounding box center [108, 332] width 118 height 12
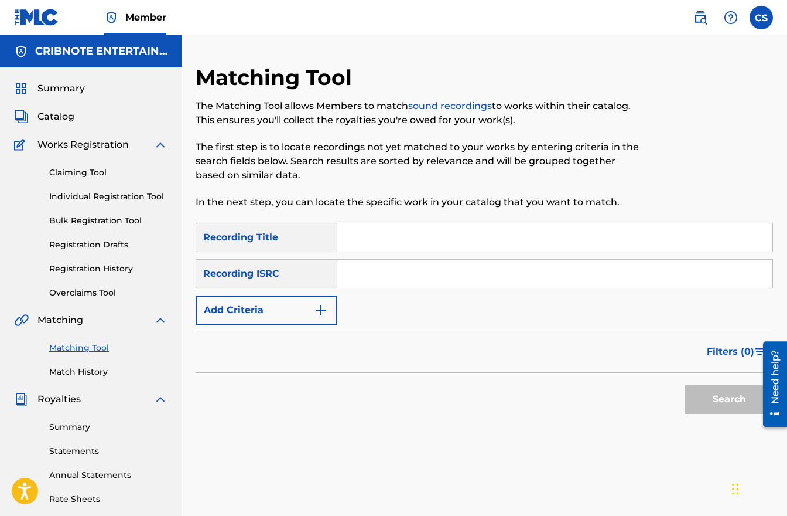
click at [361, 240] on input "Search Form" at bounding box center [554, 237] width 435 height 28
type input "now it's over"
click at [686, 384] on button "Search" at bounding box center [730, 398] width 88 height 29
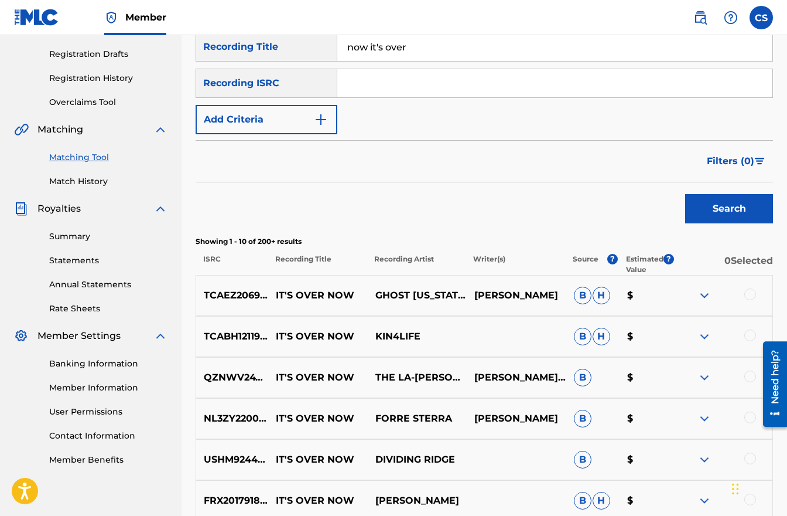
scroll to position [169, 0]
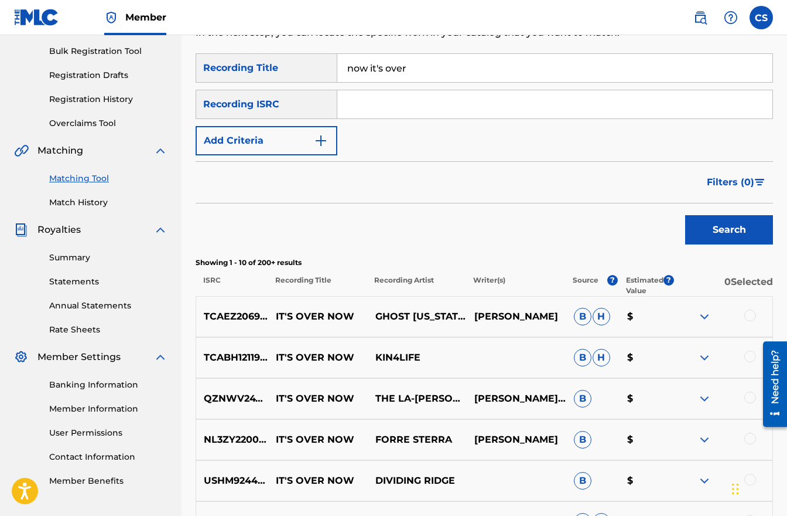
click at [326, 141] on img "Search Form" at bounding box center [321, 141] width 14 height 14
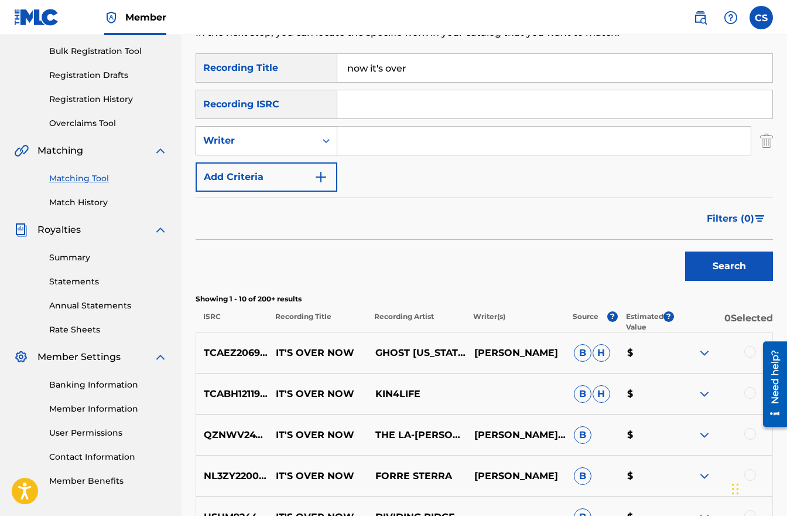
click at [329, 147] on div "Search Form" at bounding box center [326, 140] width 21 height 21
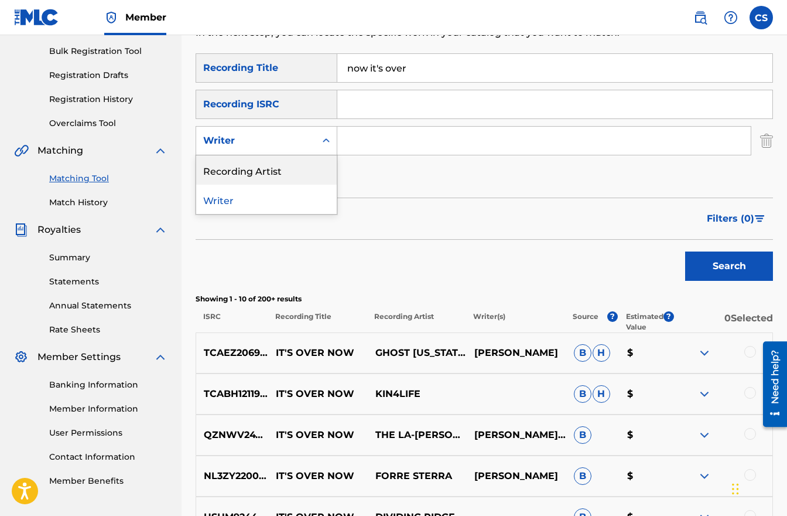
click at [329, 172] on div "Recording Artist" at bounding box center [266, 169] width 141 height 29
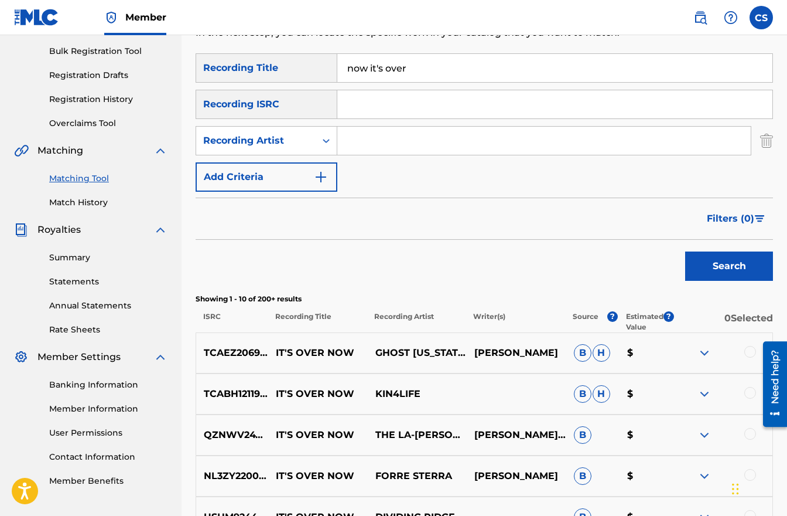
click at [378, 139] on input "Search Form" at bounding box center [544, 141] width 414 height 28
type input "dogpark"
click at [686, 251] on button "Search" at bounding box center [730, 265] width 88 height 29
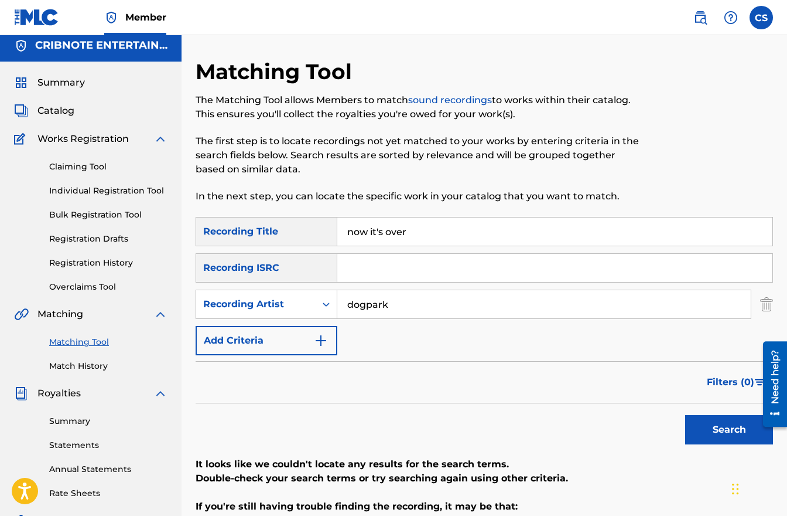
scroll to position [15, 0]
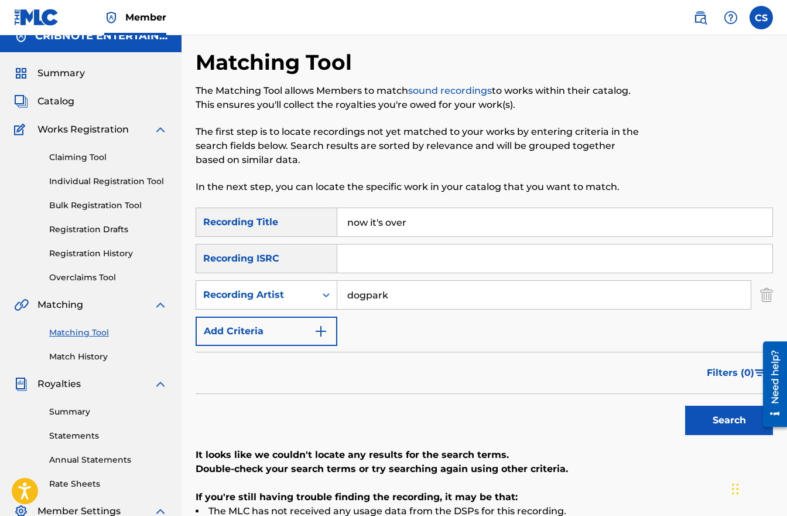
click at [67, 99] on span "Catalog" at bounding box center [55, 101] width 37 height 14
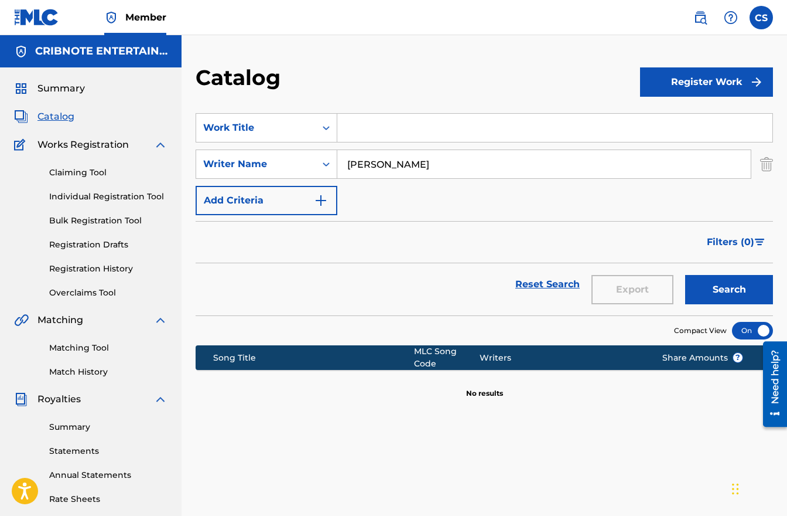
click at [116, 192] on link "Individual Registration Tool" at bounding box center [108, 196] width 118 height 12
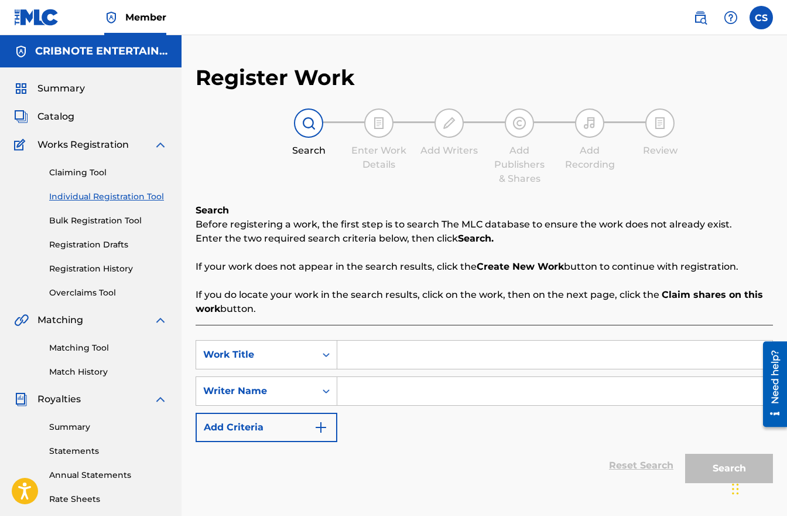
click at [367, 352] on input "Search Form" at bounding box center [554, 354] width 435 height 28
type input "now it's over"
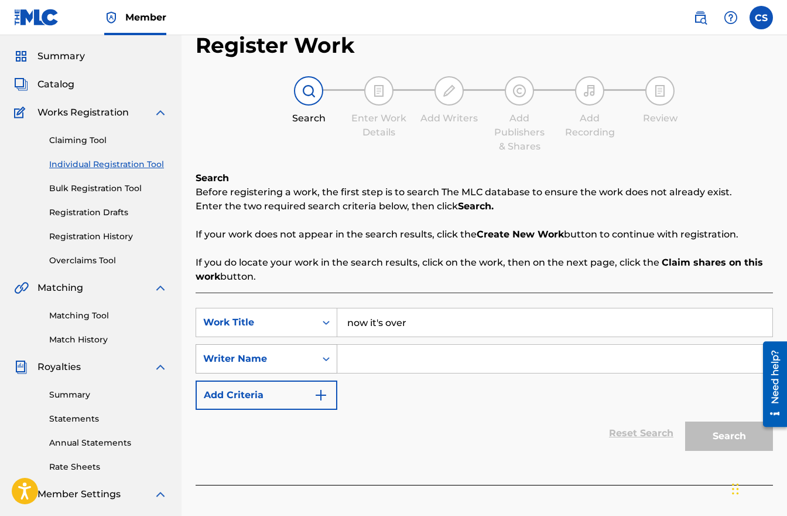
click at [244, 373] on div "Writer Name" at bounding box center [267, 358] width 142 height 29
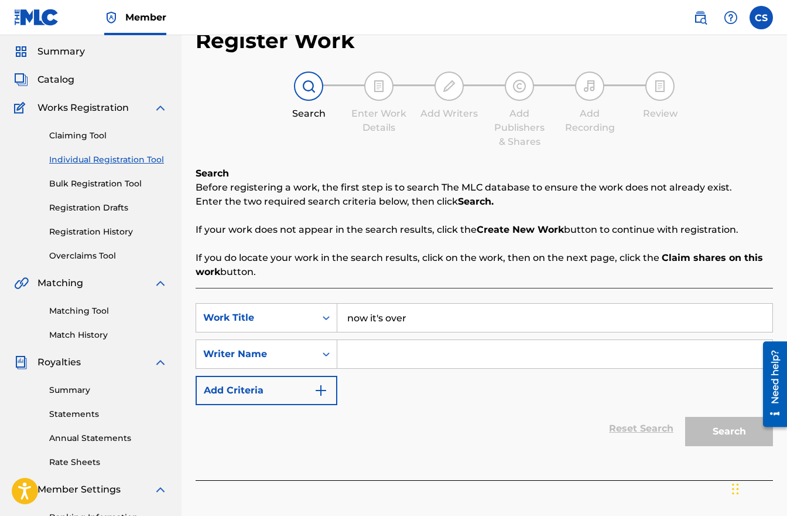
click at [349, 354] on input "Search Form" at bounding box center [554, 354] width 435 height 28
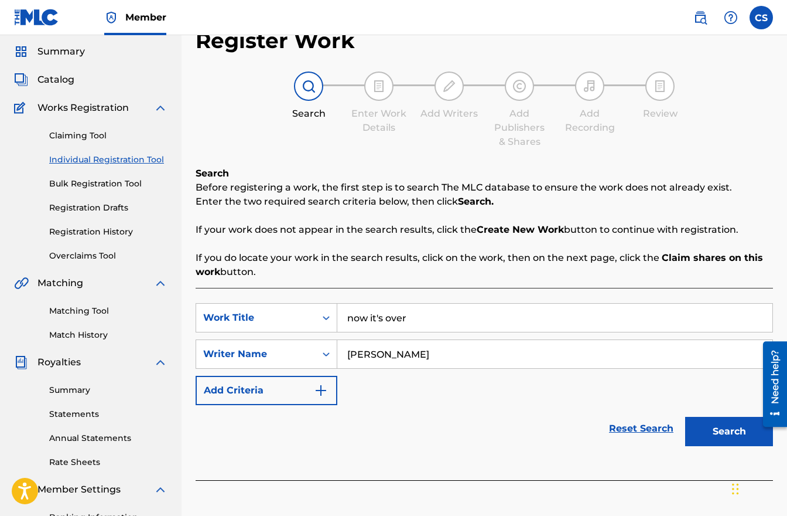
click at [686, 417] on button "Search" at bounding box center [730, 431] width 88 height 29
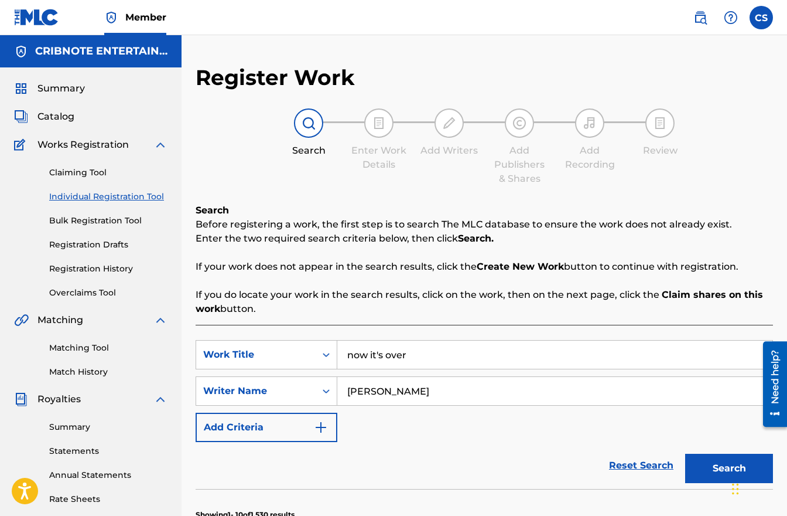
click at [347, 390] on input "[PERSON_NAME]" at bounding box center [554, 391] width 435 height 28
type input "[PERSON_NAME]"
click at [686, 453] on button "Search" at bounding box center [730, 467] width 88 height 29
click at [690, 469] on button "Search" at bounding box center [730, 467] width 88 height 29
click at [93, 347] on link "Matching Tool" at bounding box center [108, 348] width 118 height 12
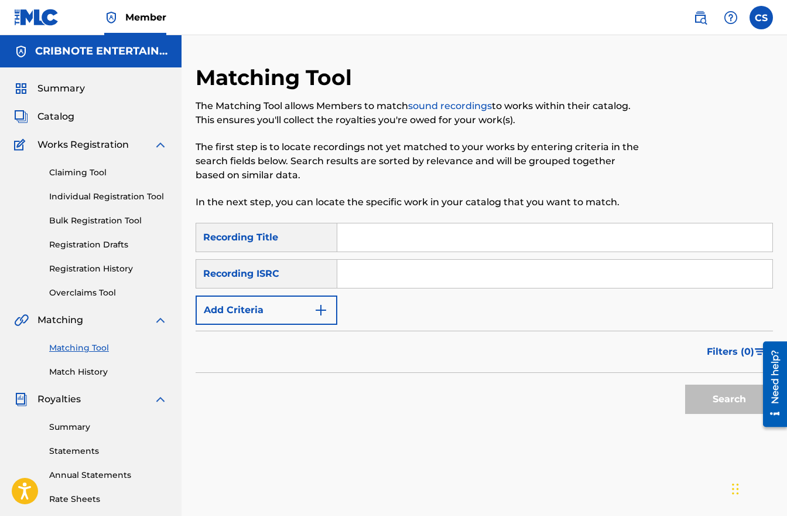
click at [370, 242] on input "Search Form" at bounding box center [554, 237] width 435 height 28
type input "now it's over"
click at [686, 384] on button "Search" at bounding box center [730, 398] width 88 height 29
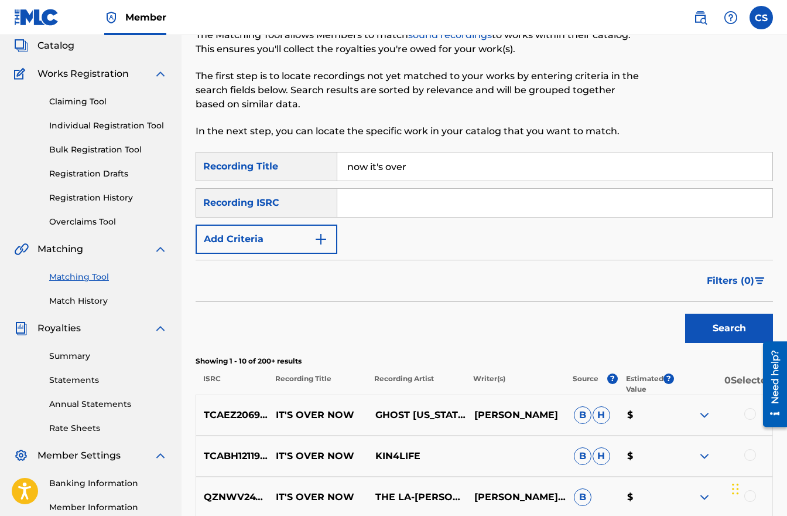
scroll to position [71, 0]
click at [329, 238] on button "Add Criteria" at bounding box center [267, 238] width 142 height 29
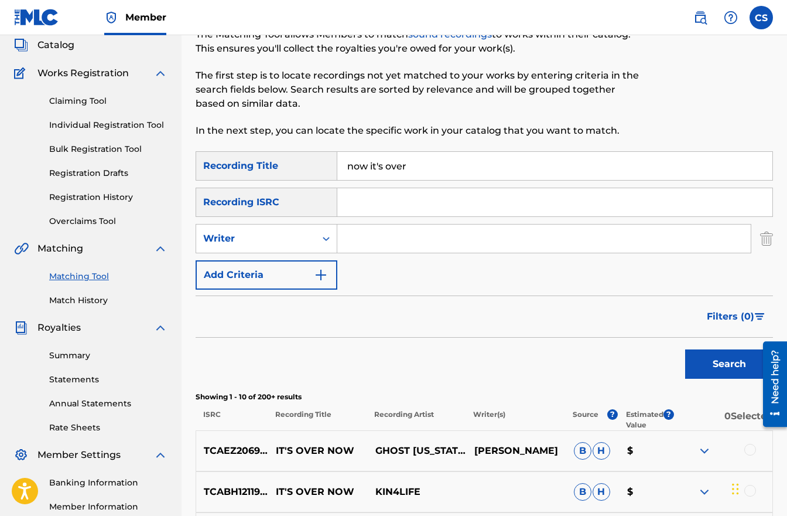
click at [329, 238] on icon "Search Form" at bounding box center [326, 239] width 7 height 4
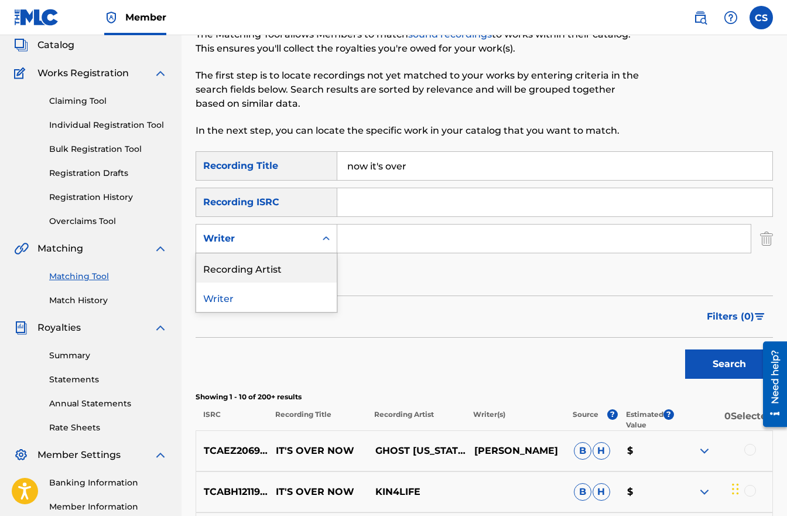
click at [328, 272] on div "Recording Artist" at bounding box center [266, 267] width 141 height 29
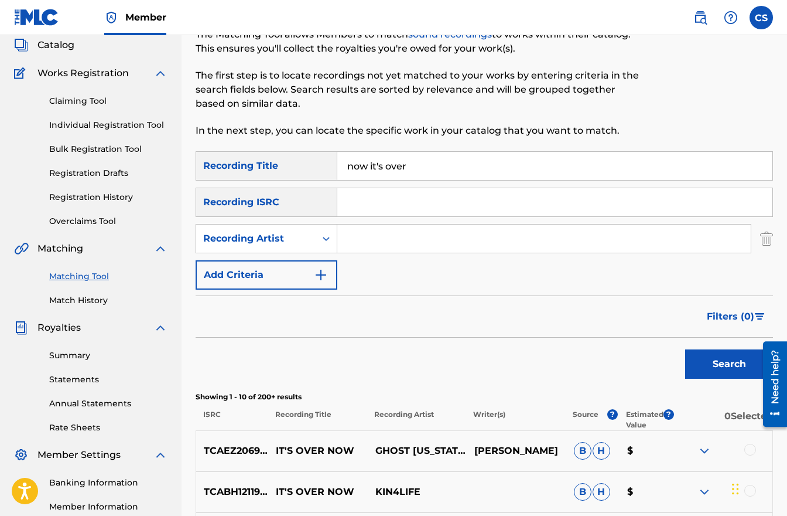
click at [385, 243] on input "Search Form" at bounding box center [544, 238] width 414 height 28
click at [686, 349] on button "Search" at bounding box center [730, 363] width 88 height 29
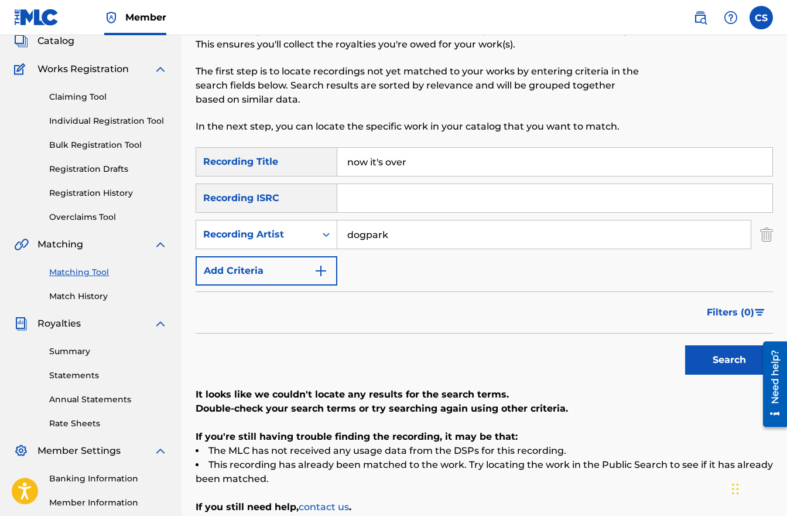
scroll to position [82, 0]
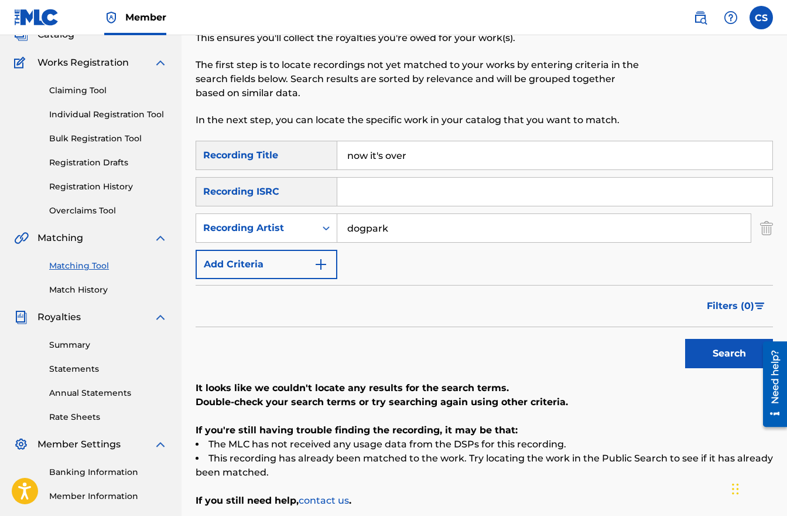
drag, startPoint x: 390, startPoint y: 227, endPoint x: 344, endPoint y: 231, distance: 46.4
click at [344, 231] on input "dogpark" at bounding box center [544, 228] width 414 height 28
type input "[PERSON_NAME]"
click at [310, 226] on div "Recording Artist" at bounding box center [256, 228] width 120 height 22
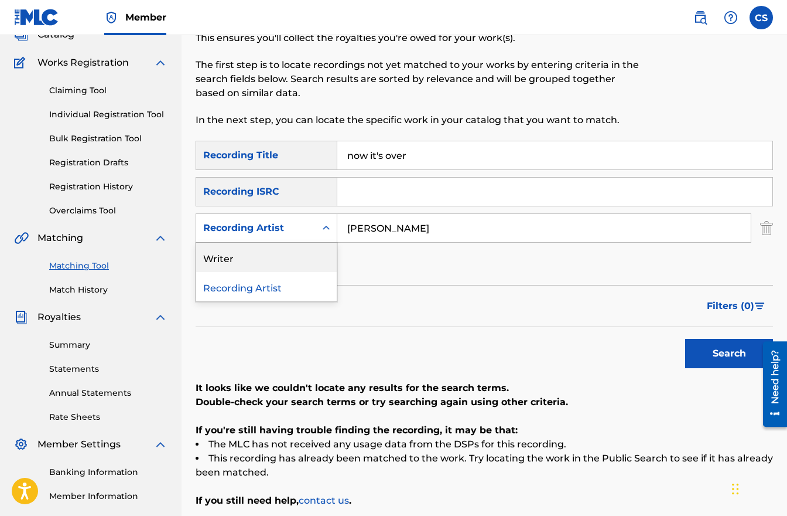
drag, startPoint x: 311, startPoint y: 259, endPoint x: 338, endPoint y: 262, distance: 27.7
click at [311, 259] on div "Writer" at bounding box center [266, 257] width 141 height 29
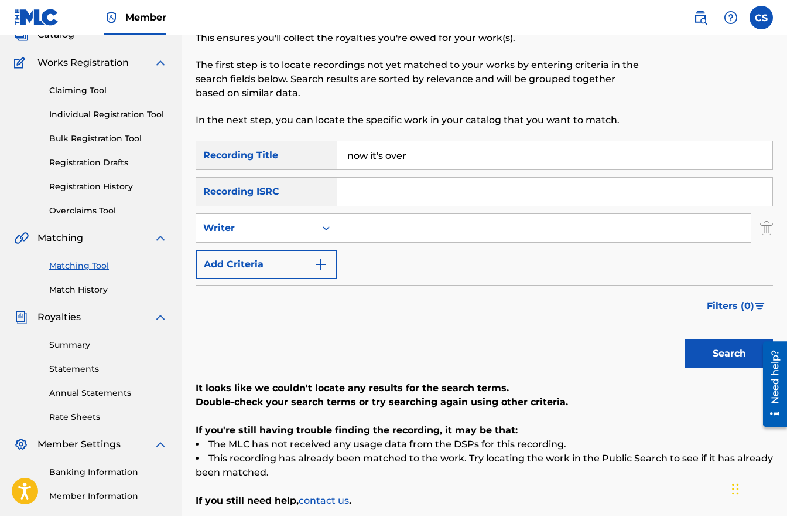
click at [717, 350] on button "Search" at bounding box center [730, 353] width 88 height 29
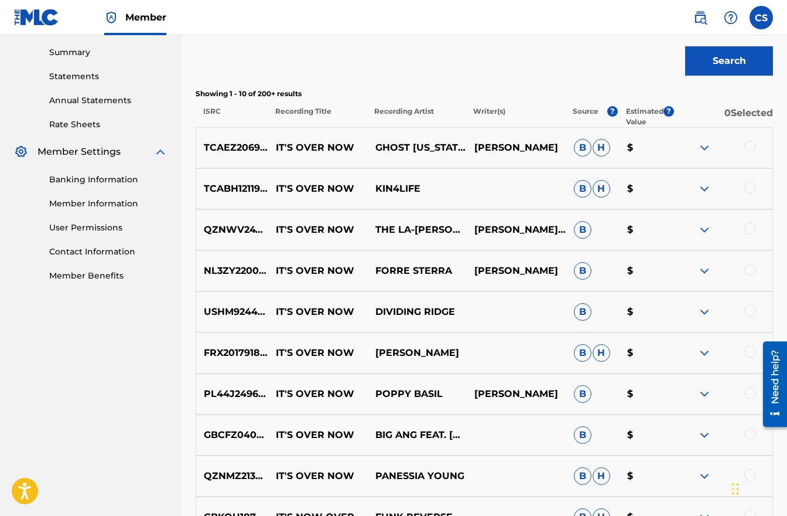
scroll to position [540, 0]
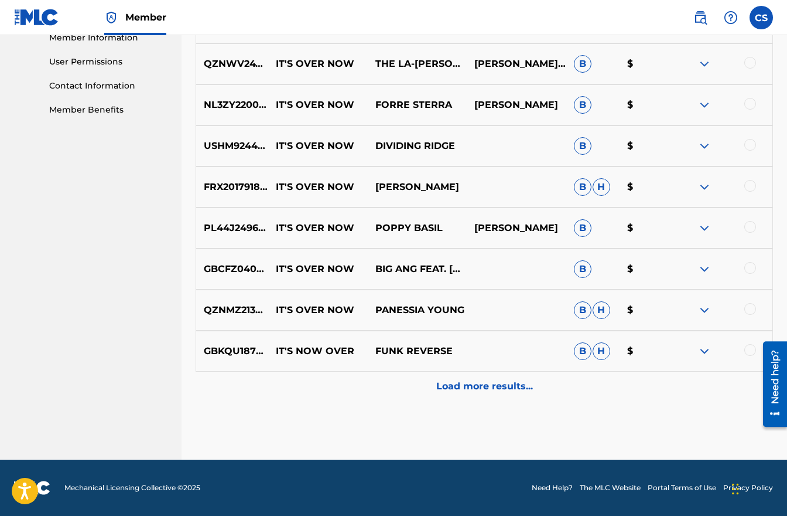
click at [494, 386] on p "Load more results..." at bounding box center [484, 386] width 97 height 14
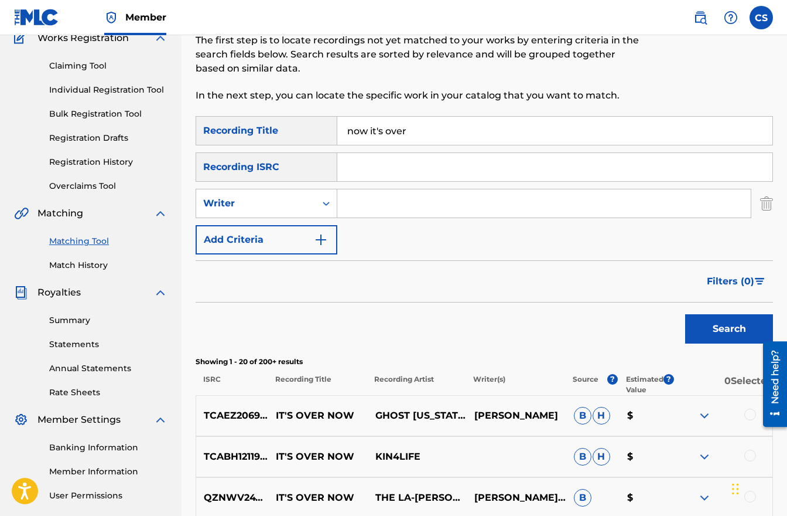
scroll to position [0, 0]
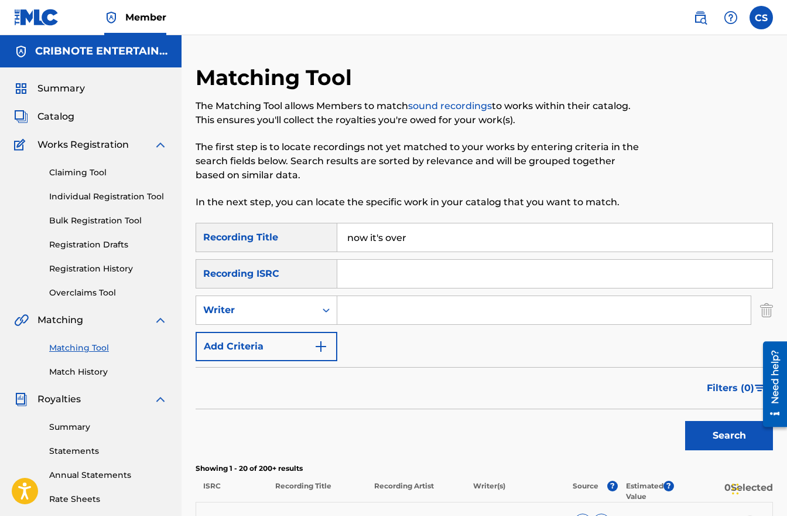
drag, startPoint x: 436, startPoint y: 245, endPoint x: 305, endPoint y: 225, distance: 132.8
click at [306, 225] on div "SearchWithCriteria5af14f05-8c66-42dd-93a0-bd30b34a99c9 Recording Title now it's…" at bounding box center [485, 237] width 578 height 29
click at [302, 319] on div "Writer" at bounding box center [256, 310] width 120 height 22
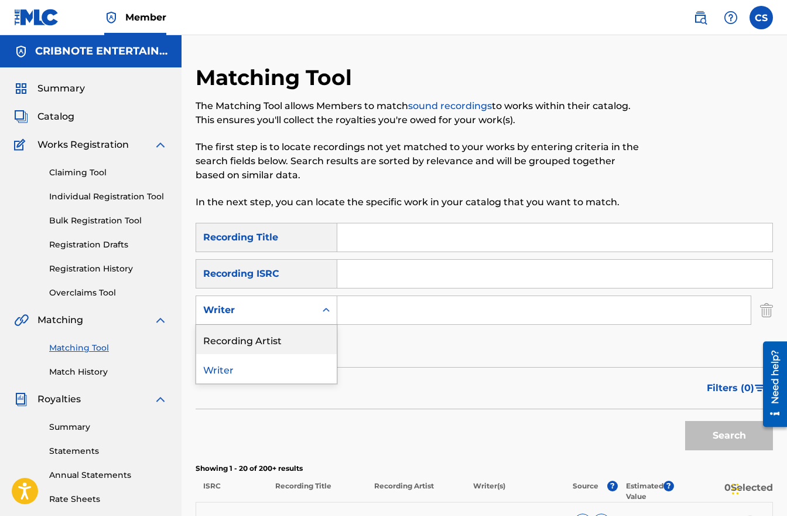
click at [285, 345] on div "Recording Artist" at bounding box center [266, 339] width 141 height 29
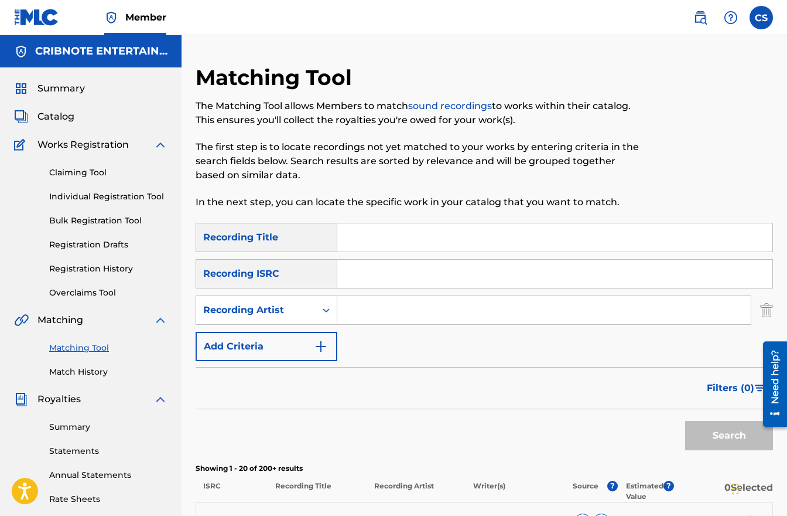
click at [366, 308] on input "Search Form" at bounding box center [544, 310] width 414 height 28
type input "dogpark"
click at [686, 421] on button "Search" at bounding box center [730, 435] width 88 height 29
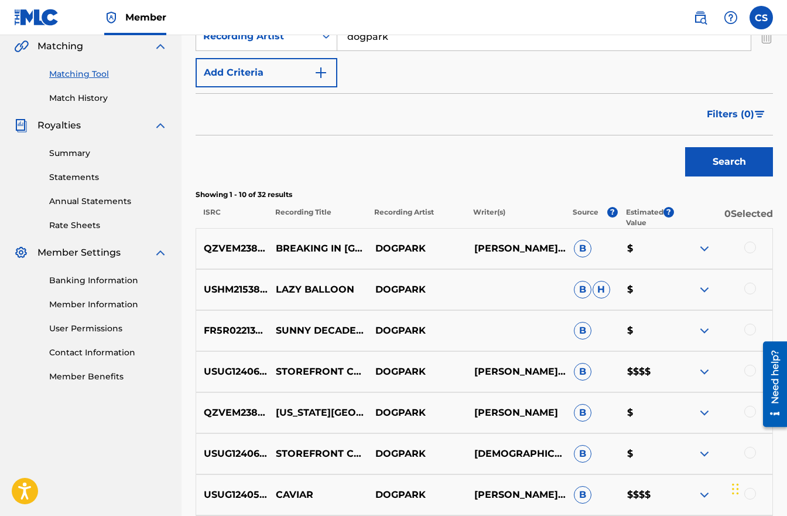
scroll to position [275, 0]
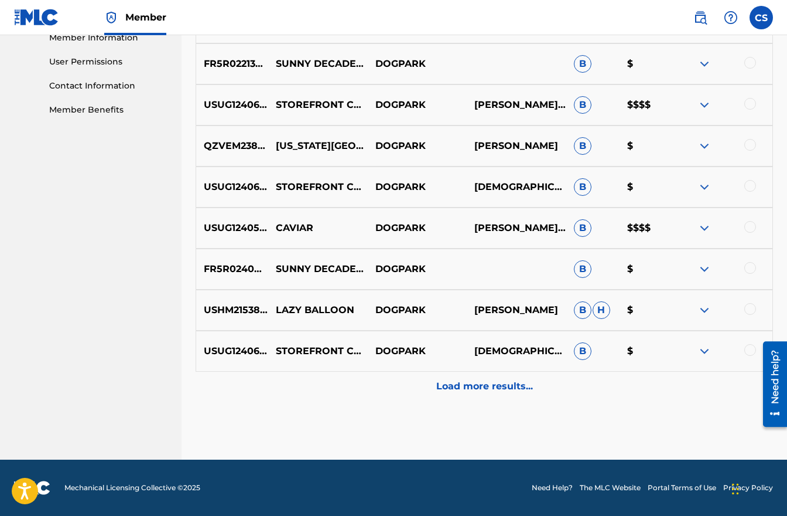
click at [459, 388] on p "Load more results..." at bounding box center [484, 386] width 97 height 14
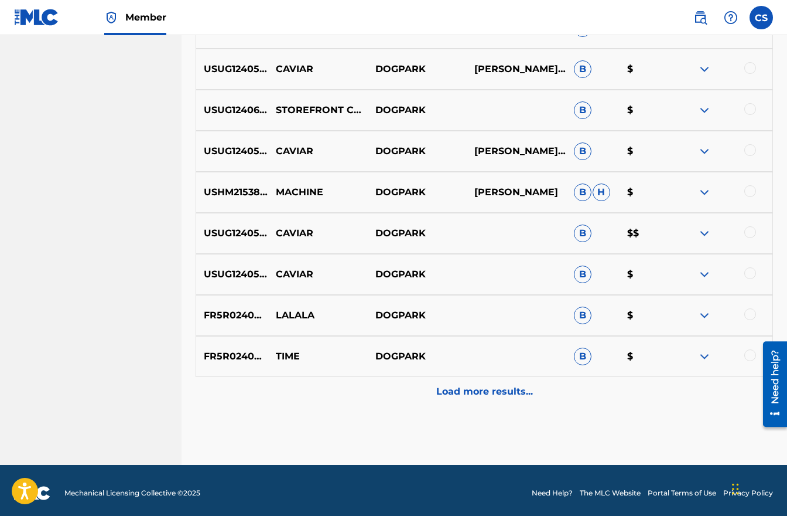
scroll to position [950, 0]
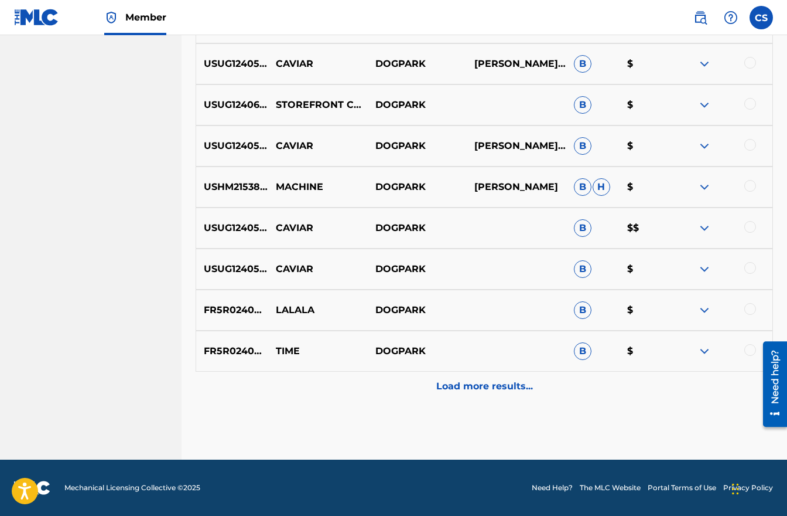
click at [517, 186] on p "[PERSON_NAME]" at bounding box center [517, 187] width 100 height 14
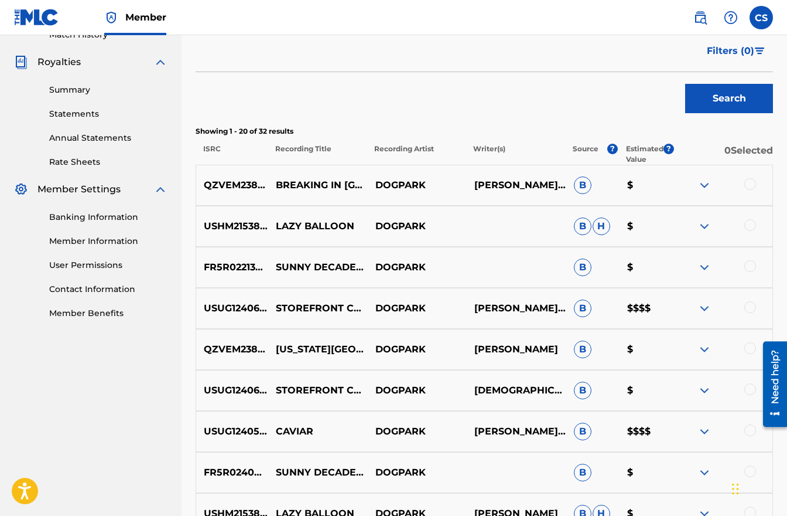
scroll to position [337, 0]
drag, startPoint x: 476, startPoint y: 165, endPoint x: 536, endPoint y: 179, distance: 60.8
click at [536, 179] on p "[PERSON_NAME], [PERSON_NAME]" at bounding box center [517, 185] width 100 height 14
copy p "[PERSON_NAME]"
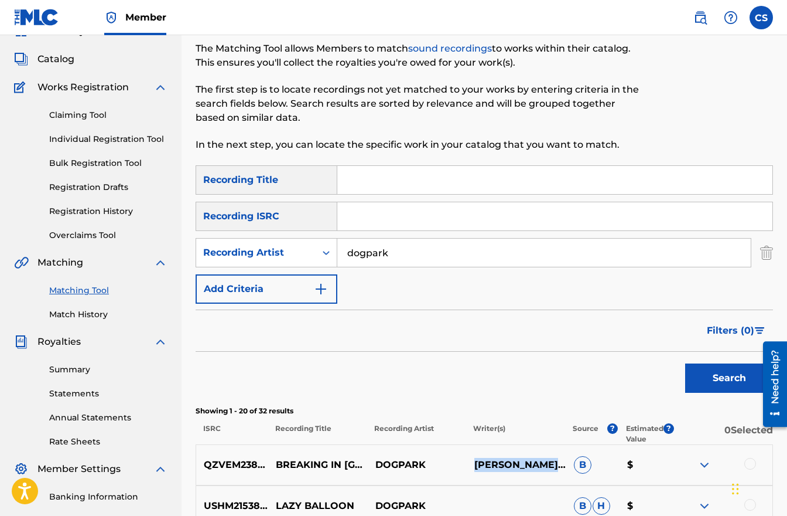
scroll to position [2, 0]
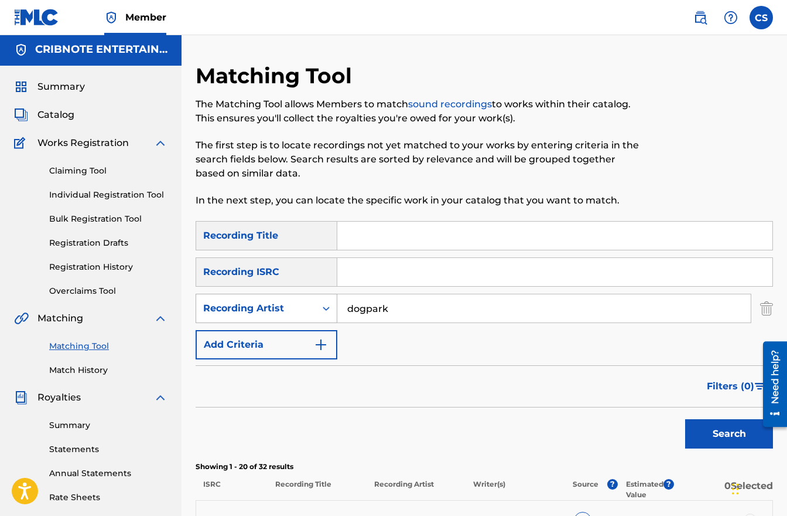
drag, startPoint x: 391, startPoint y: 309, endPoint x: 333, endPoint y: 311, distance: 58.6
click at [333, 311] on div "SearchWithCriteria005affcf-98fe-43d2-b396-cfcda23751b0 Recording Artist dogpark" at bounding box center [485, 308] width 578 height 29
type input "c"
click at [365, 245] on input "Search Form" at bounding box center [554, 235] width 435 height 28
type input "i'm going crzy"
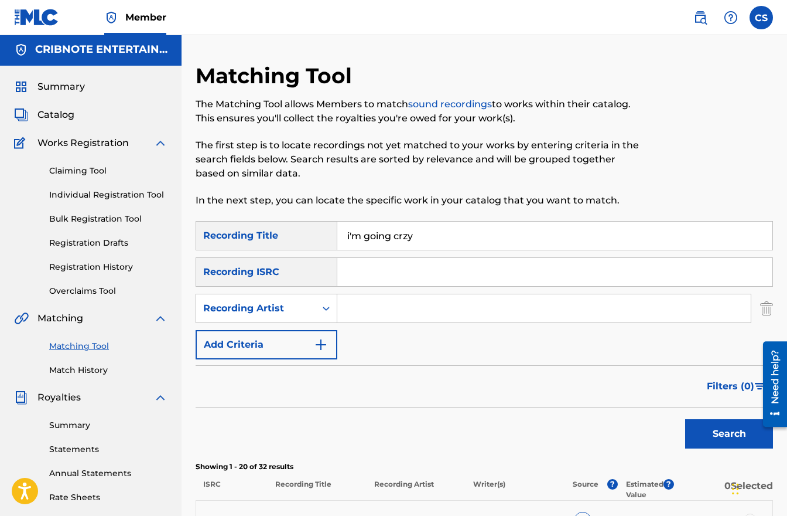
click at [739, 391] on span "Filters ( 0 )" at bounding box center [730, 386] width 47 height 14
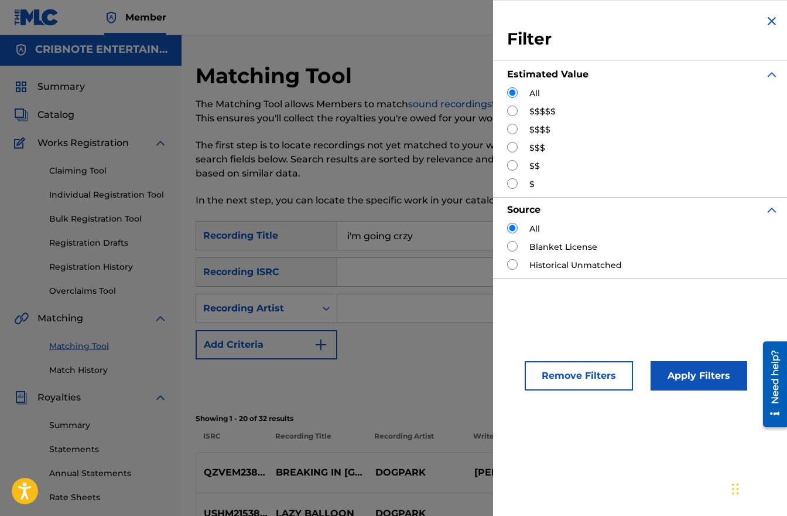
click at [509, 112] on input "Search Form" at bounding box center [512, 110] width 11 height 11
radio input "true"
click at [684, 381] on button "Apply Filters" at bounding box center [699, 375] width 97 height 29
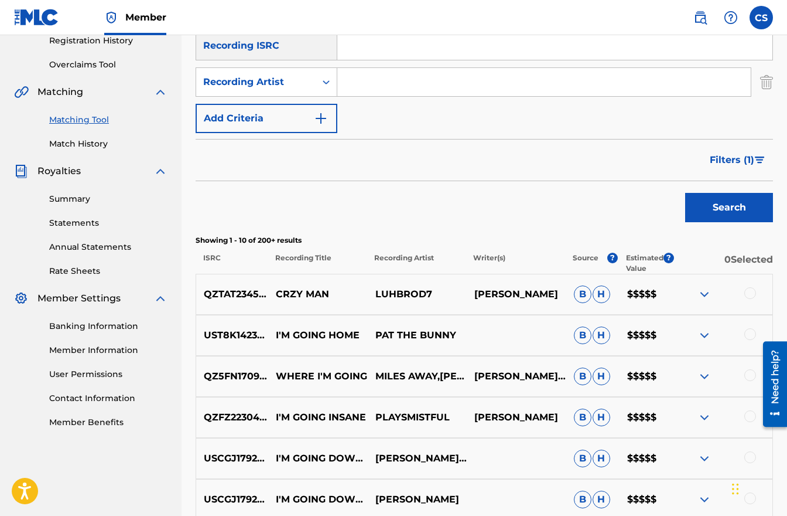
scroll to position [313, 0]
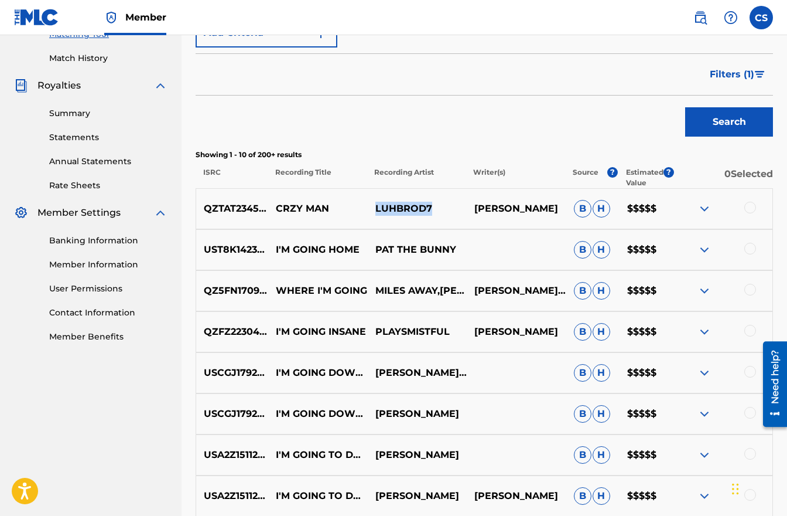
drag, startPoint x: 377, startPoint y: 208, endPoint x: 441, endPoint y: 211, distance: 63.9
click at [441, 211] on p "LUHBROD7" at bounding box center [417, 209] width 100 height 14
copy p "LUHBROD7"
drag, startPoint x: 375, startPoint y: 248, endPoint x: 456, endPoint y: 250, distance: 80.9
click at [456, 250] on p "PAT THE BUNNY" at bounding box center [417, 250] width 100 height 14
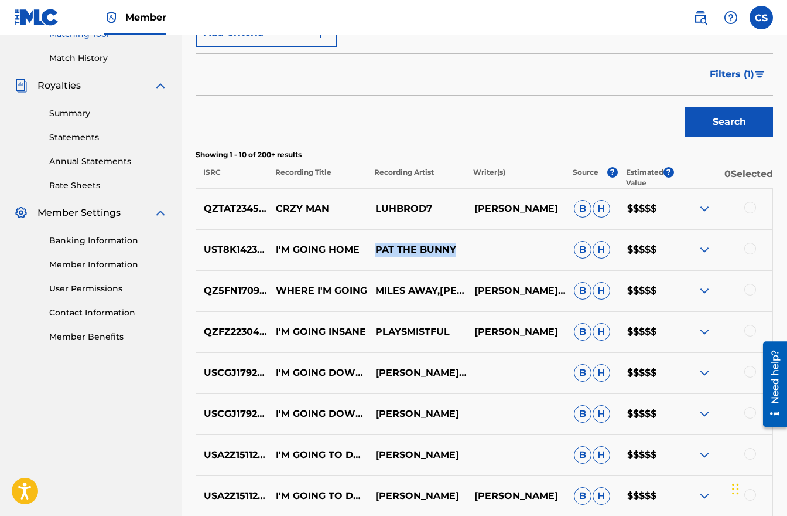
copy p "PAT THE BUNNY"
drag, startPoint x: 377, startPoint y: 332, endPoint x: 448, endPoint y: 333, distance: 70.9
click at [448, 333] on p "PLAYSMISTFUL" at bounding box center [417, 332] width 100 height 14
copy p "PLAYSMISTFUL"
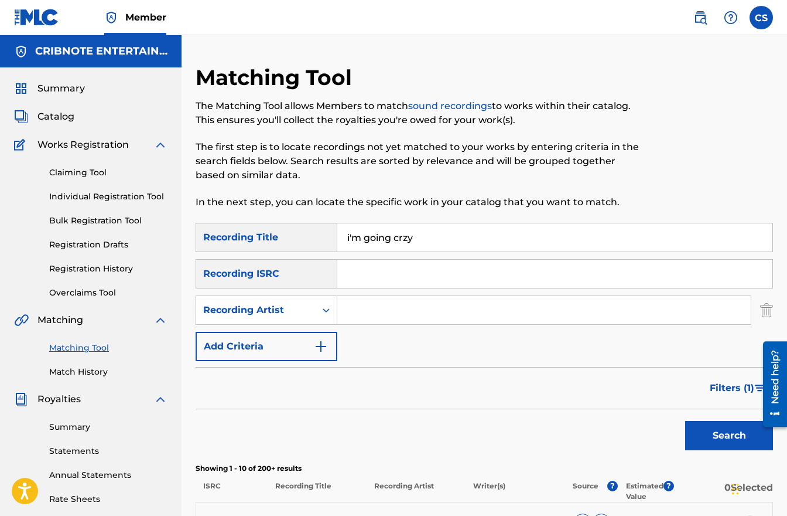
scroll to position [540, 0]
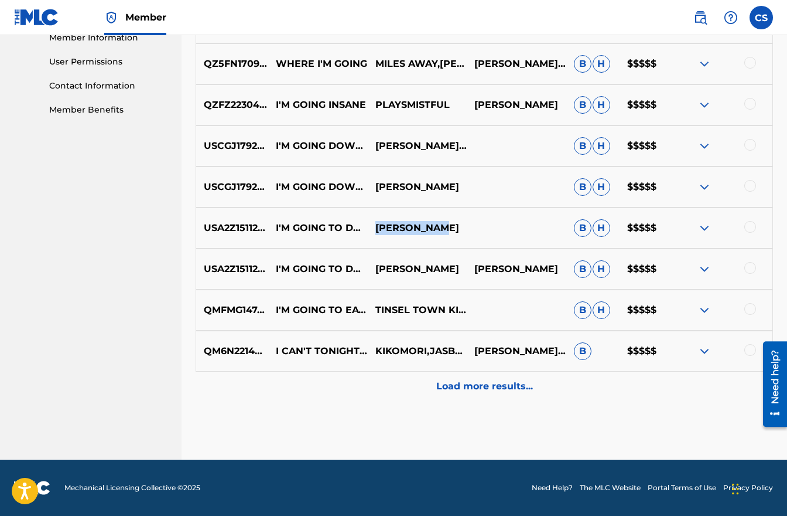
drag, startPoint x: 376, startPoint y: 229, endPoint x: 450, endPoint y: 226, distance: 73.9
click at [450, 226] on p "[PERSON_NAME]" at bounding box center [417, 228] width 100 height 14
click at [398, 317] on p "TINSEL TOWN KIDS" at bounding box center [417, 310] width 100 height 14
click at [373, 305] on p "TINSEL TOWN KIDS" at bounding box center [417, 310] width 100 height 14
drag, startPoint x: 374, startPoint y: 303, endPoint x: 400, endPoint y: 317, distance: 29.1
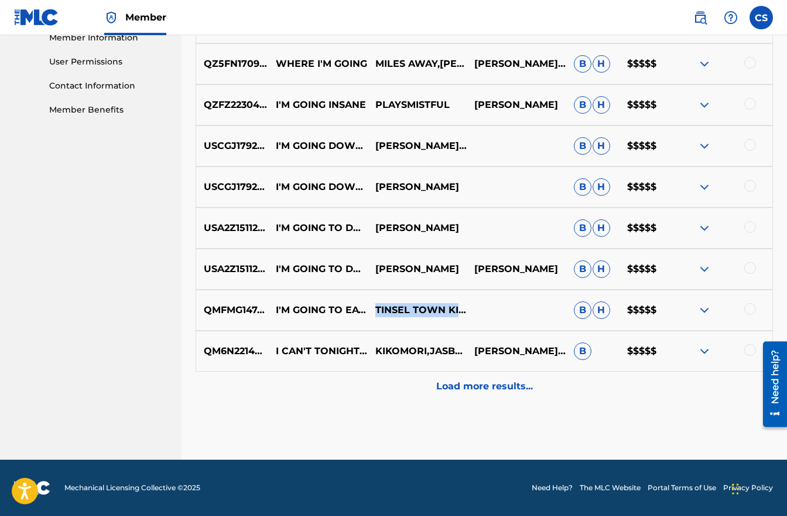
click at [402, 317] on p "TINSEL TOWN KIDS" at bounding box center [417, 310] width 100 height 14
drag, startPoint x: 370, startPoint y: 347, endPoint x: 421, endPoint y: 348, distance: 51.0
click at [421, 348] on p "KIKOMORI,JASBERRY RAM" at bounding box center [417, 351] width 100 height 14
click at [448, 386] on p "Load more results..." at bounding box center [484, 386] width 97 height 14
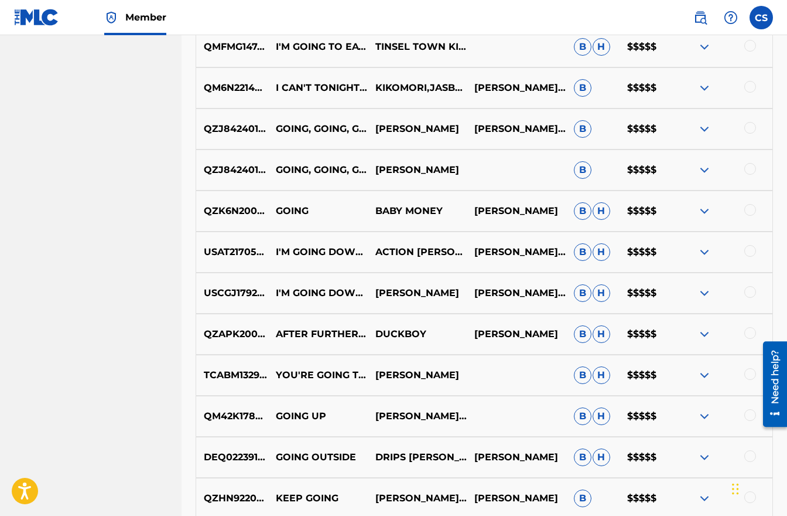
scroll to position [804, 0]
drag, startPoint x: 376, startPoint y: 211, endPoint x: 439, endPoint y: 212, distance: 62.7
click at [442, 212] on p "BABY MONEY" at bounding box center [417, 210] width 100 height 14
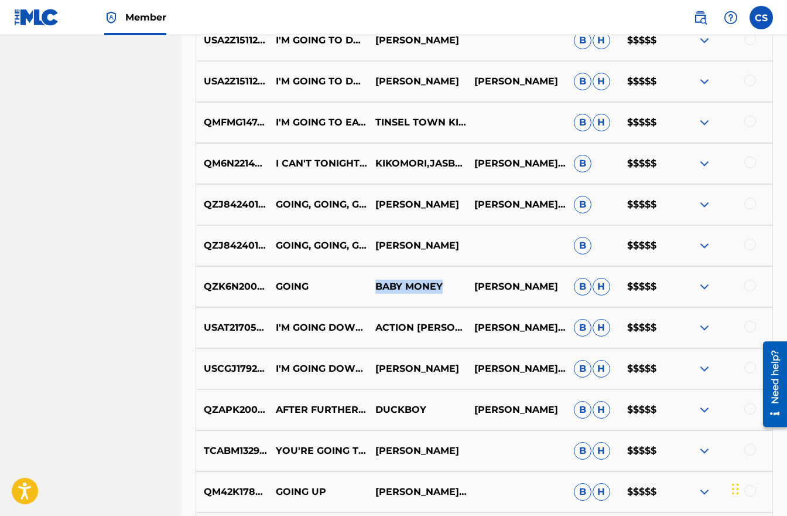
scroll to position [715, 0]
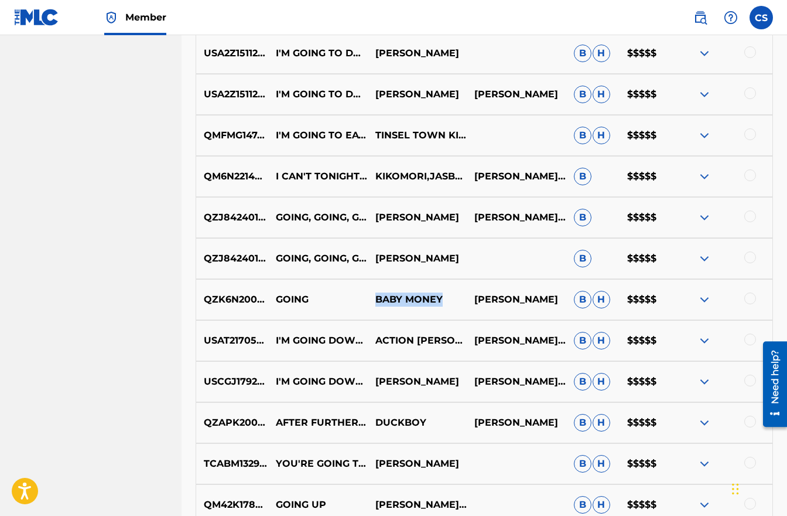
drag, startPoint x: 376, startPoint y: 376, endPoint x: 411, endPoint y: 392, distance: 38.0
click at [411, 388] on p "[PERSON_NAME]" at bounding box center [417, 381] width 100 height 14
drag, startPoint x: 379, startPoint y: 425, endPoint x: 425, endPoint y: 422, distance: 45.8
click at [427, 423] on p "DUCKBOY" at bounding box center [417, 422] width 100 height 14
drag, startPoint x: 422, startPoint y: 422, endPoint x: 371, endPoint y: 422, distance: 51.0
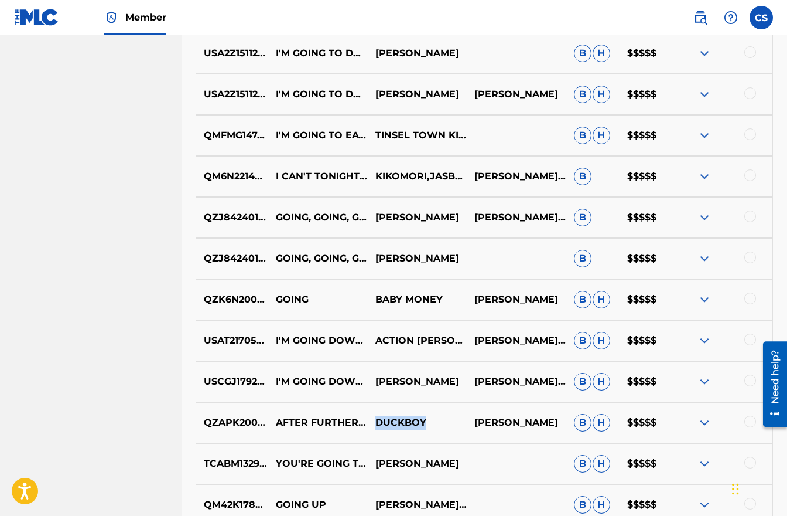
click at [371, 422] on p "DUCKBOY" at bounding box center [417, 422] width 100 height 14
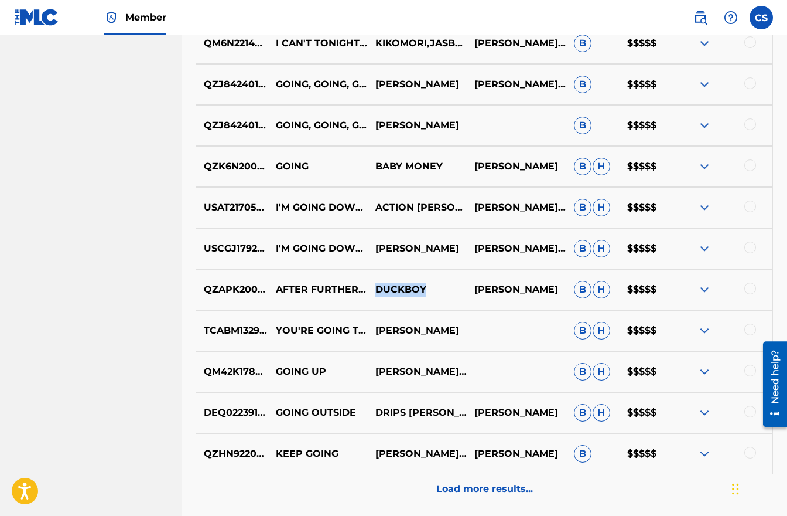
scroll to position [848, 0]
drag, startPoint x: 377, startPoint y: 331, endPoint x: 415, endPoint y: 326, distance: 38.4
click at [455, 333] on p "[PERSON_NAME]" at bounding box center [417, 330] width 100 height 14
drag, startPoint x: 377, startPoint y: 373, endPoint x: 470, endPoint y: 379, distance: 93.4
click at [470, 379] on div "QM42K1785896 GOING UP [PERSON_NAME] INSPIRED B H $$$$$" at bounding box center [485, 370] width 578 height 41
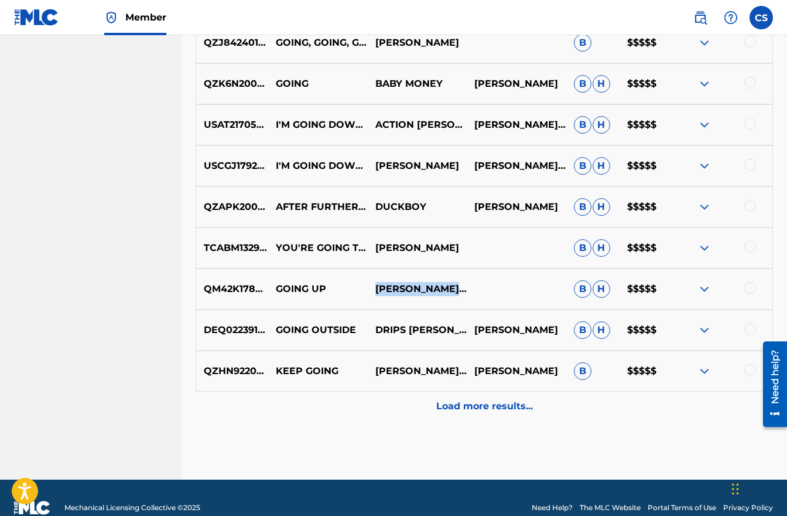
scroll to position [930, 0]
drag, startPoint x: 376, startPoint y: 331, endPoint x: 448, endPoint y: 334, distance: 72.7
click at [453, 335] on p "DRIPS [PERSON_NAME]" at bounding box center [417, 330] width 100 height 14
click at [450, 409] on p "Load more results..." at bounding box center [484, 406] width 97 height 14
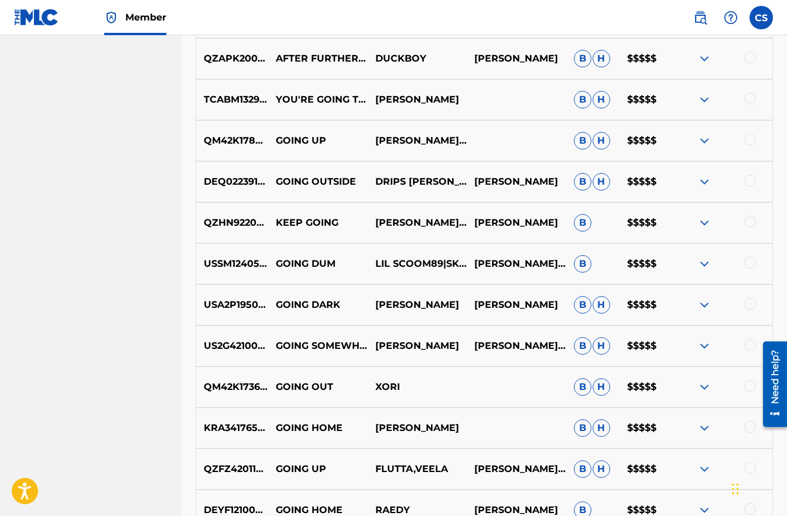
scroll to position [1079, 0]
drag, startPoint x: 377, startPoint y: 260, endPoint x: 441, endPoint y: 273, distance: 65.3
click at [441, 270] on p "LIL SCOOM89|SKRILLA" at bounding box center [417, 263] width 100 height 14
drag, startPoint x: 376, startPoint y: 299, endPoint x: 442, endPoint y: 309, distance: 66.4
click at [442, 309] on p "[PERSON_NAME]" at bounding box center [417, 304] width 100 height 14
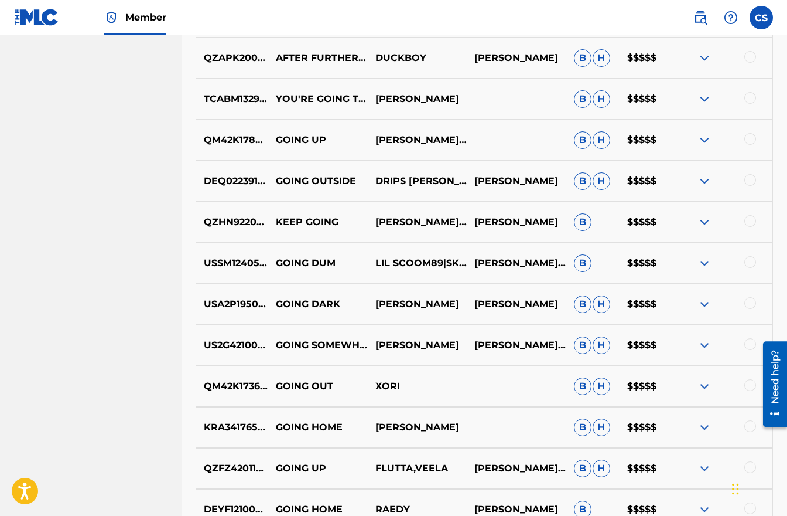
click at [442, 309] on p "[PERSON_NAME]" at bounding box center [417, 304] width 100 height 14
drag, startPoint x: 377, startPoint y: 299, endPoint x: 437, endPoint y: 311, distance: 61.0
click at [437, 311] on p "[PERSON_NAME]" at bounding box center [417, 304] width 100 height 14
drag, startPoint x: 375, startPoint y: 386, endPoint x: 387, endPoint y: 384, distance: 12.0
click at [404, 387] on p "XORI" at bounding box center [417, 386] width 100 height 14
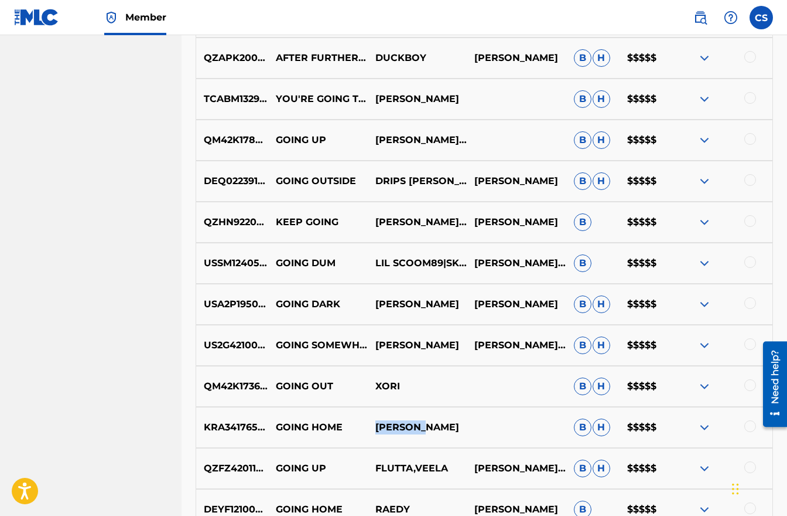
drag, startPoint x: 377, startPoint y: 428, endPoint x: 429, endPoint y: 429, distance: 52.2
click at [429, 429] on p "[PERSON_NAME]" at bounding box center [417, 427] width 100 height 14
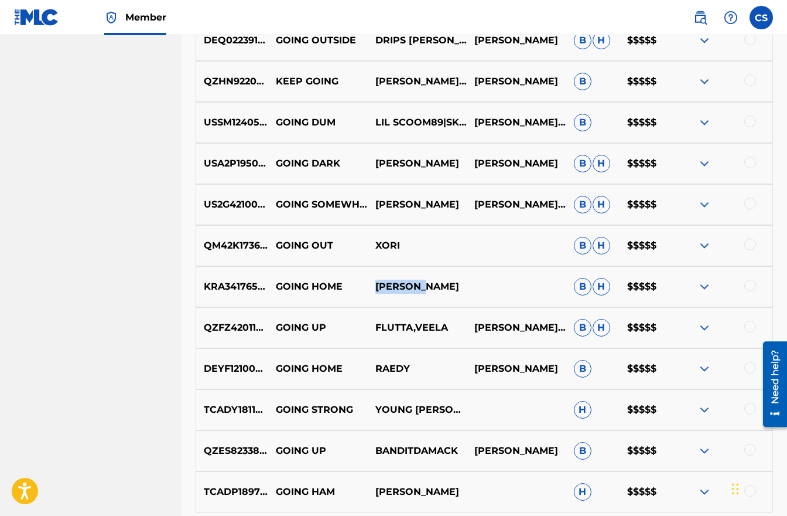
scroll to position [1222, 0]
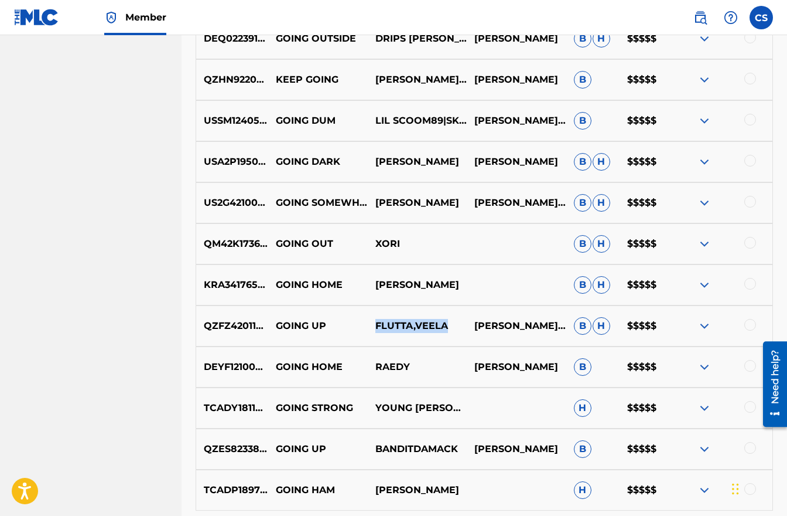
drag, startPoint x: 375, startPoint y: 326, endPoint x: 449, endPoint y: 328, distance: 73.8
click at [449, 328] on p "FLUTTA,VEELA" at bounding box center [417, 326] width 100 height 14
drag, startPoint x: 377, startPoint y: 368, endPoint x: 411, endPoint y: 369, distance: 33.4
click at [411, 369] on p "RAEDY" at bounding box center [417, 367] width 100 height 14
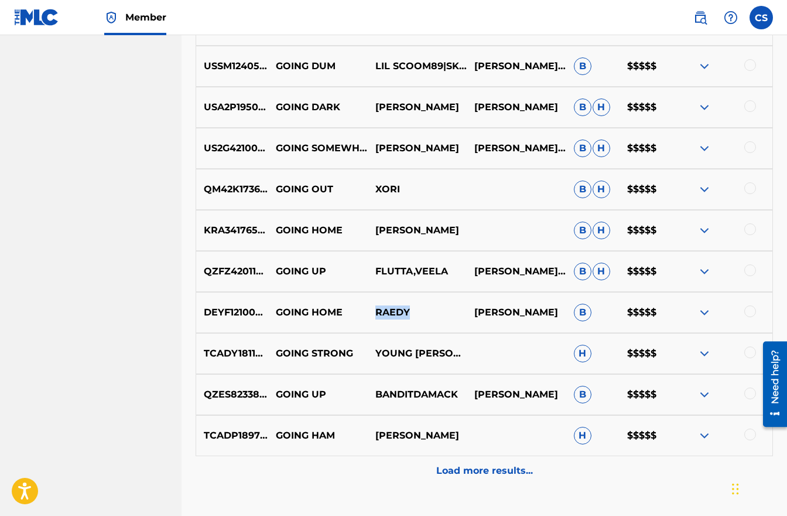
scroll to position [1360, 0]
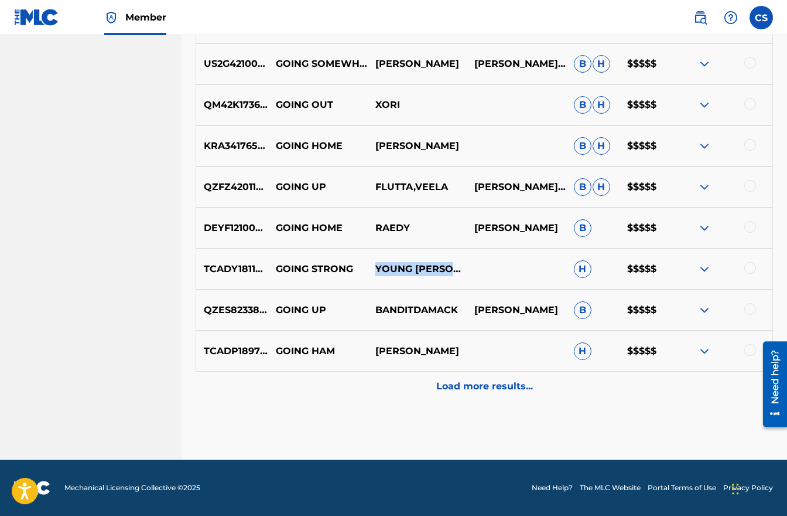
drag, startPoint x: 376, startPoint y: 270, endPoint x: 464, endPoint y: 275, distance: 88.0
click at [464, 275] on p "YOUNG [PERSON_NAME]" at bounding box center [417, 269] width 100 height 14
drag, startPoint x: 376, startPoint y: 311, endPoint x: 456, endPoint y: 308, distance: 80.3
click at [456, 308] on p "BANDITDAMACK" at bounding box center [417, 310] width 100 height 14
drag, startPoint x: 444, startPoint y: 350, endPoint x: 373, endPoint y: 351, distance: 71.5
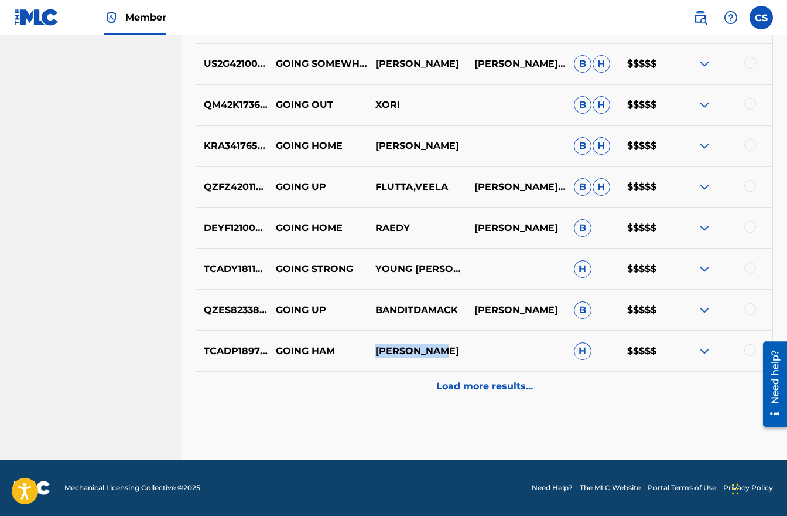
click at [373, 351] on p "[PERSON_NAME]" at bounding box center [417, 351] width 100 height 14
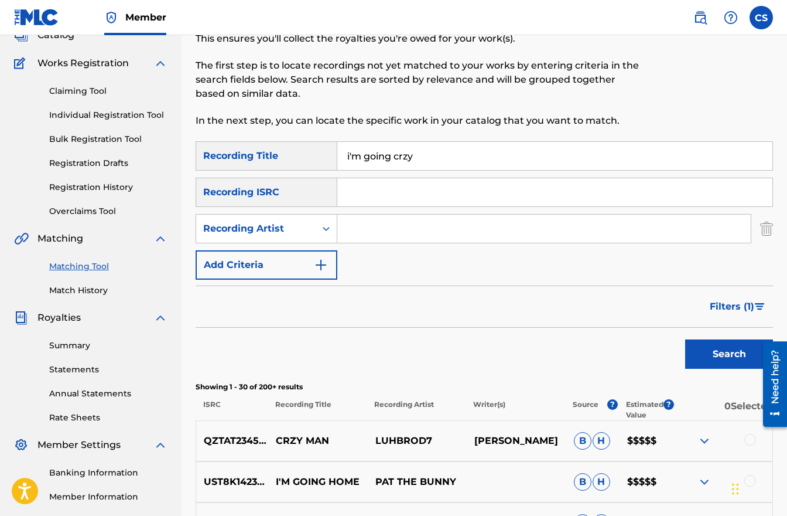
scroll to position [0, 0]
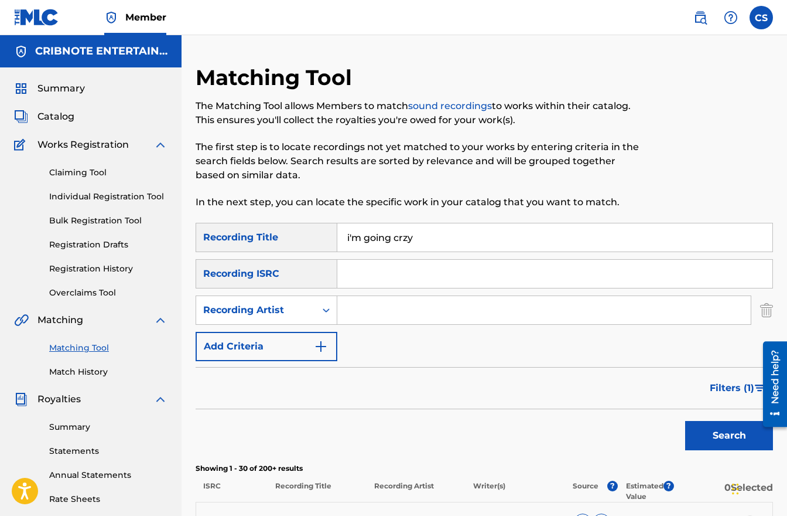
drag, startPoint x: 428, startPoint y: 243, endPoint x: 302, endPoint y: 242, distance: 125.4
click at [302, 242] on div "SearchWithCriteria5af14f05-8c66-42dd-93a0-bd30b34a99c9 Recording Title i'm goin…" at bounding box center [485, 237] width 578 height 29
click at [375, 319] on input "Search Form" at bounding box center [544, 310] width 414 height 28
type input "shotgun [PERSON_NAME]"
click at [686, 421] on button "Search" at bounding box center [730, 435] width 88 height 29
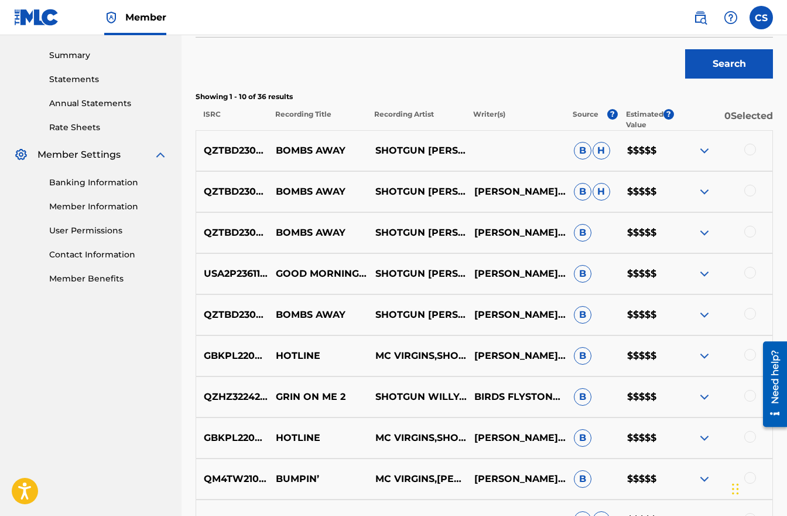
scroll to position [357, 0]
